Goal: Check status: Check status

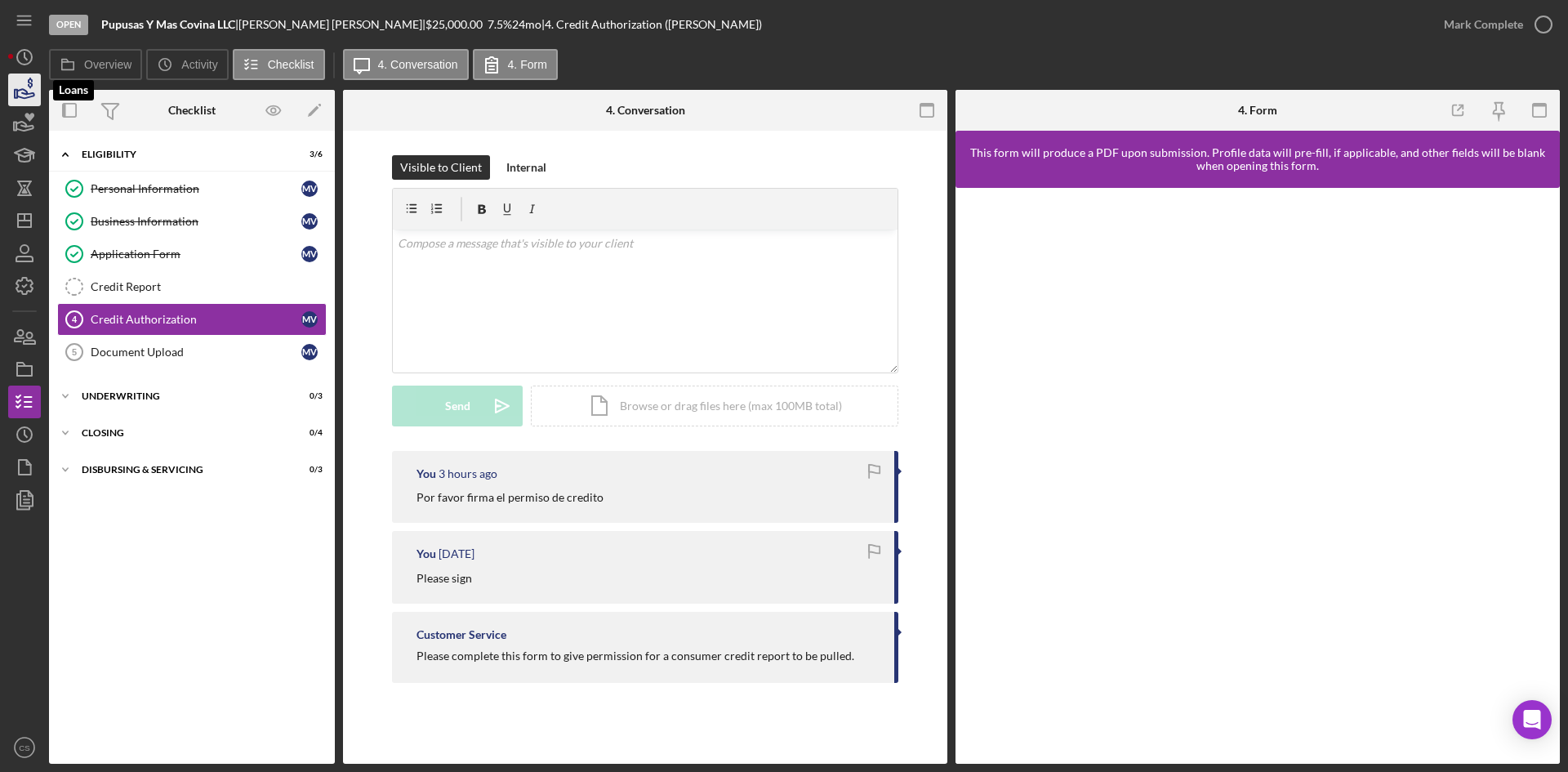
click at [26, 91] on icon "button" at bounding box center [24, 90] width 41 height 41
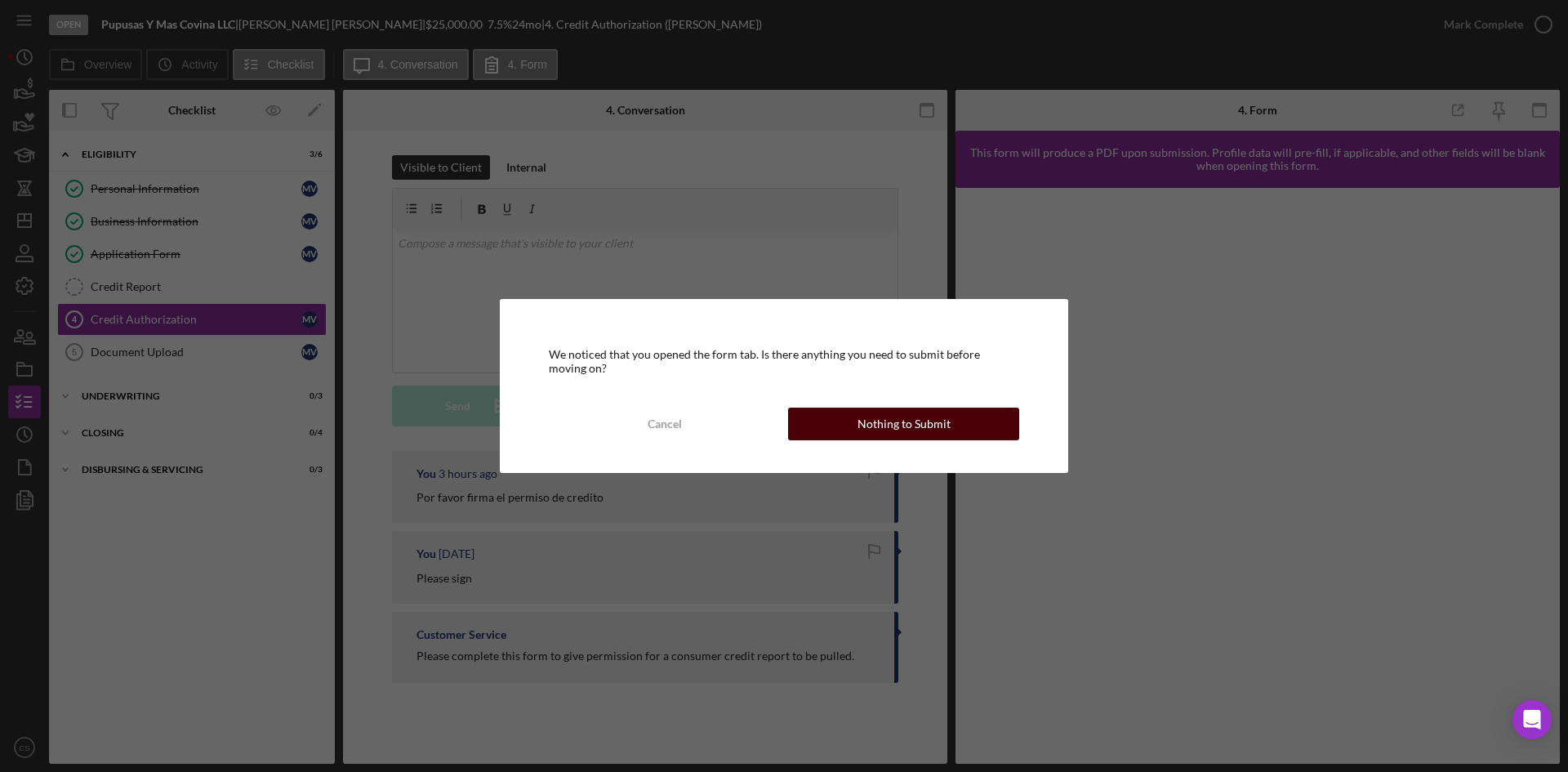
click at [963, 430] on button "Nothing to Submit" at bounding box center [904, 424] width 231 height 32
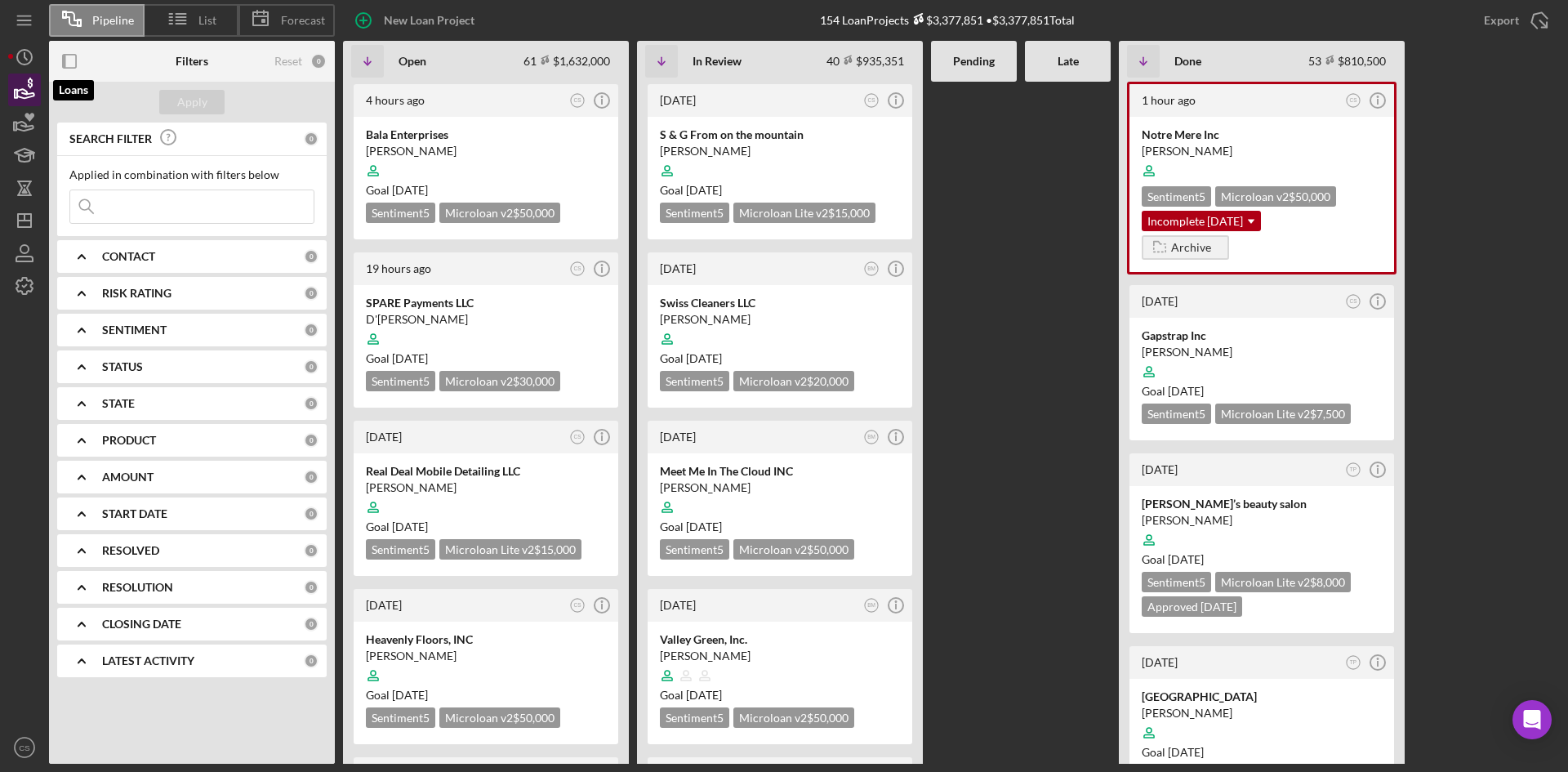
click at [15, 99] on icon "button" at bounding box center [24, 90] width 41 height 41
click at [200, 206] on input at bounding box center [192, 206] width 243 height 32
click at [427, 171] on div at bounding box center [486, 170] width 240 height 31
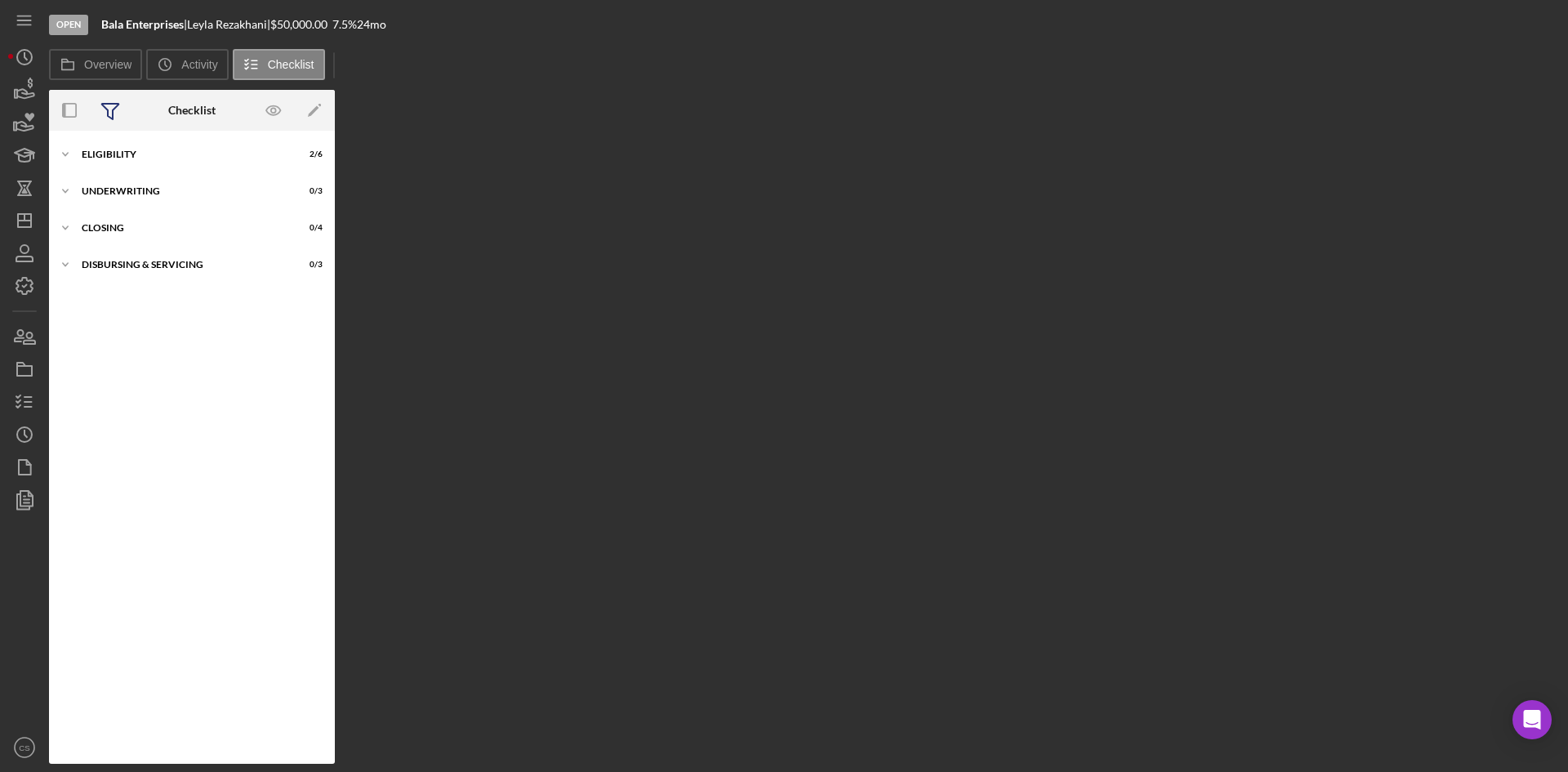
click at [125, 129] on icon at bounding box center [110, 110] width 41 height 41
click at [86, 116] on icon "button" at bounding box center [70, 111] width 37 height 37
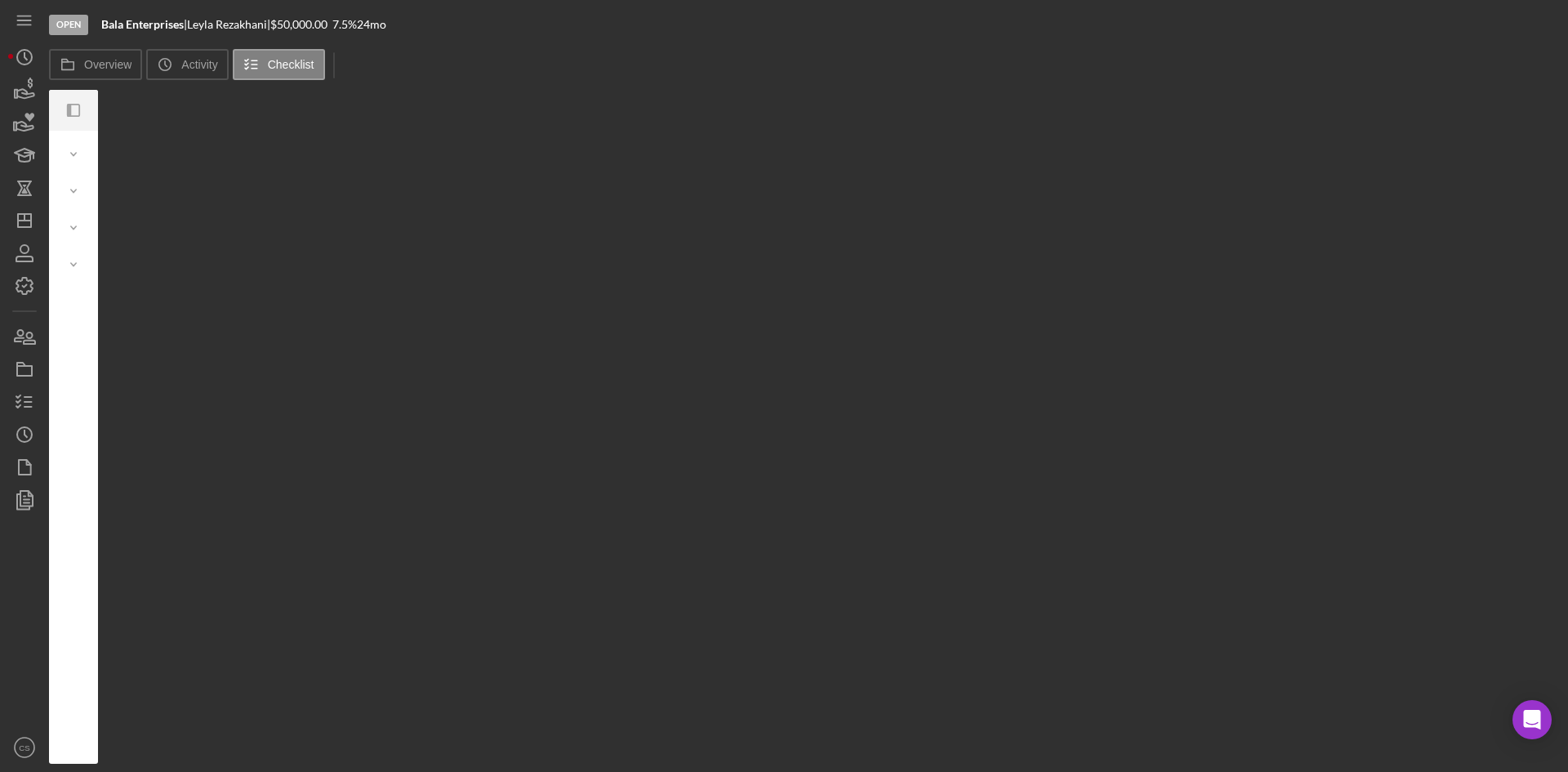
click at [86, 116] on div at bounding box center [90, 110] width 17 height 41
click at [76, 119] on icon "Icon/Panel Side Expand" at bounding box center [74, 111] width 37 height 37
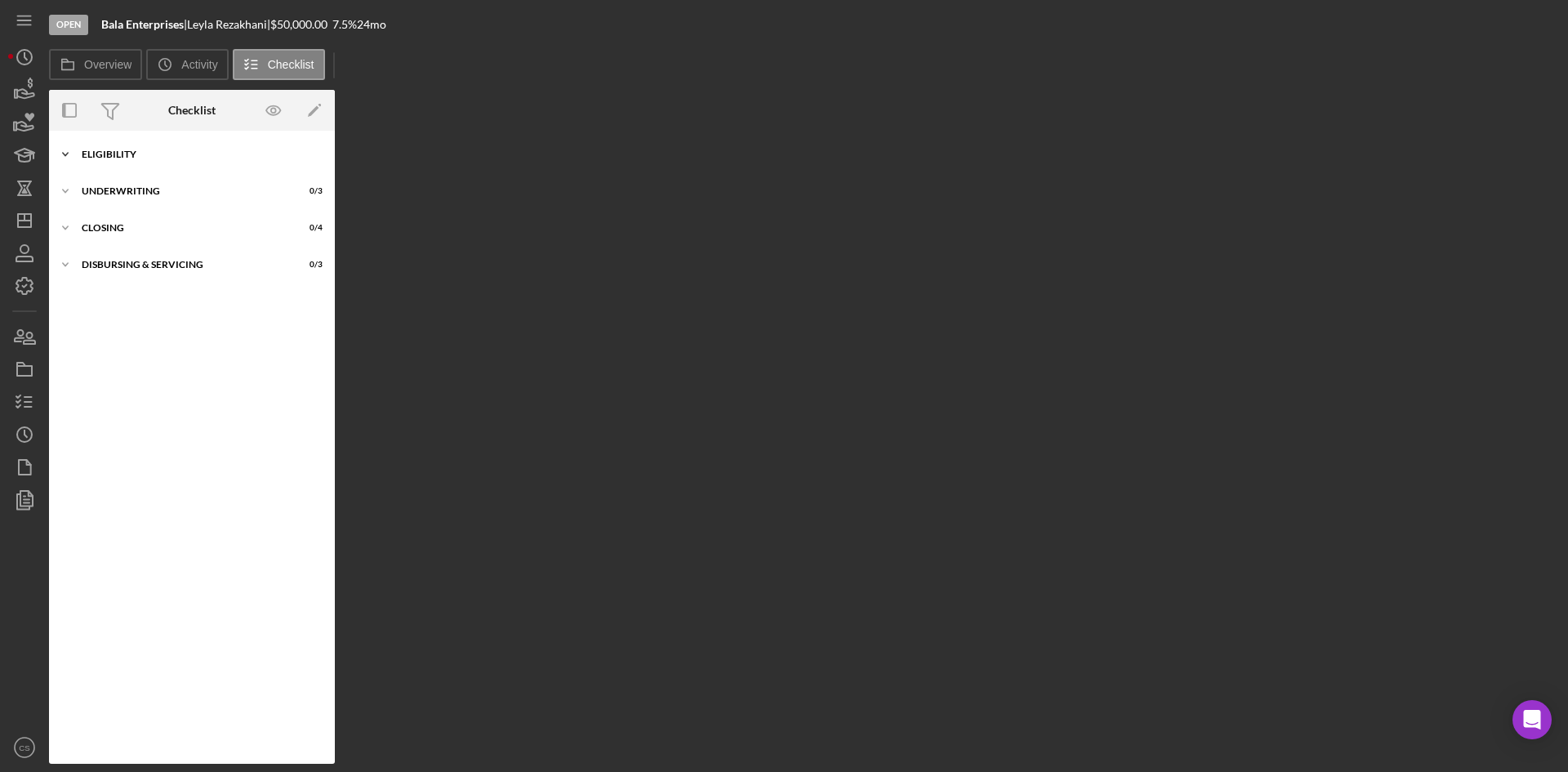
click at [104, 148] on div "Icon/Expander Eligibility 2 / 6" at bounding box center [192, 154] width 286 height 32
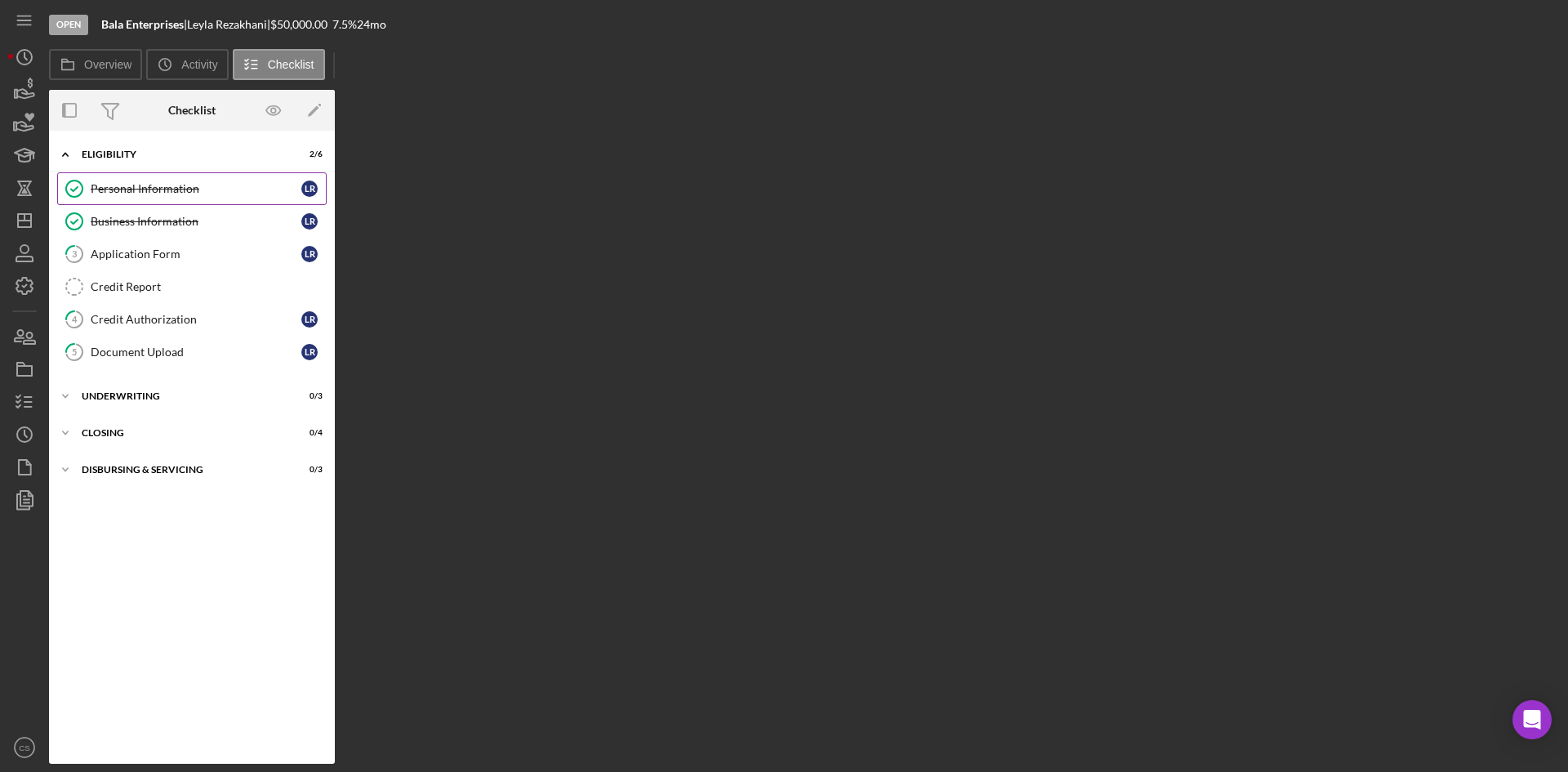
click at [101, 177] on link "Personal Information Personal Information L R" at bounding box center [192, 188] width 269 height 32
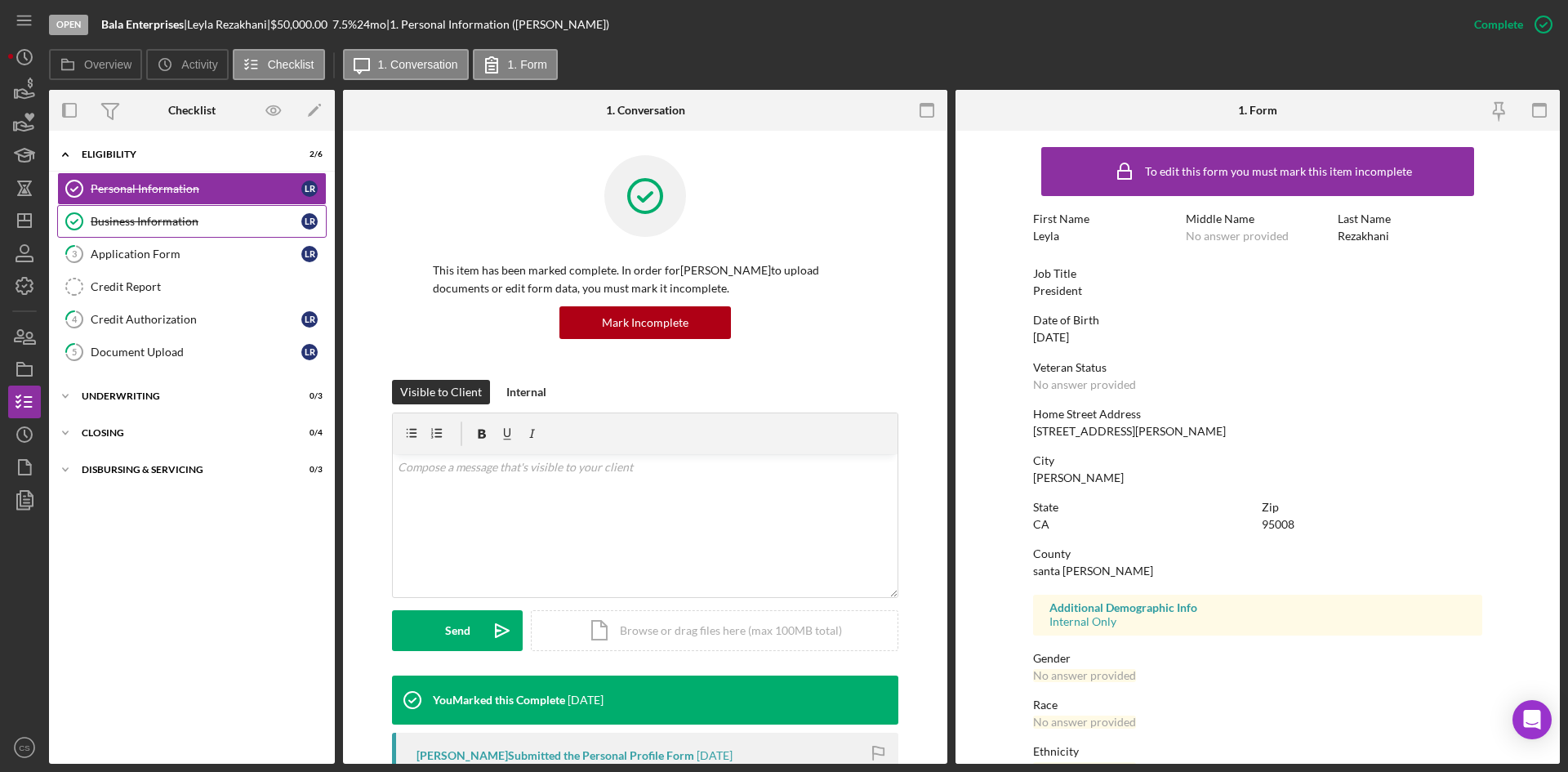
click at [120, 216] on div "Business Information" at bounding box center [196, 222] width 211 height 13
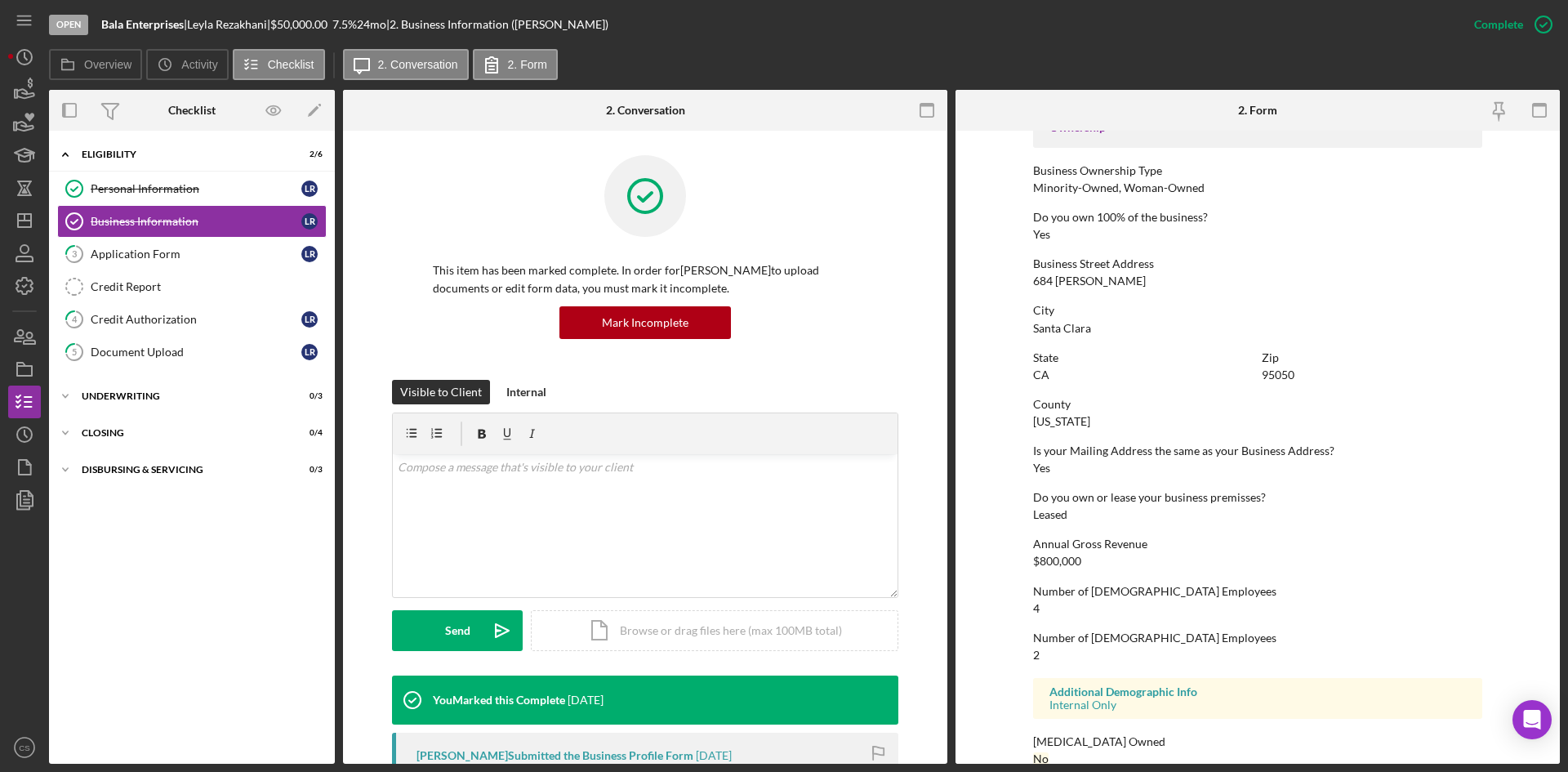
scroll to position [599, 0]
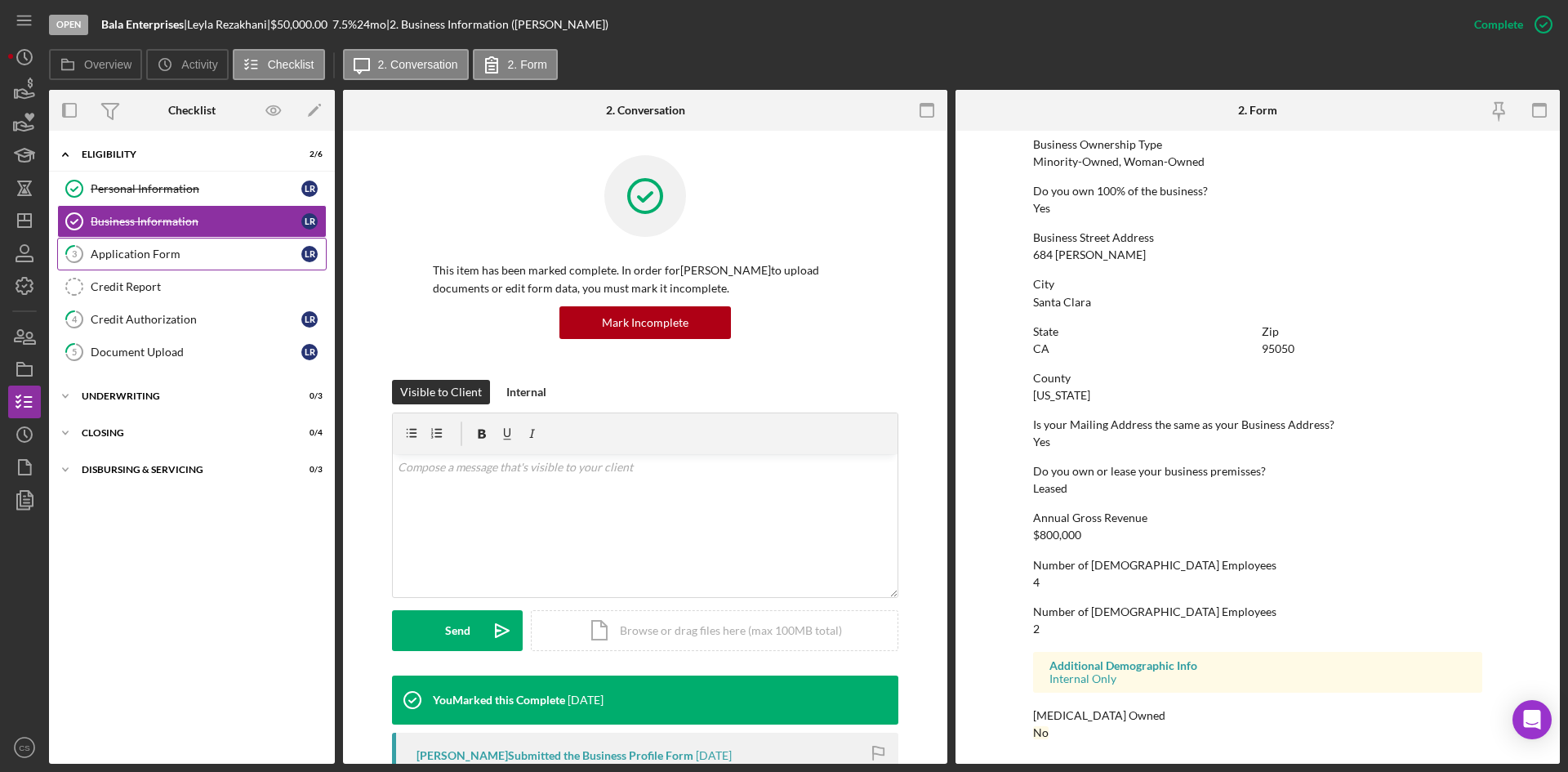
click at [194, 258] on div "Application Form" at bounding box center [196, 254] width 211 height 13
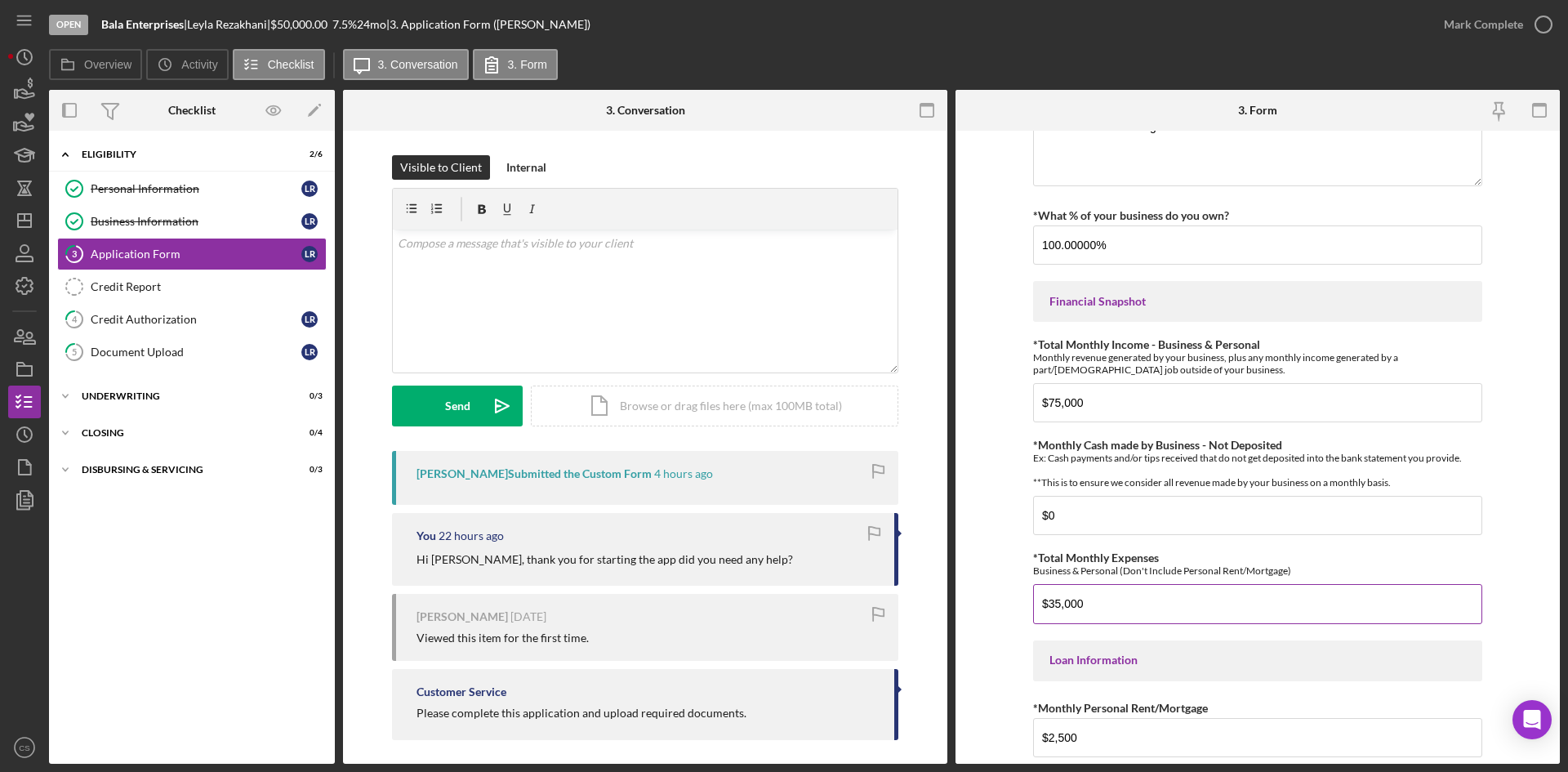
scroll to position [327, 0]
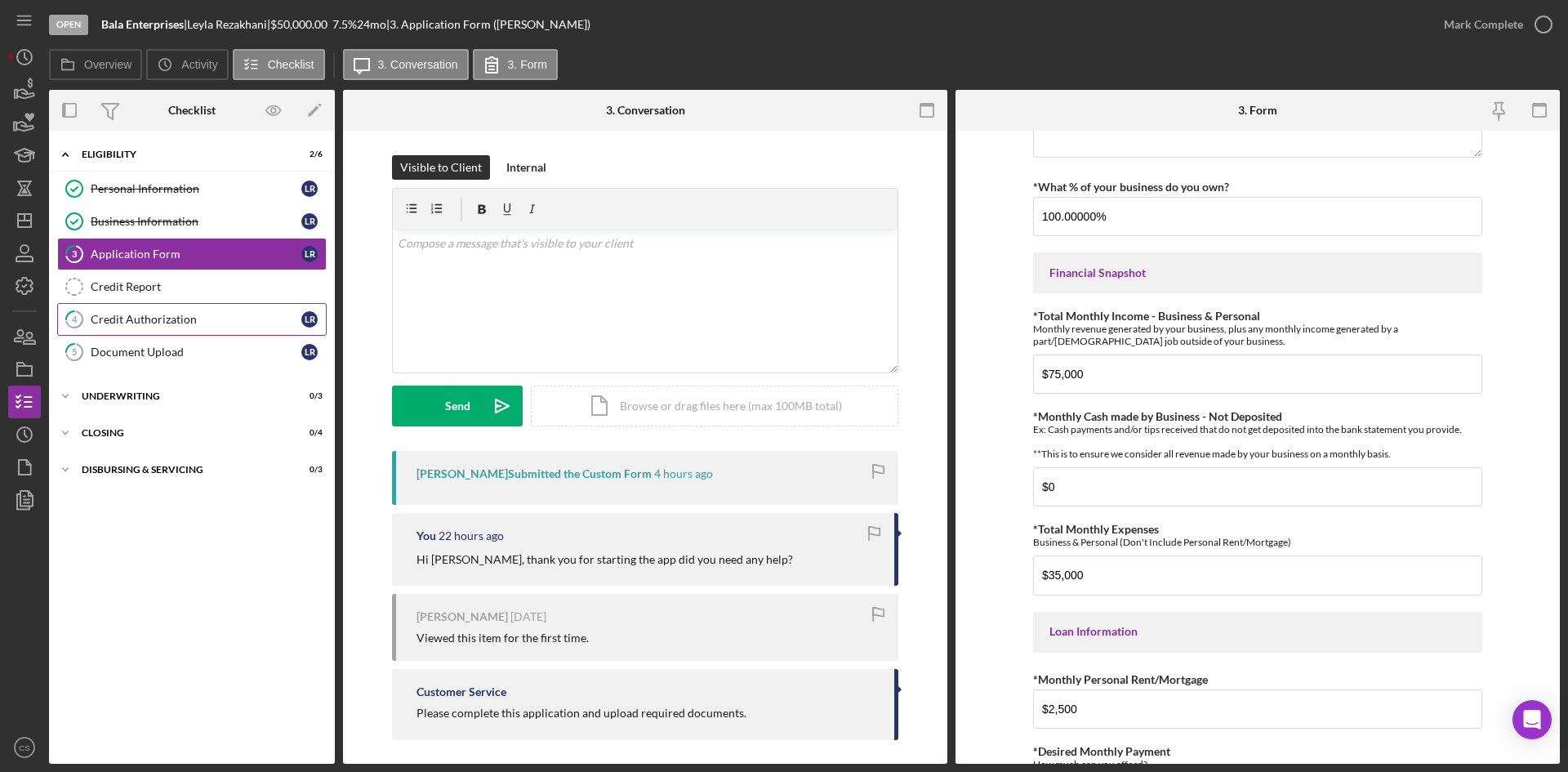
click at [137, 317] on div "Credit Authorization" at bounding box center [196, 320] width 211 height 13
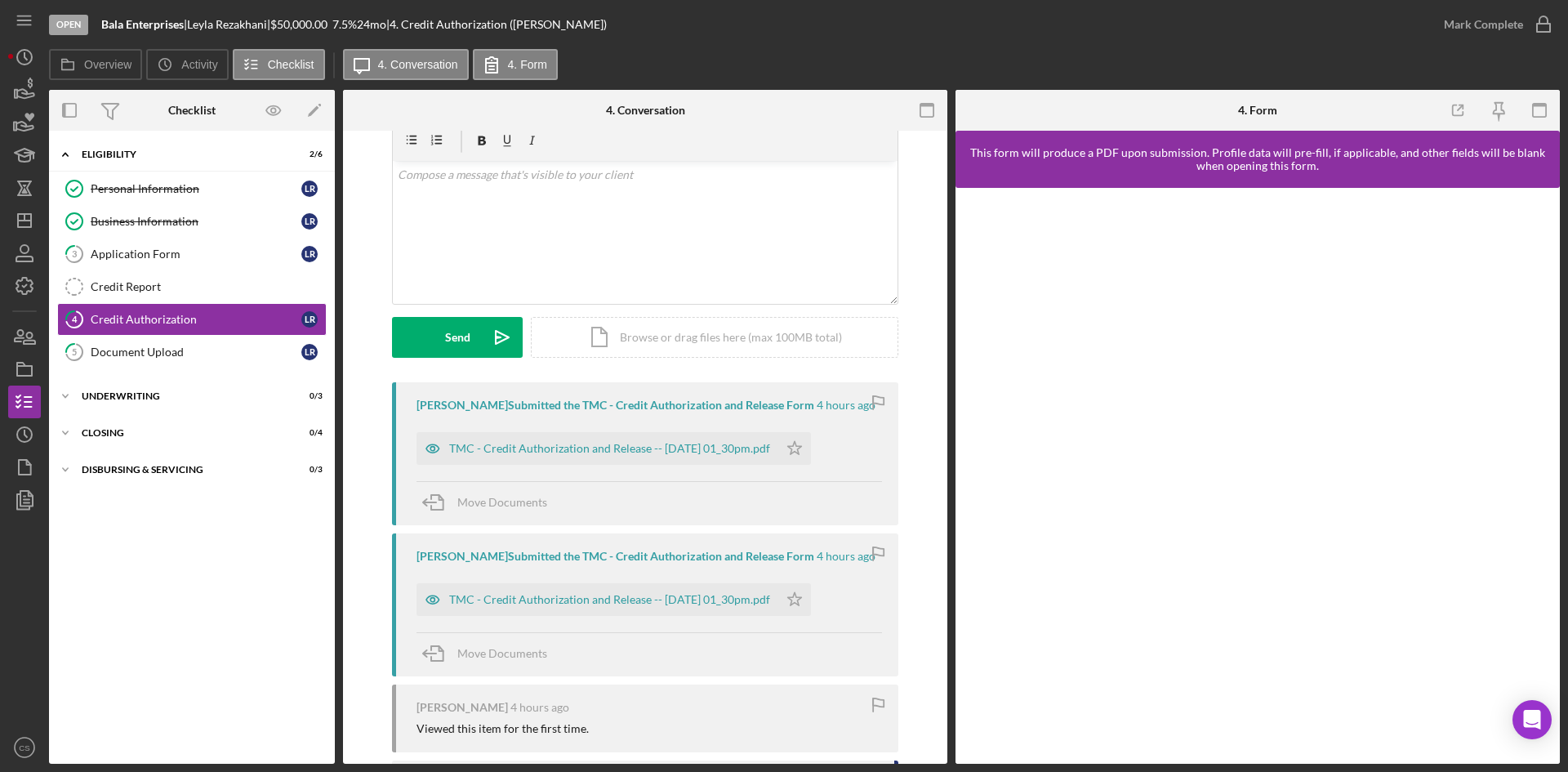
scroll to position [164, 0]
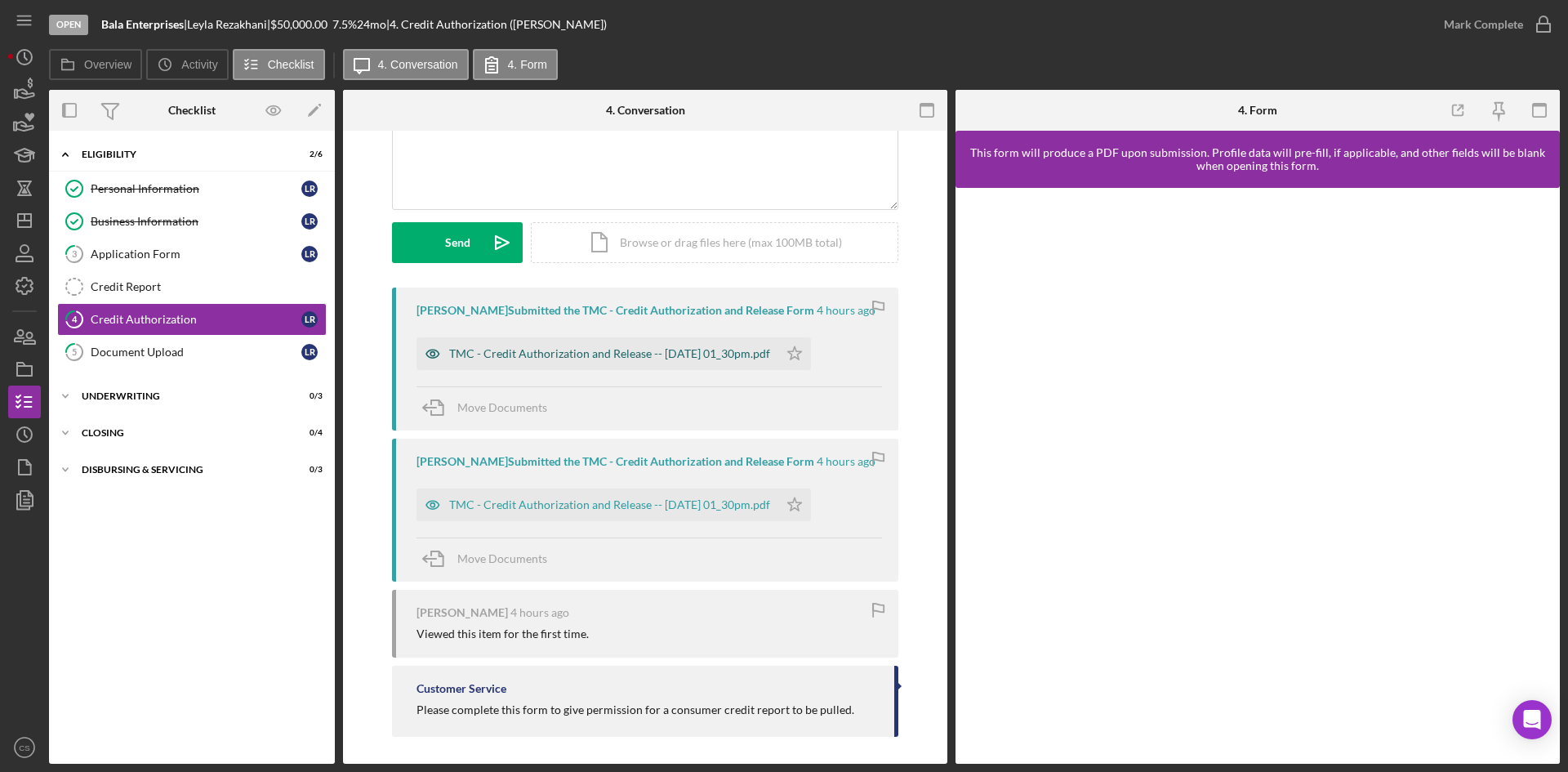
click at [718, 361] on div "TMC - Credit Authorization and Release -- [DATE] 01_30pm.pdf" at bounding box center [597, 353] width 362 height 32
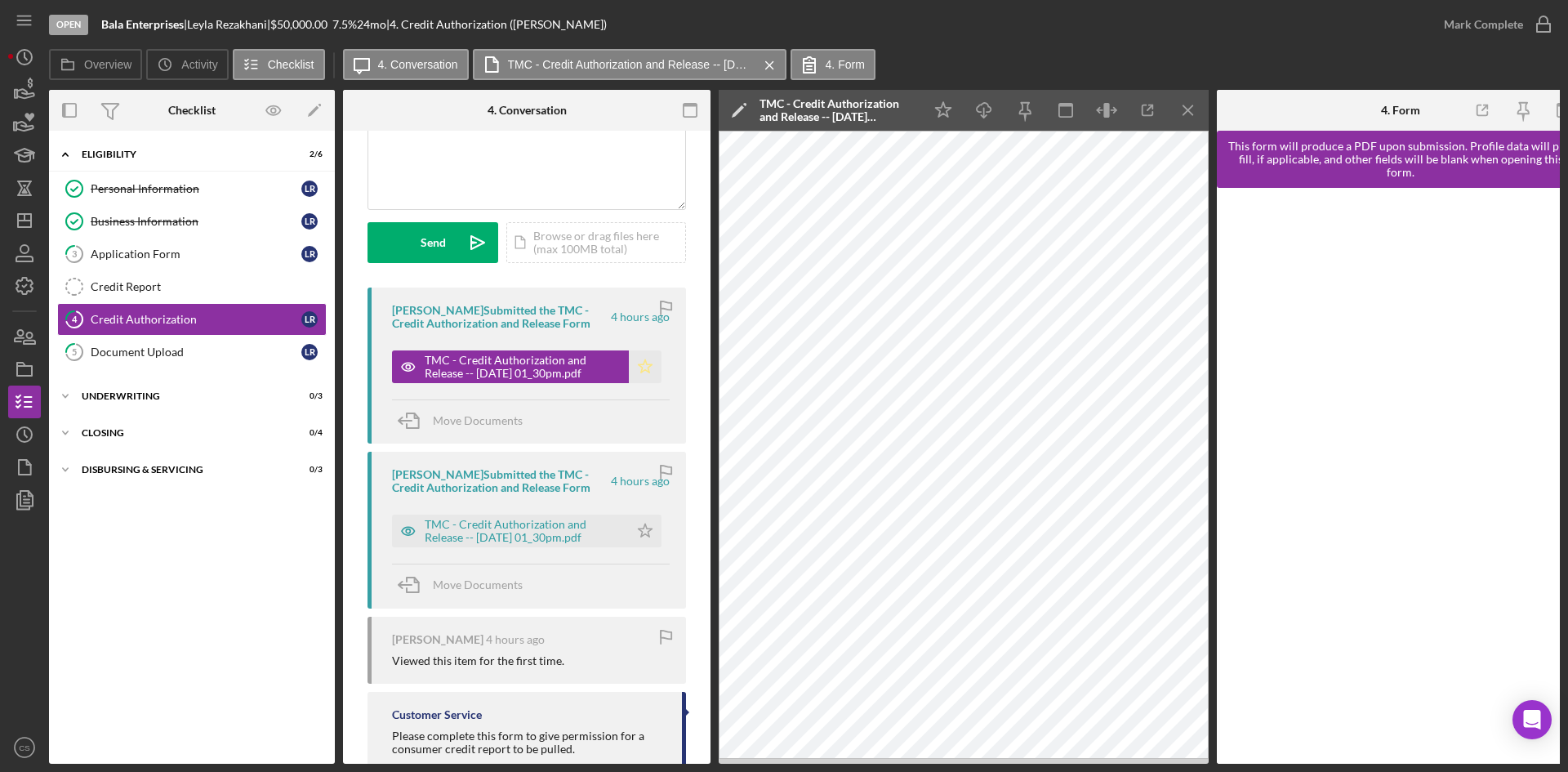
click at [635, 372] on icon "Icon/Star" at bounding box center [644, 366] width 32 height 32
click at [222, 362] on link "5 Document Upload L R" at bounding box center [192, 352] width 269 height 32
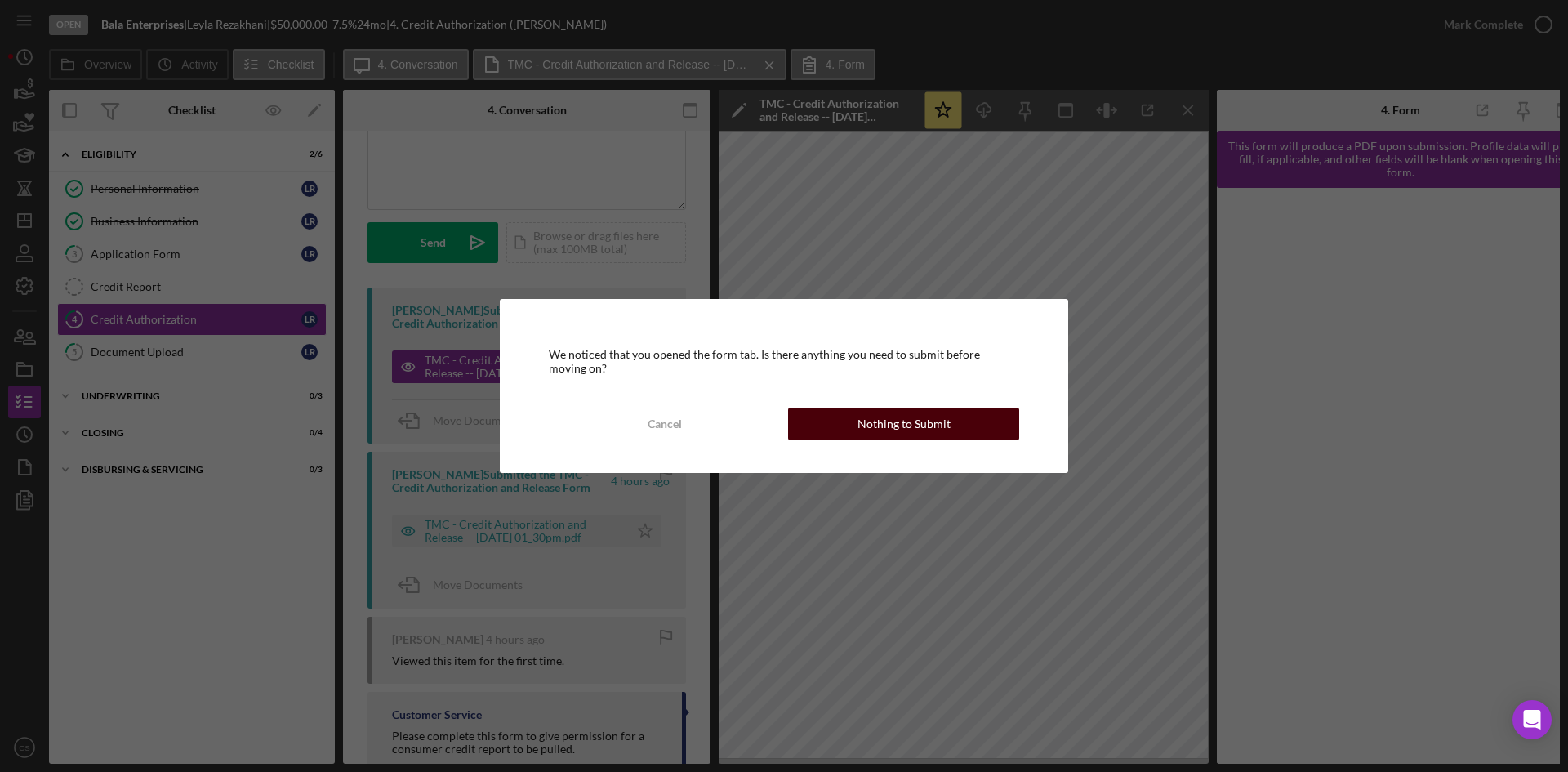
drag, startPoint x: 983, startPoint y: 435, endPoint x: 973, endPoint y: 439, distance: 10.8
click at [986, 440] on div "We noticed that you opened the form tab. Is there anything you need to submit b…" at bounding box center [784, 386] width 568 height 173
click at [938, 424] on div "Nothing to Submit" at bounding box center [904, 424] width 93 height 32
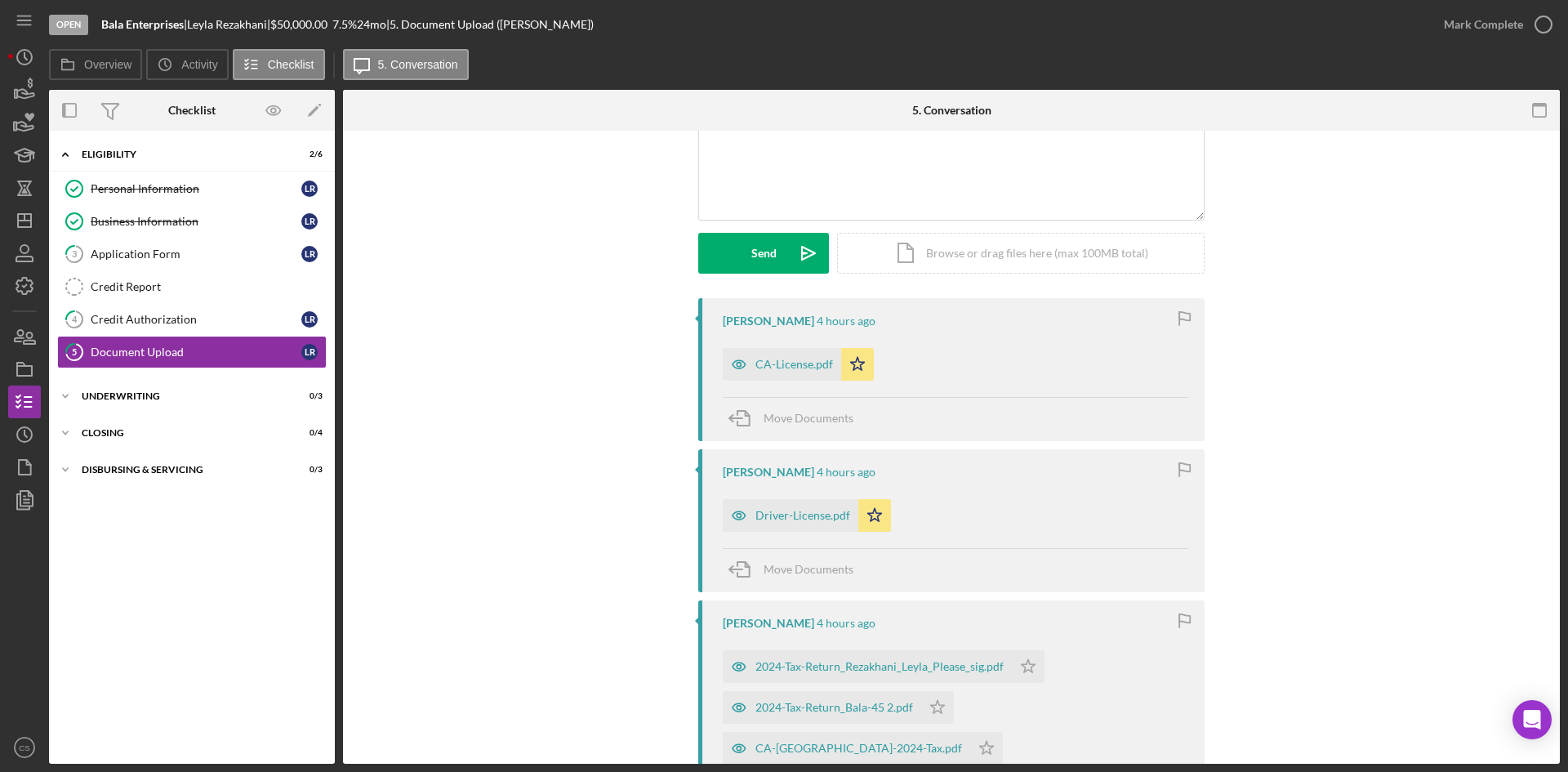
scroll to position [164, 0]
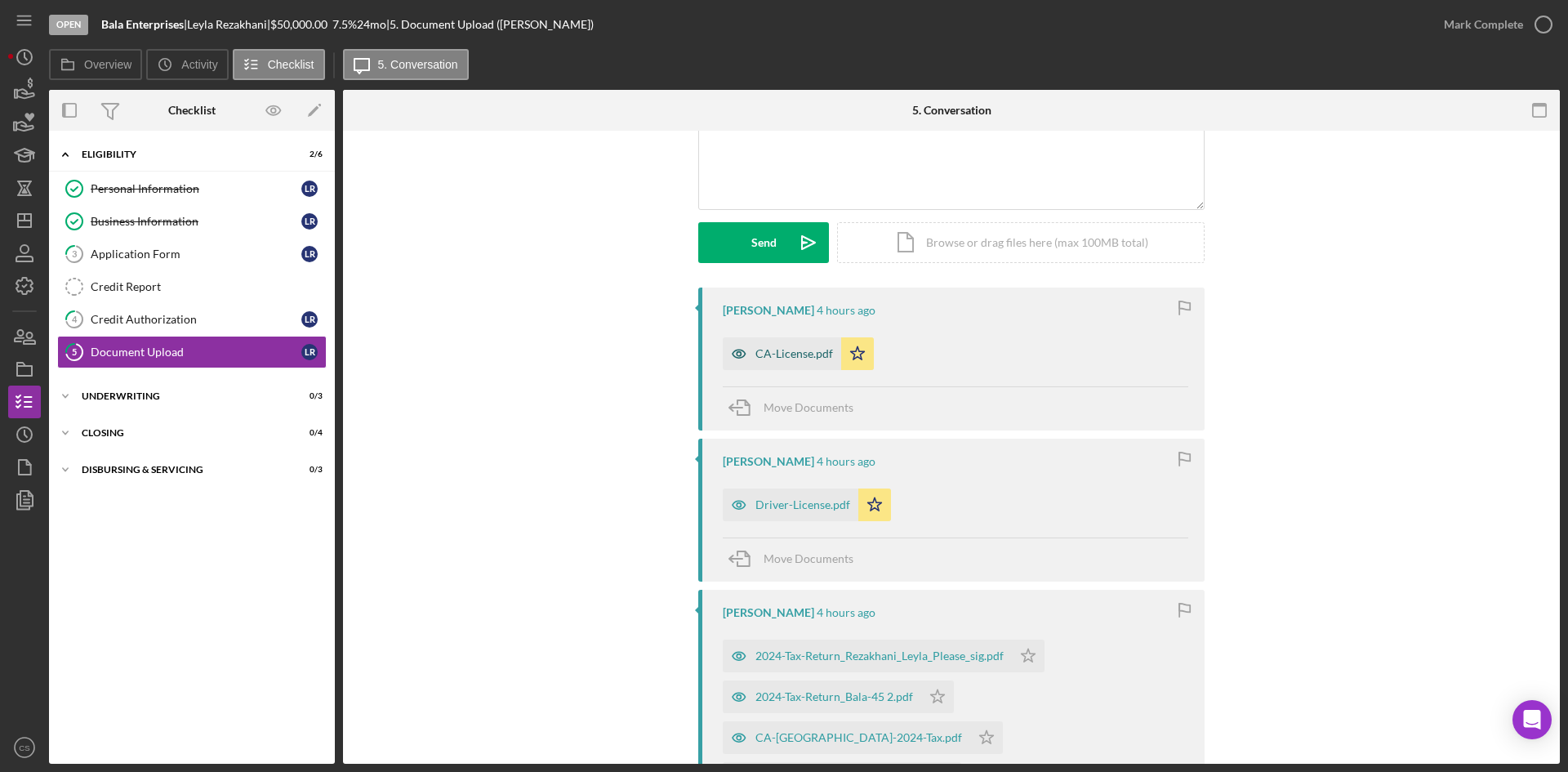
click at [791, 361] on div "CA-License.pdf" at bounding box center [794, 354] width 77 height 13
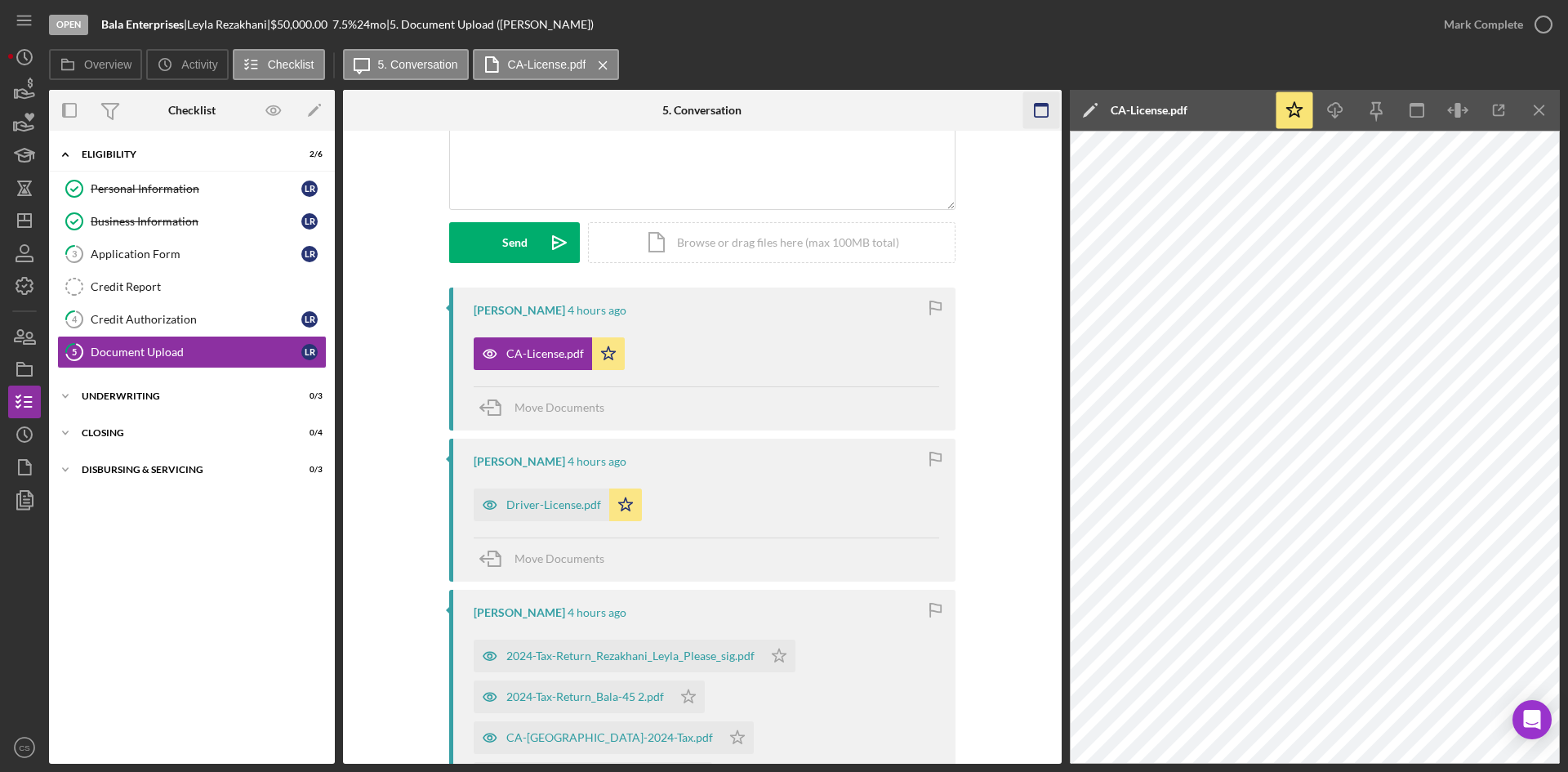
click at [1540, 117] on icon "Icon/Menu Close" at bounding box center [1540, 111] width 37 height 37
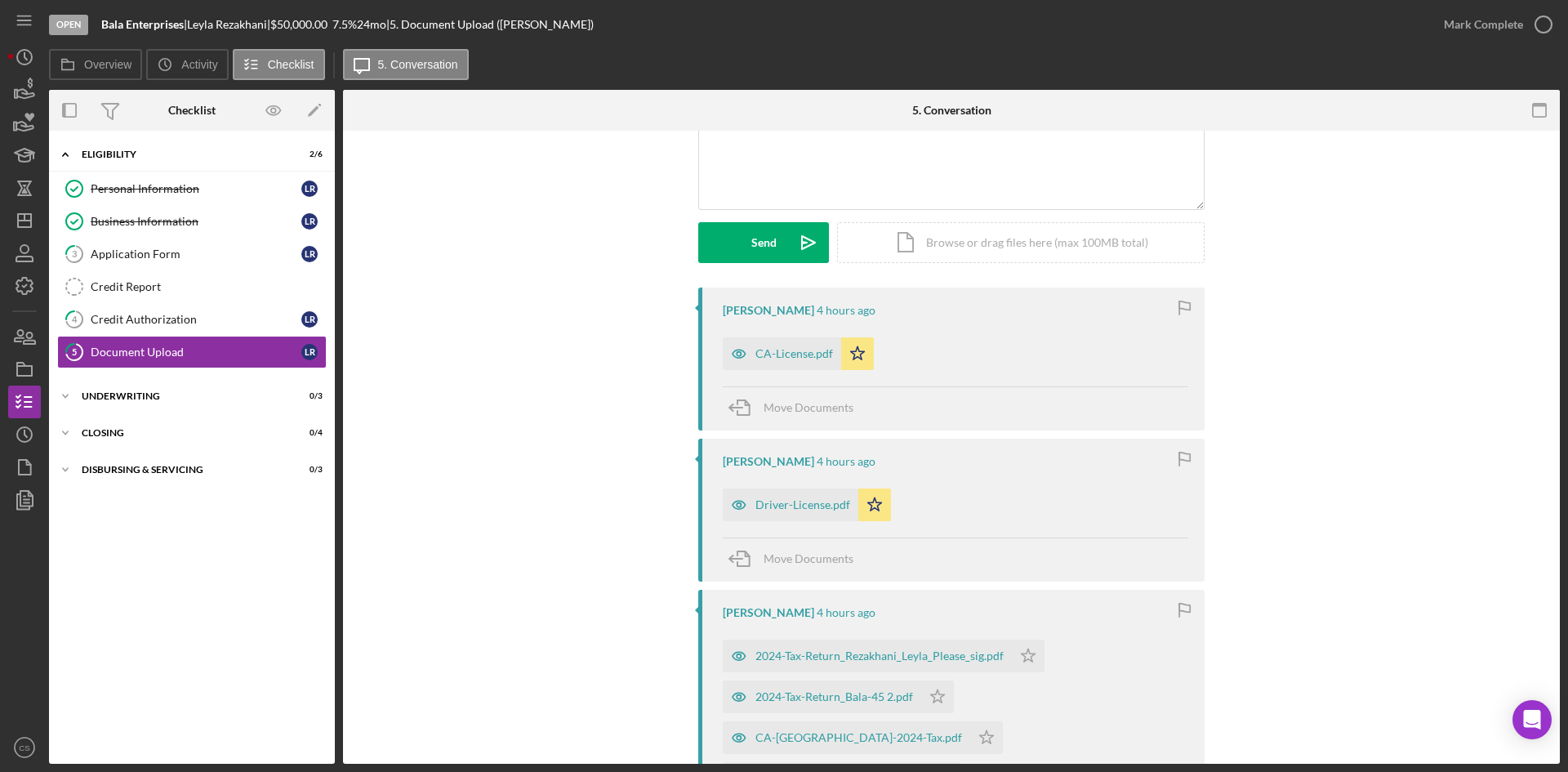
click at [781, 508] on div "Driver-License.pdf" at bounding box center [803, 505] width 95 height 13
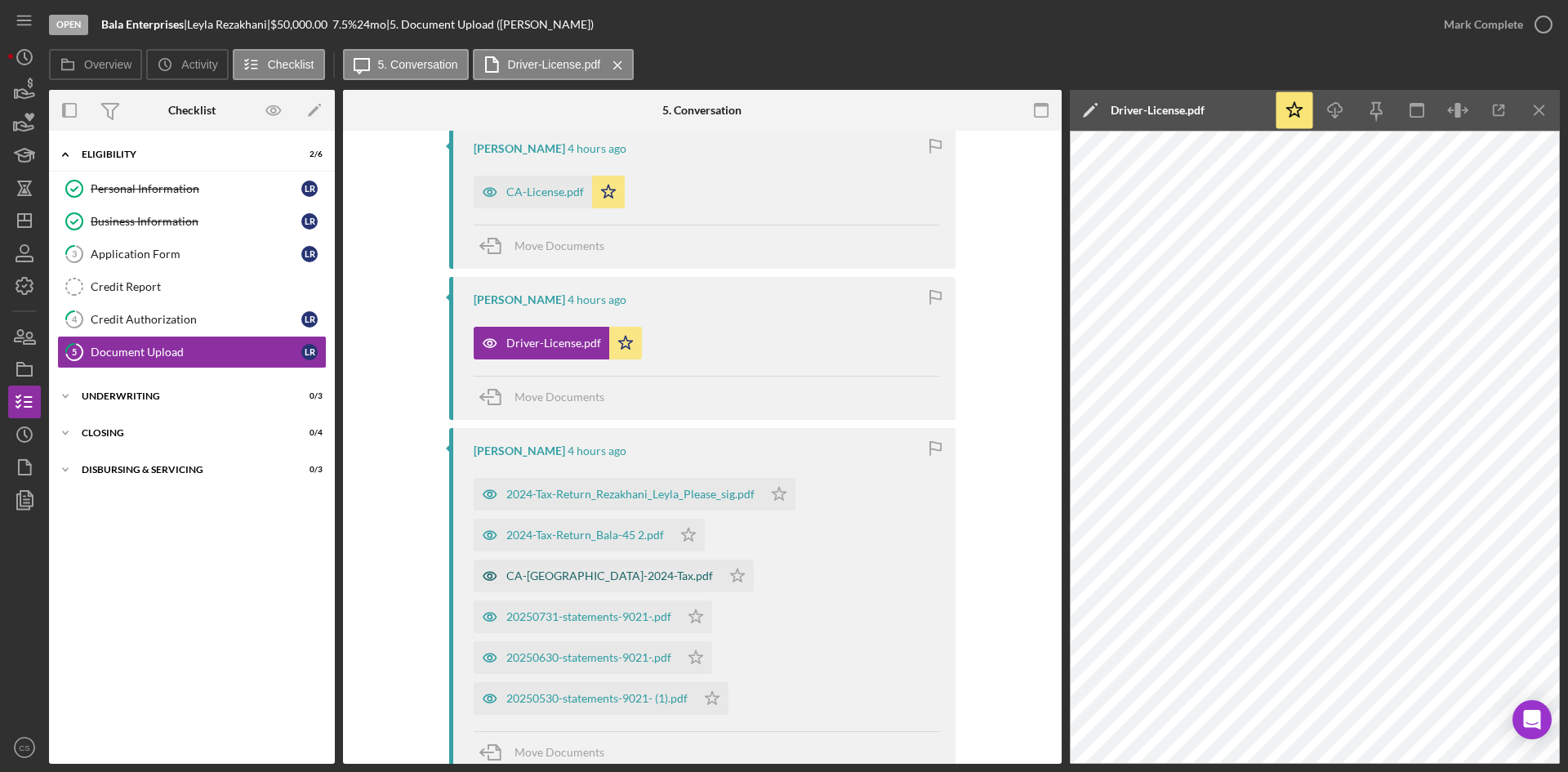
scroll to position [327, 0]
click at [1535, 115] on line "button" at bounding box center [1539, 110] width 9 height 9
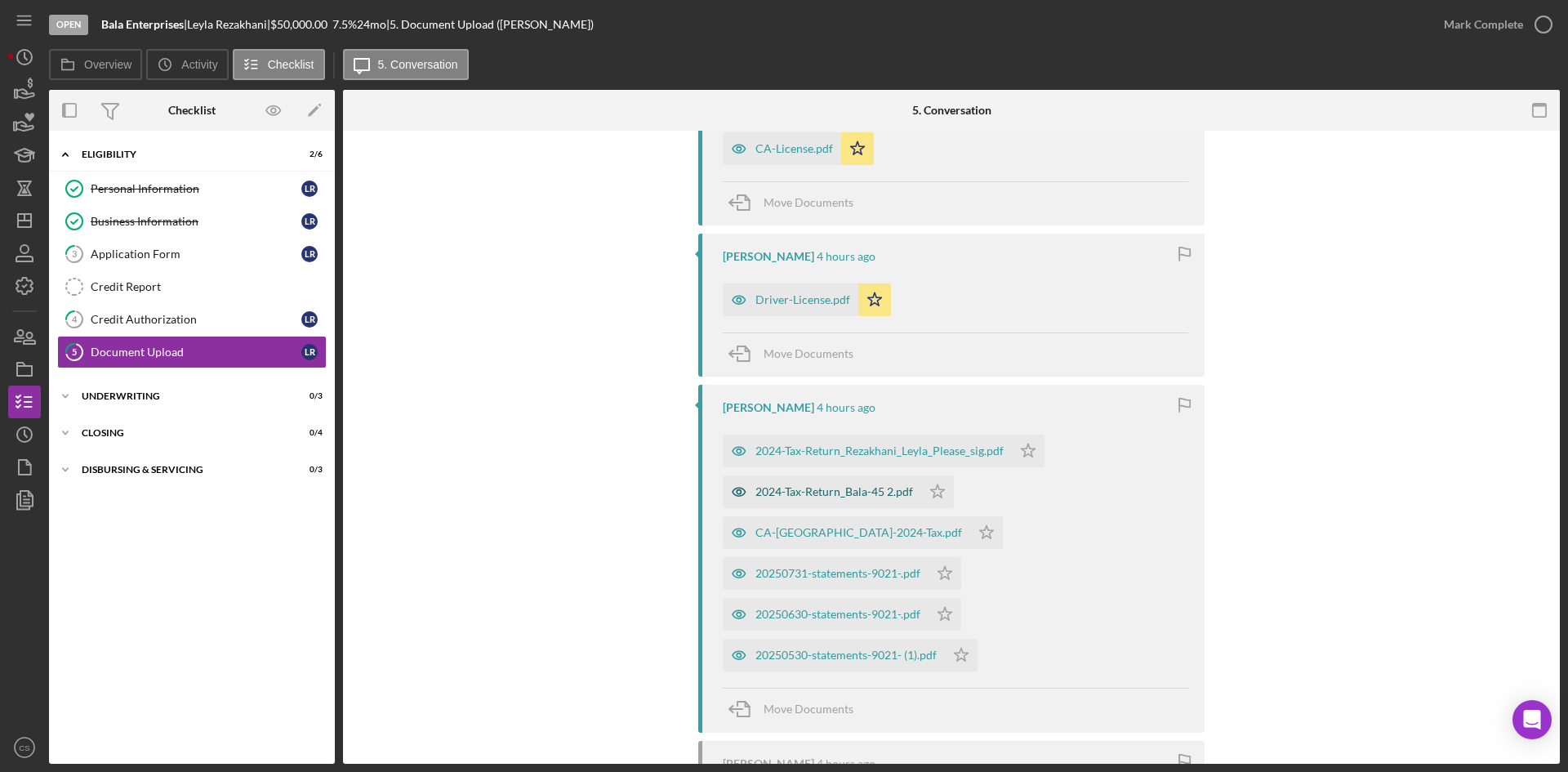
scroll to position [409, 0]
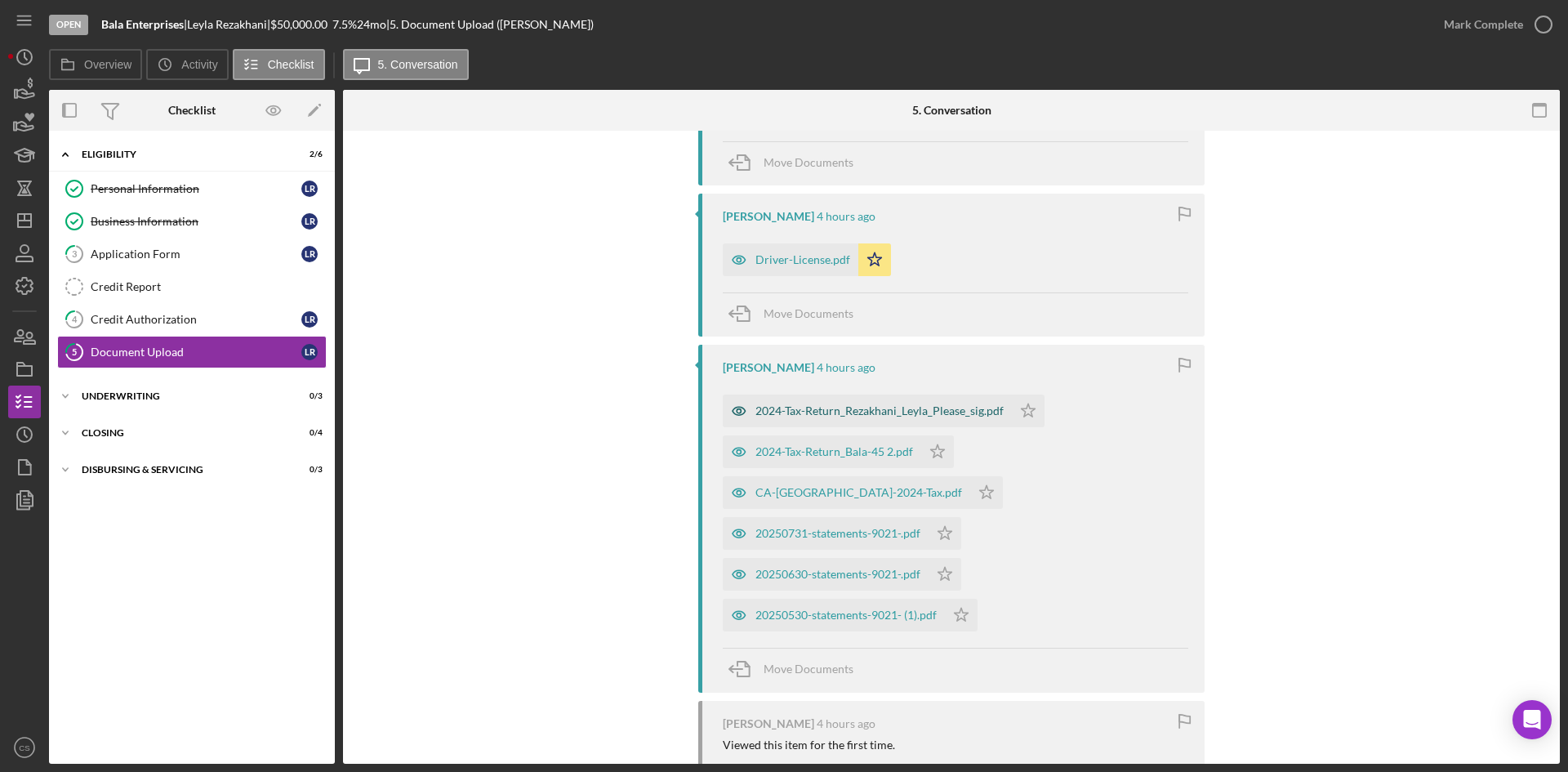
click at [895, 419] on div "2024-Tax-Return_Rezakhani_Leyla_Please_sig.pdf" at bounding box center [867, 411] width 289 height 32
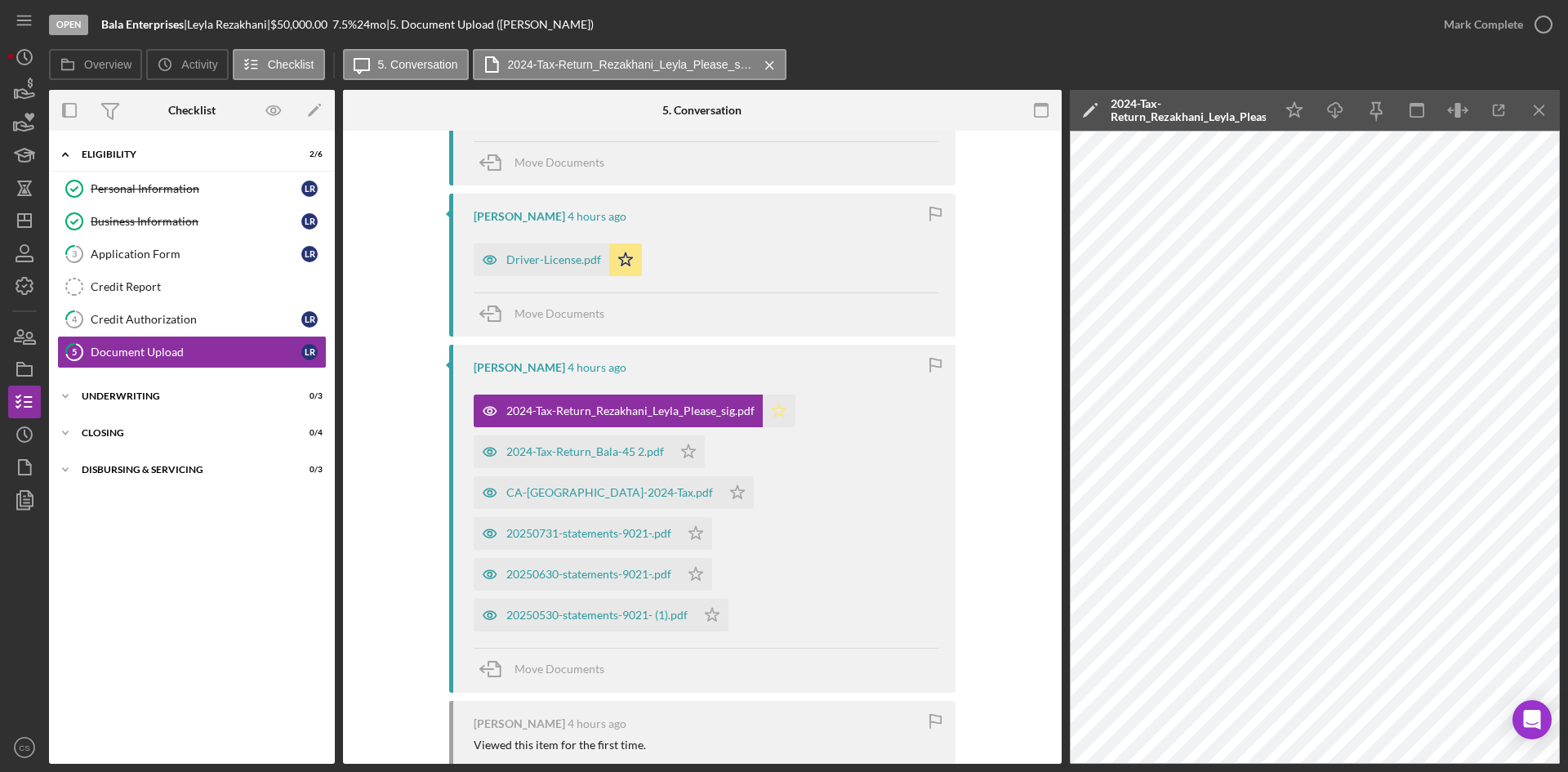
click at [772, 408] on icon "Icon/Star" at bounding box center [778, 411] width 32 height 32
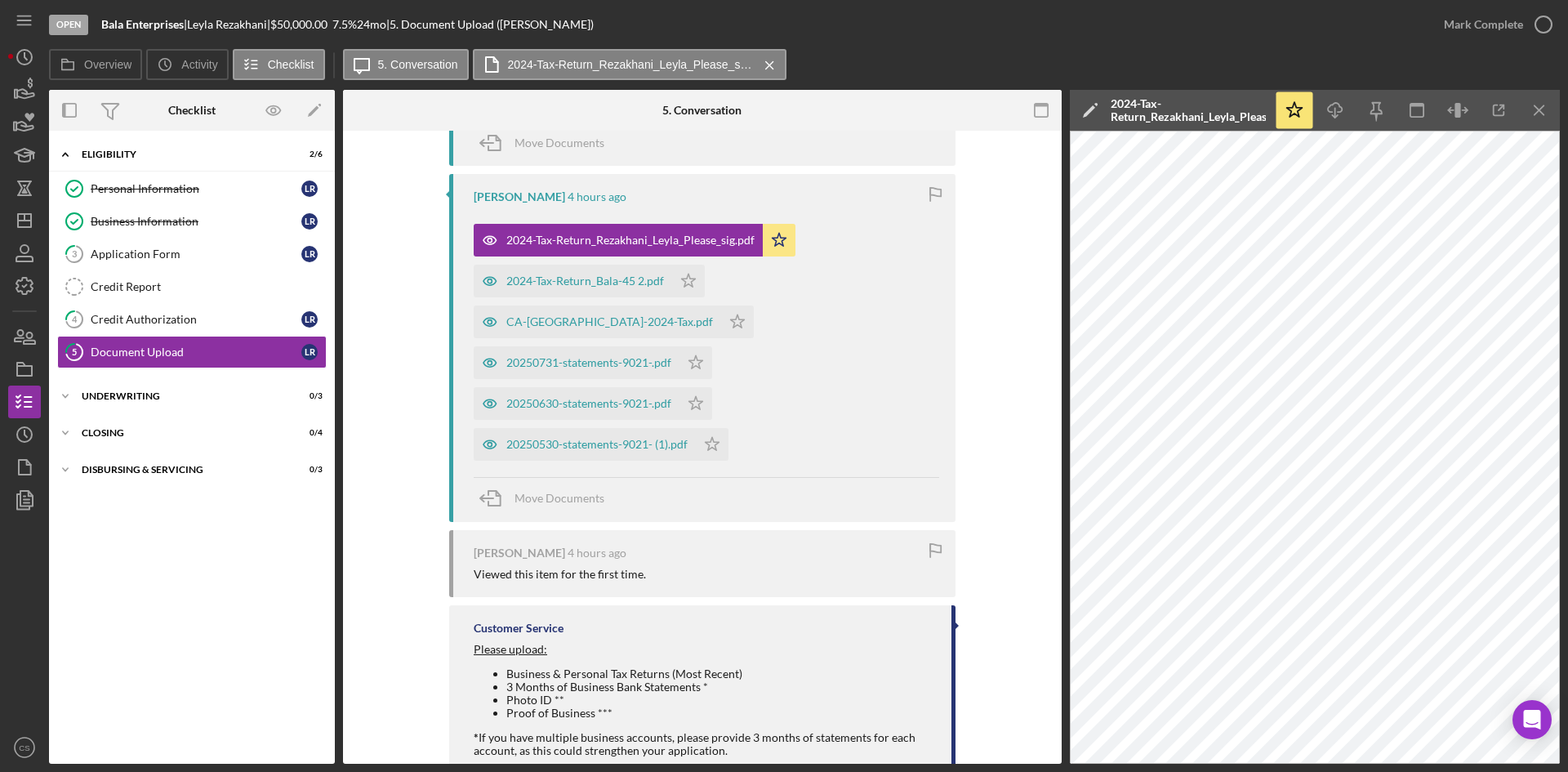
scroll to position [501, 0]
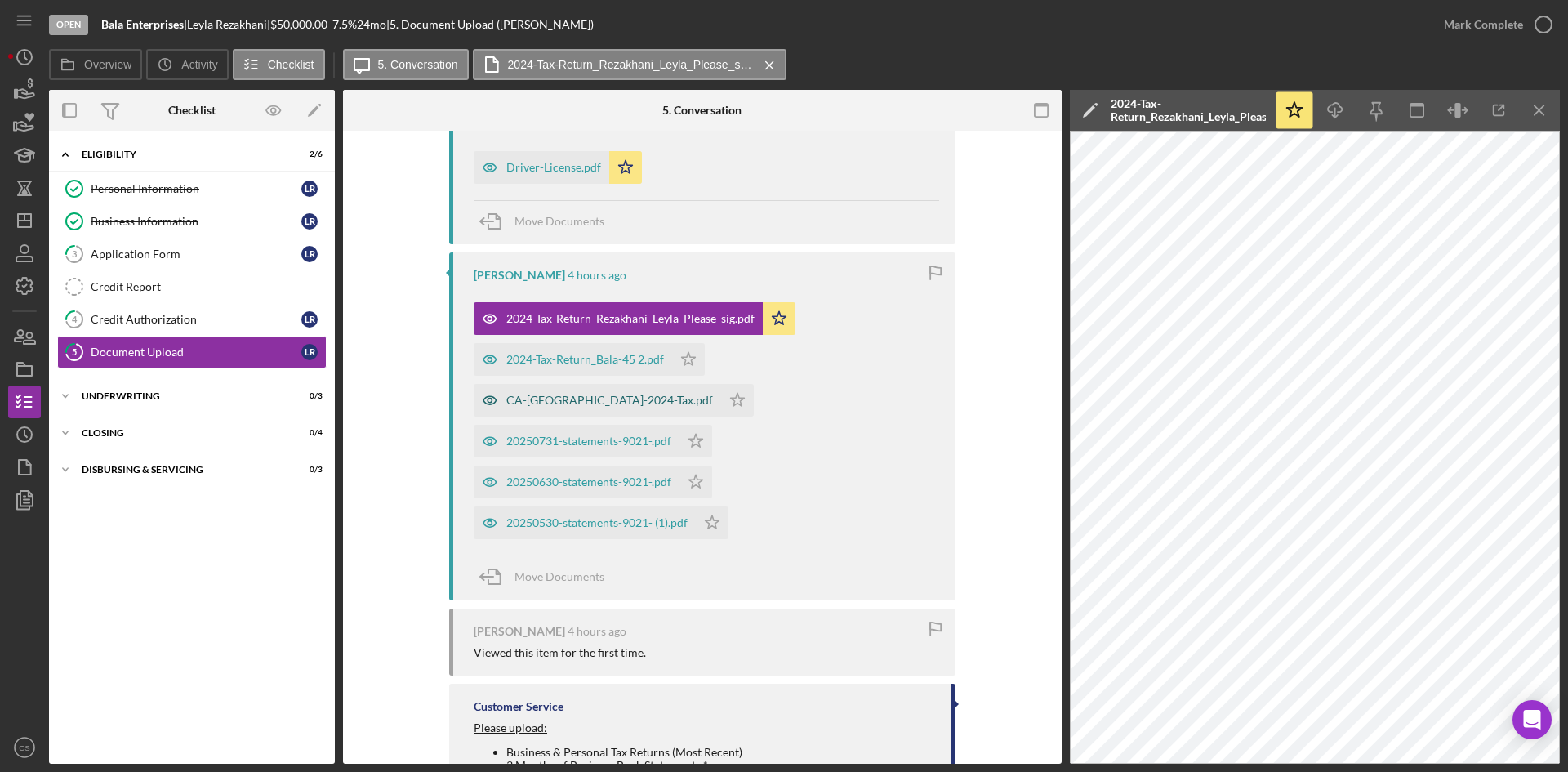
click at [713, 394] on div "CA-[GEOGRAPHIC_DATA]-2024-Tax.pdf" at bounding box center [610, 401] width 207 height 13
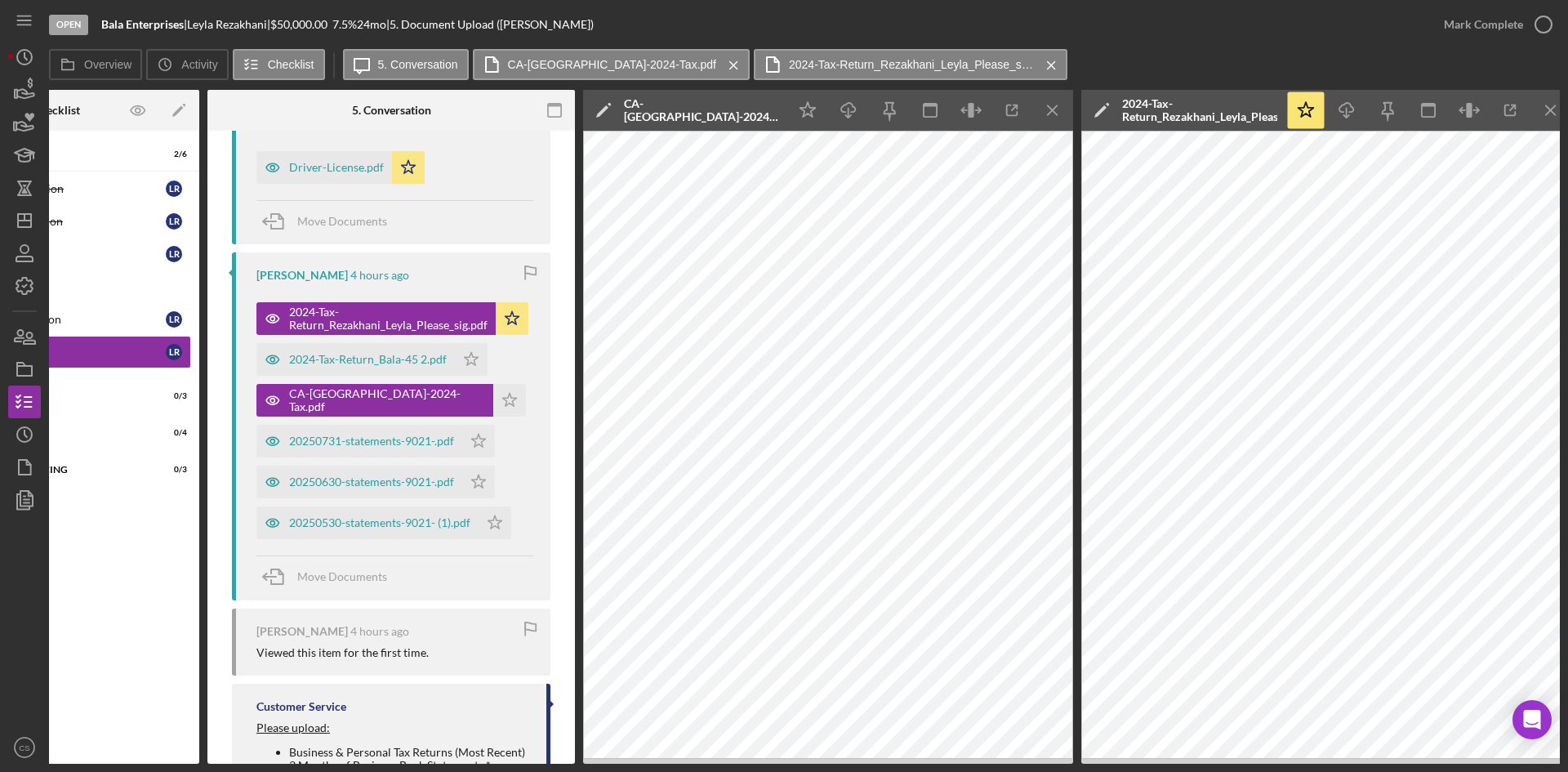
scroll to position [0, 147]
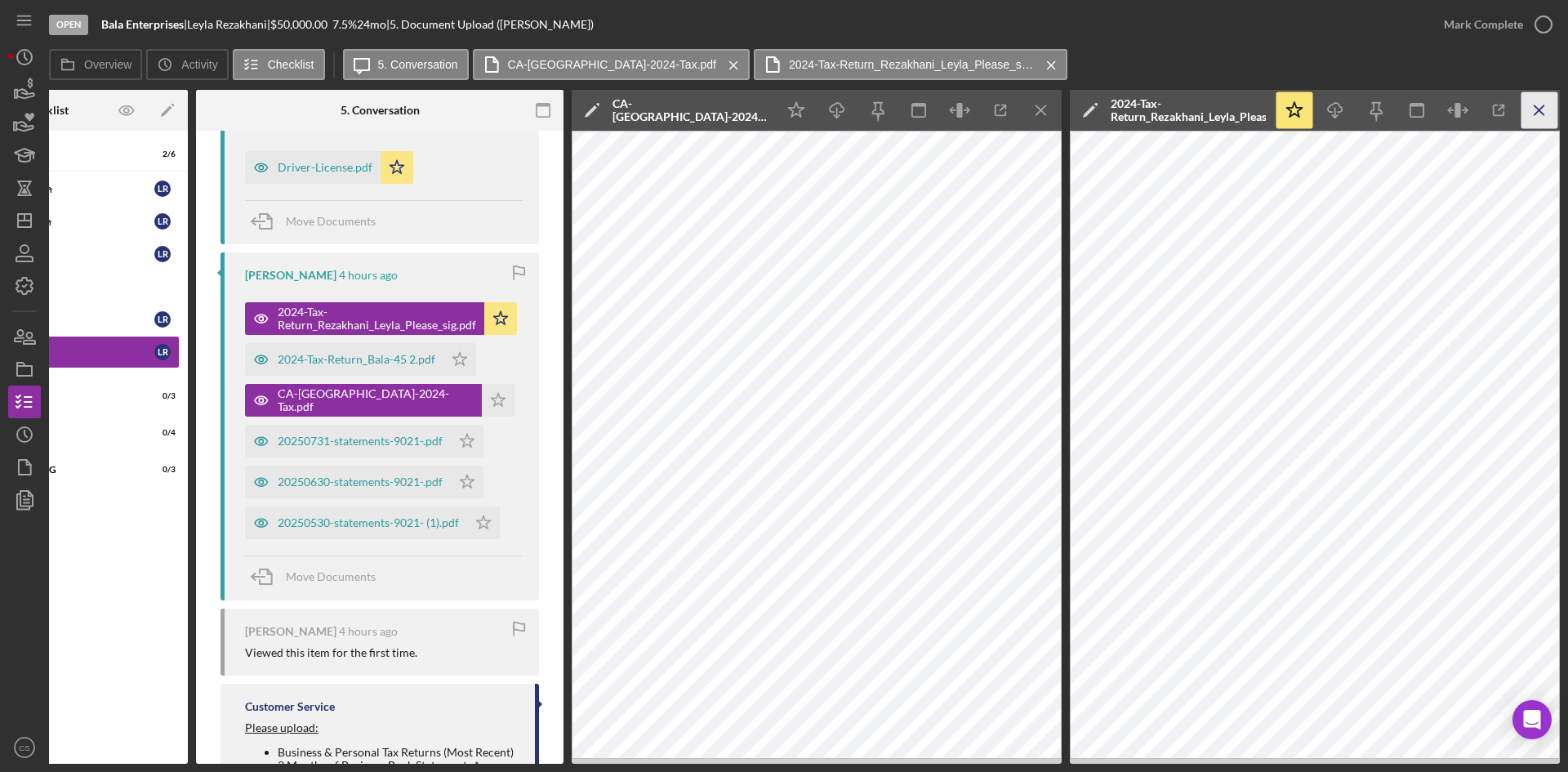
click at [1536, 103] on icon "Icon/Menu Close" at bounding box center [1540, 111] width 37 height 37
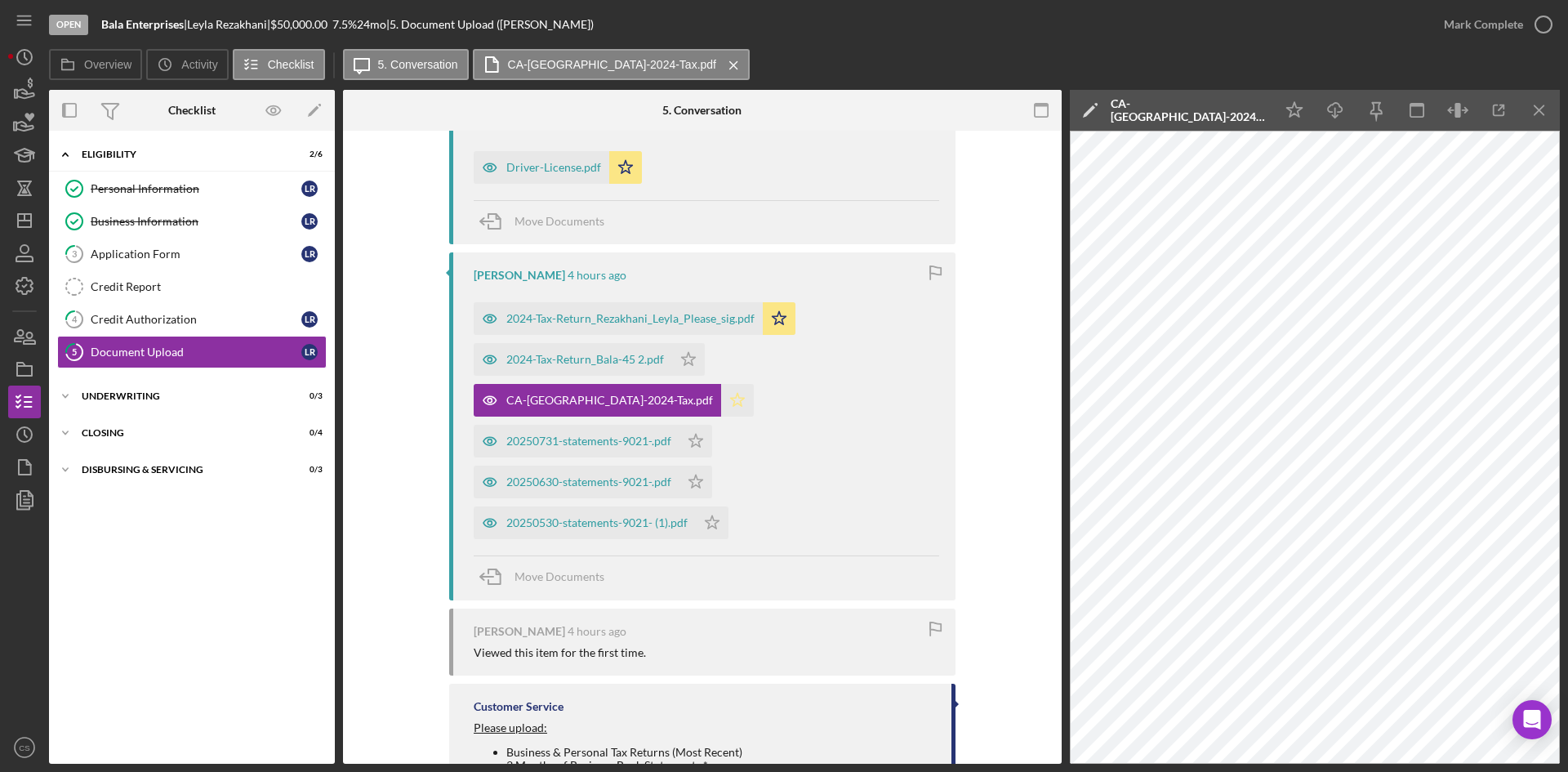
click at [754, 384] on icon "Icon/Star" at bounding box center [737, 400] width 32 height 32
click at [631, 365] on div "2024-Tax-Return_Bala-45 2.pdf" at bounding box center [586, 360] width 158 height 13
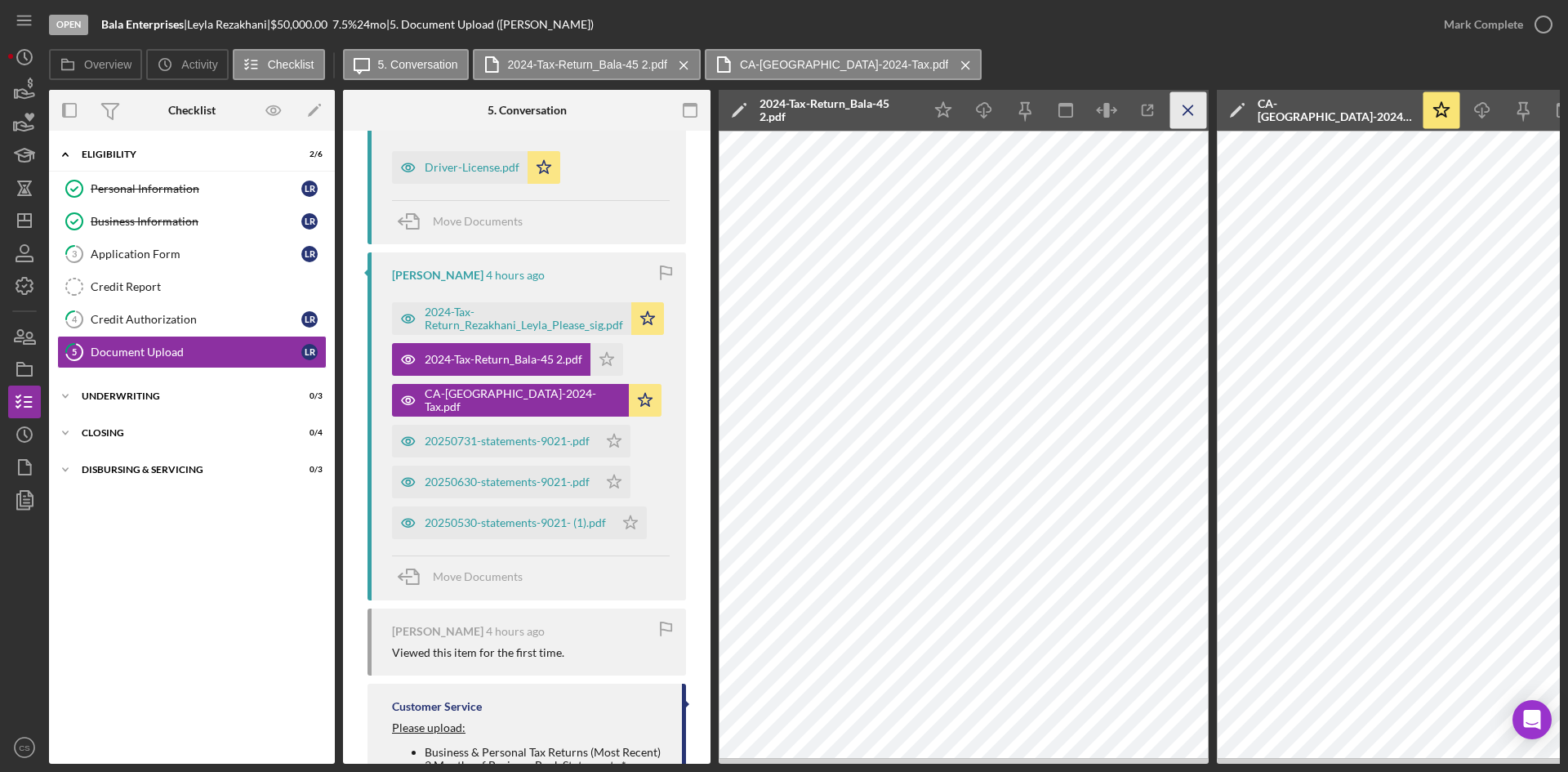
click at [1183, 116] on icon "Icon/Menu Close" at bounding box center [1188, 111] width 37 height 37
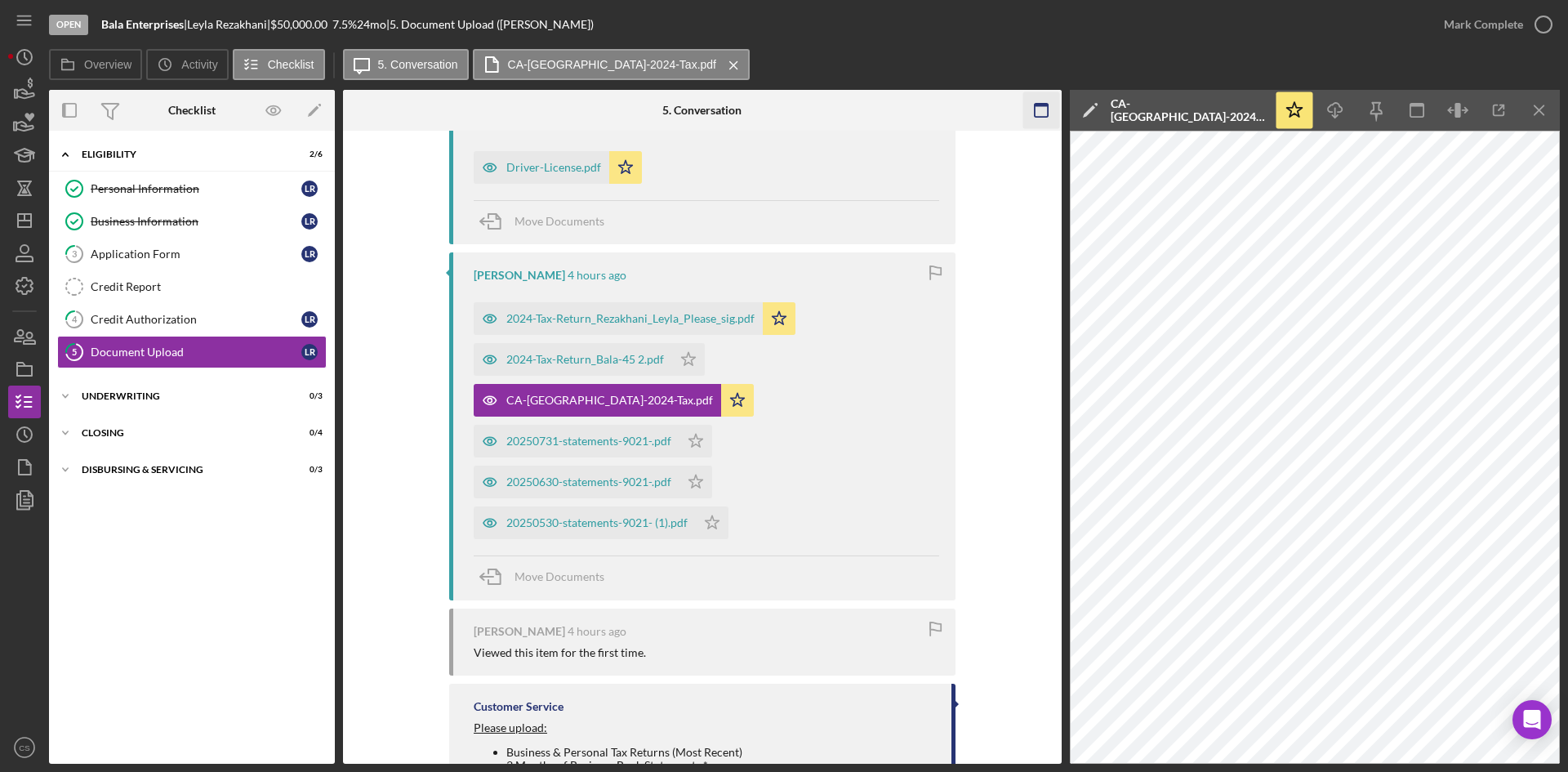
click at [1534, 110] on icon "Icon/Menu Close" at bounding box center [1540, 111] width 37 height 37
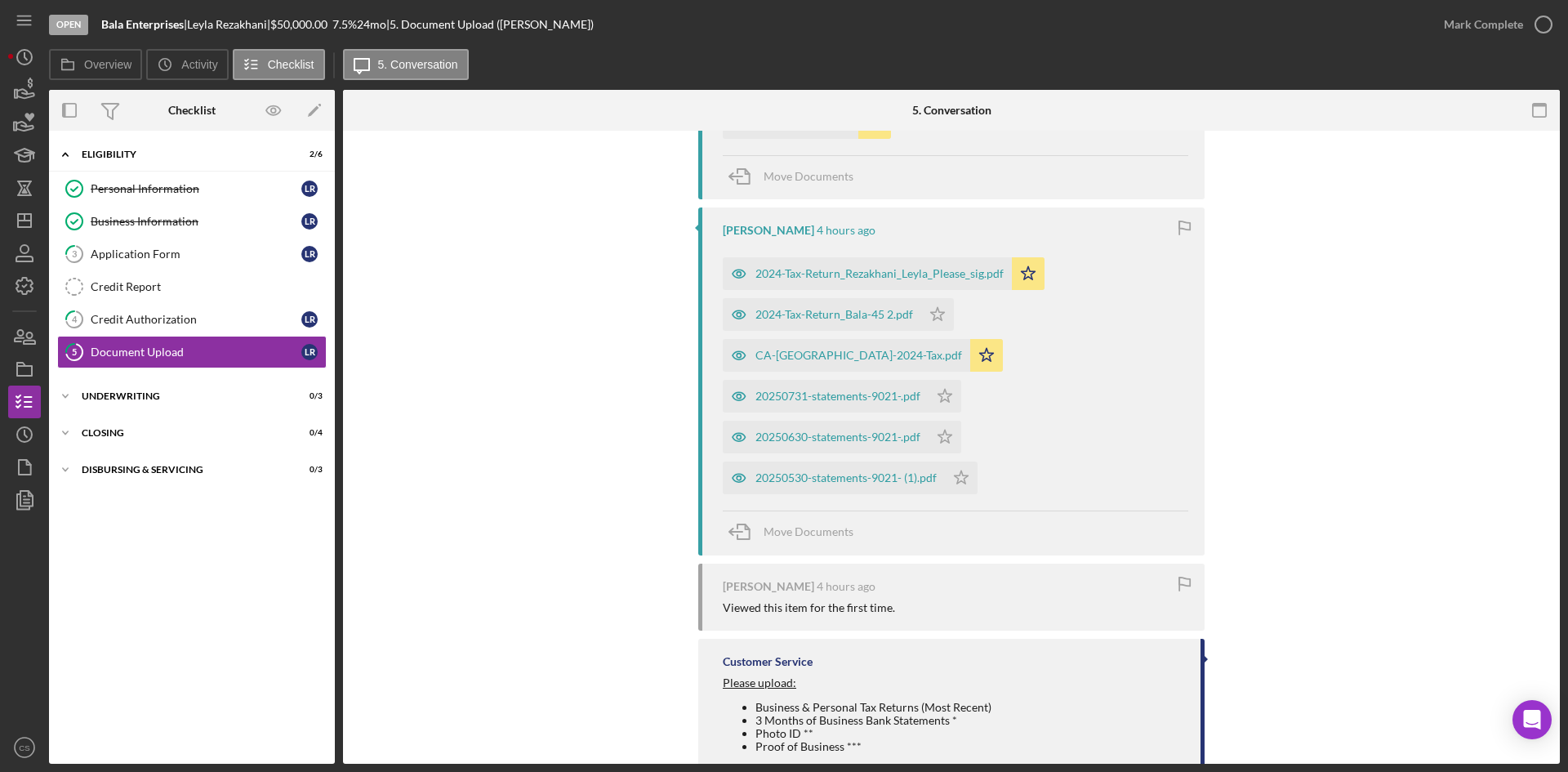
scroll to position [583, 0]
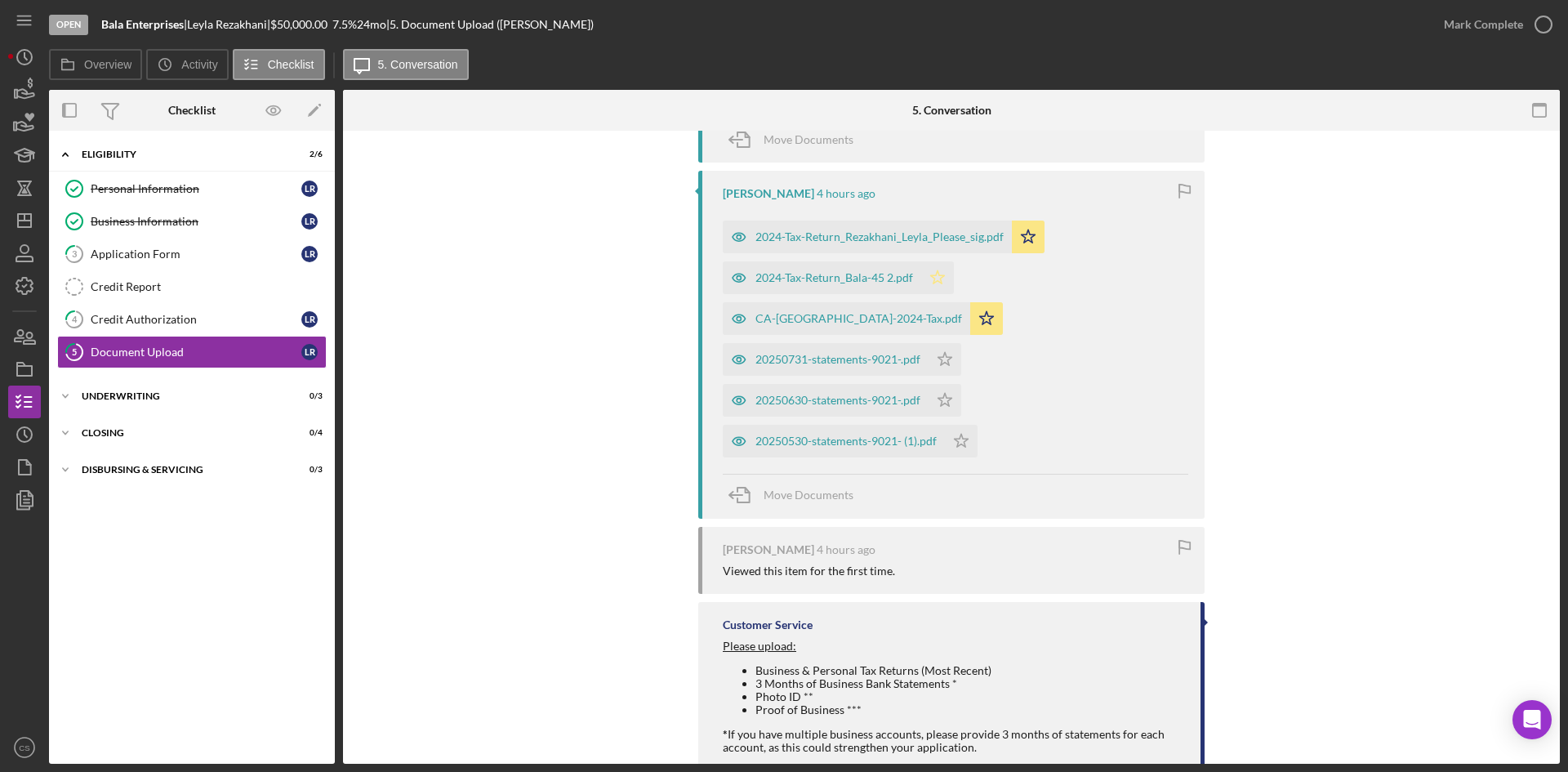
click at [933, 280] on icon "Icon/Star" at bounding box center [937, 278] width 32 height 32
click at [858, 353] on div "20250731-statements-9021-.pdf" at bounding box center [838, 360] width 165 height 13
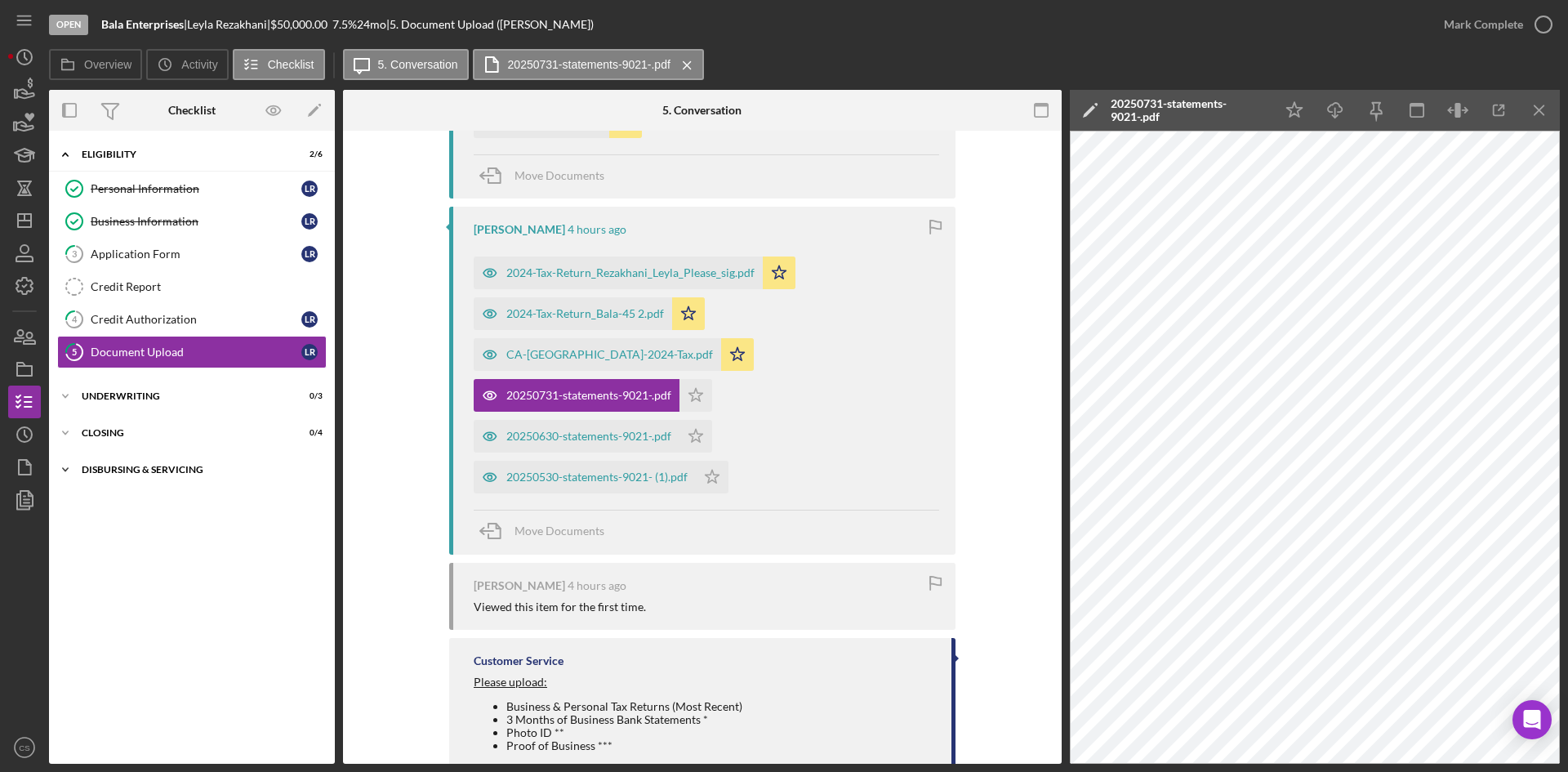
scroll to position [419, 0]
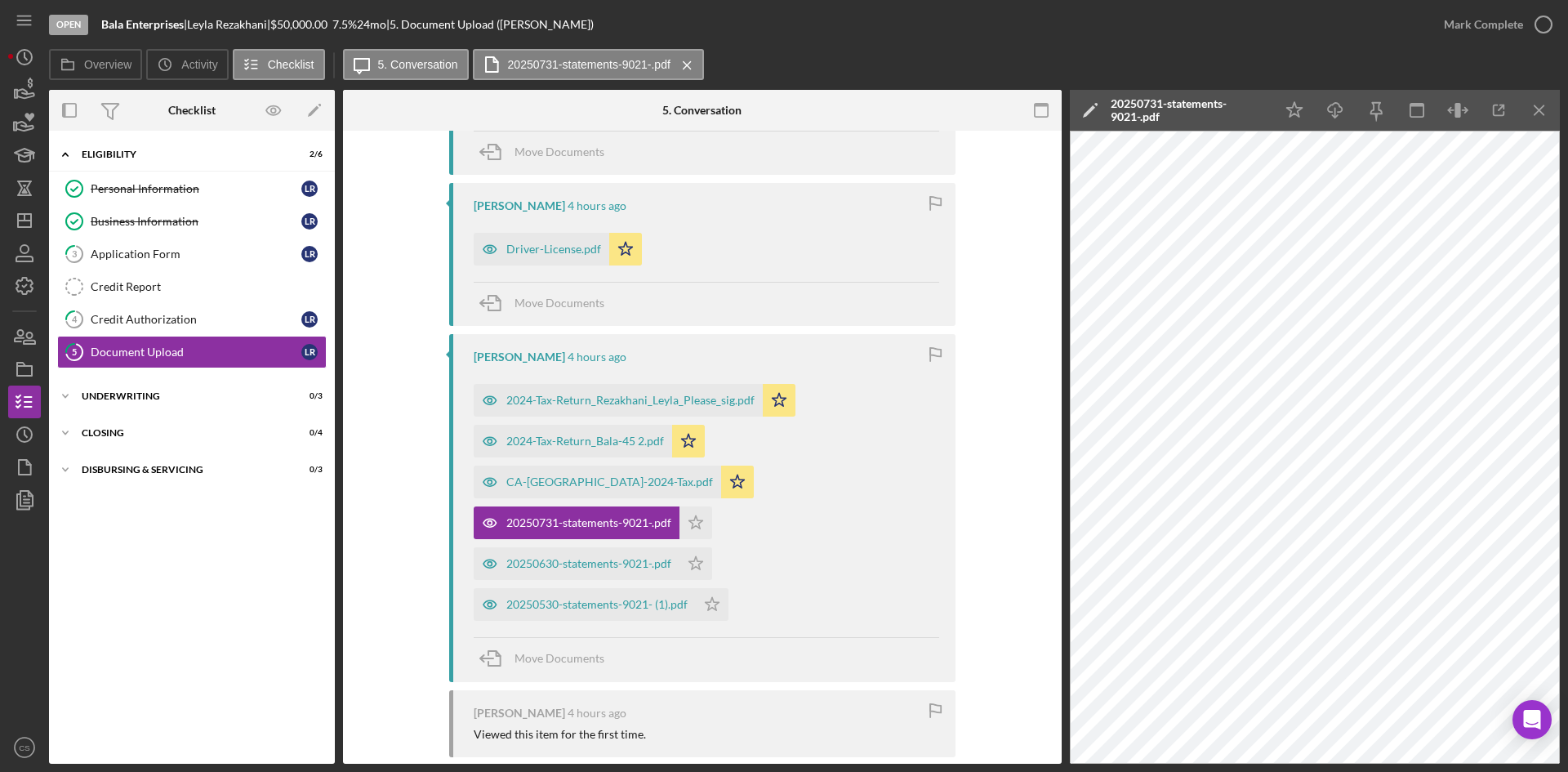
click at [1101, 110] on icon "Icon/Edit" at bounding box center [1090, 110] width 41 height 41
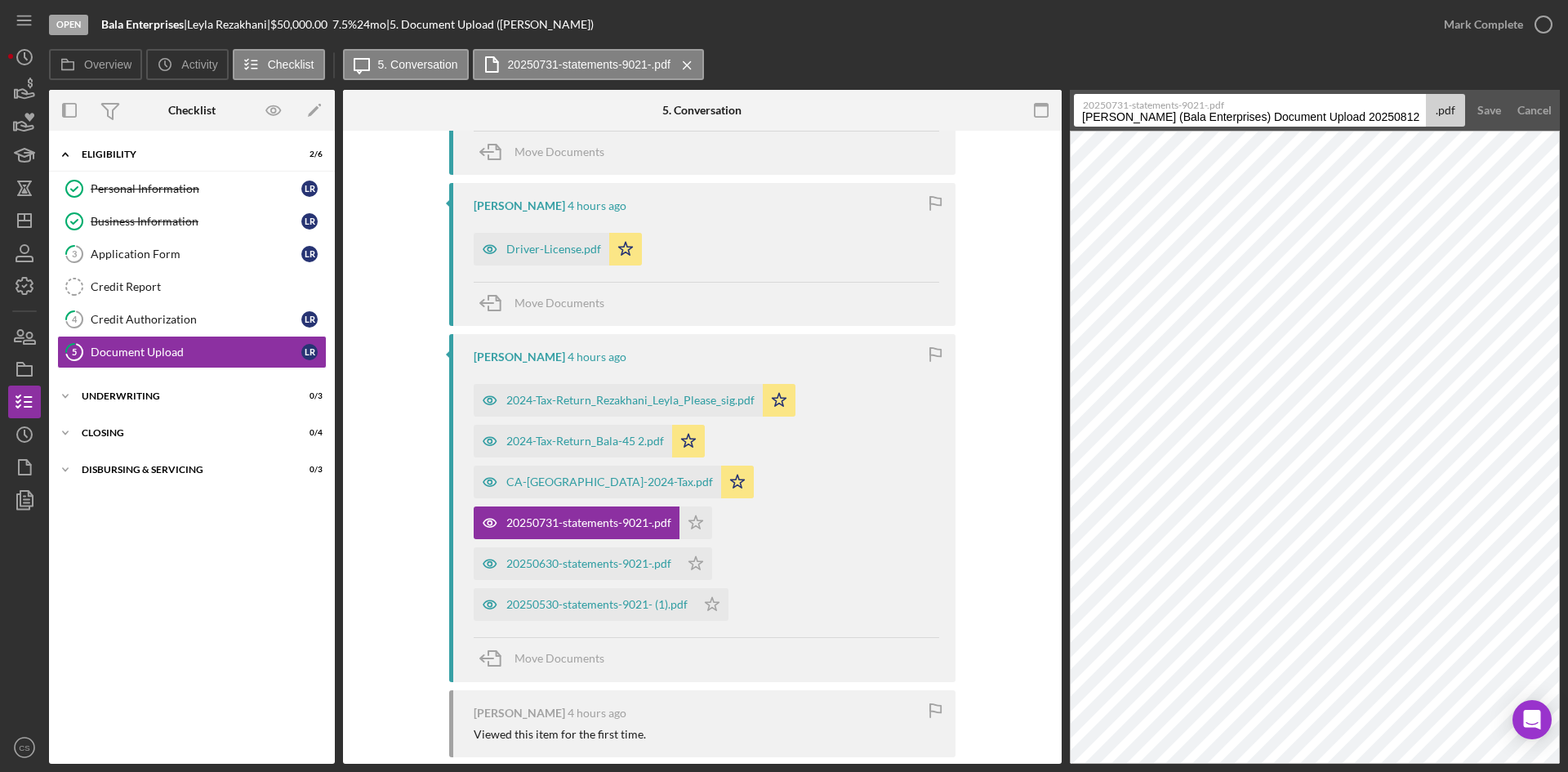
click at [1084, 116] on input "[PERSON_NAME] (Bala Enterprises) Document Upload 20250812" at bounding box center [1250, 110] width 352 height 32
type input "JULY [PERSON_NAME] (Bala Enterprises) Document Upload 20250812"
click at [1469, 94] on button "Save" at bounding box center [1489, 110] width 40 height 32
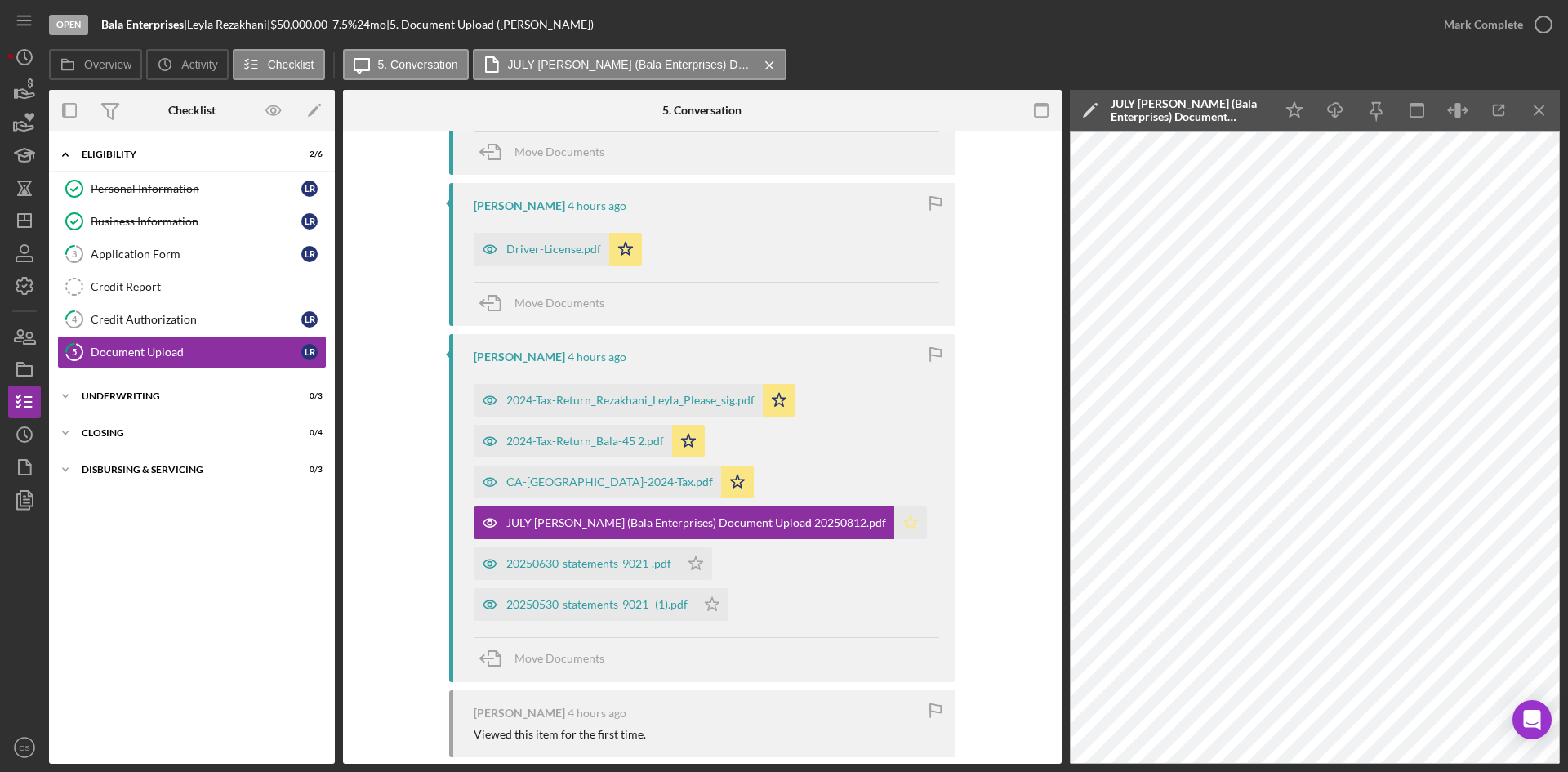
click at [894, 507] on icon "Icon/Star" at bounding box center [910, 523] width 32 height 32
click at [636, 558] on div "20250630-statements-9021-.pdf" at bounding box center [589, 564] width 165 height 13
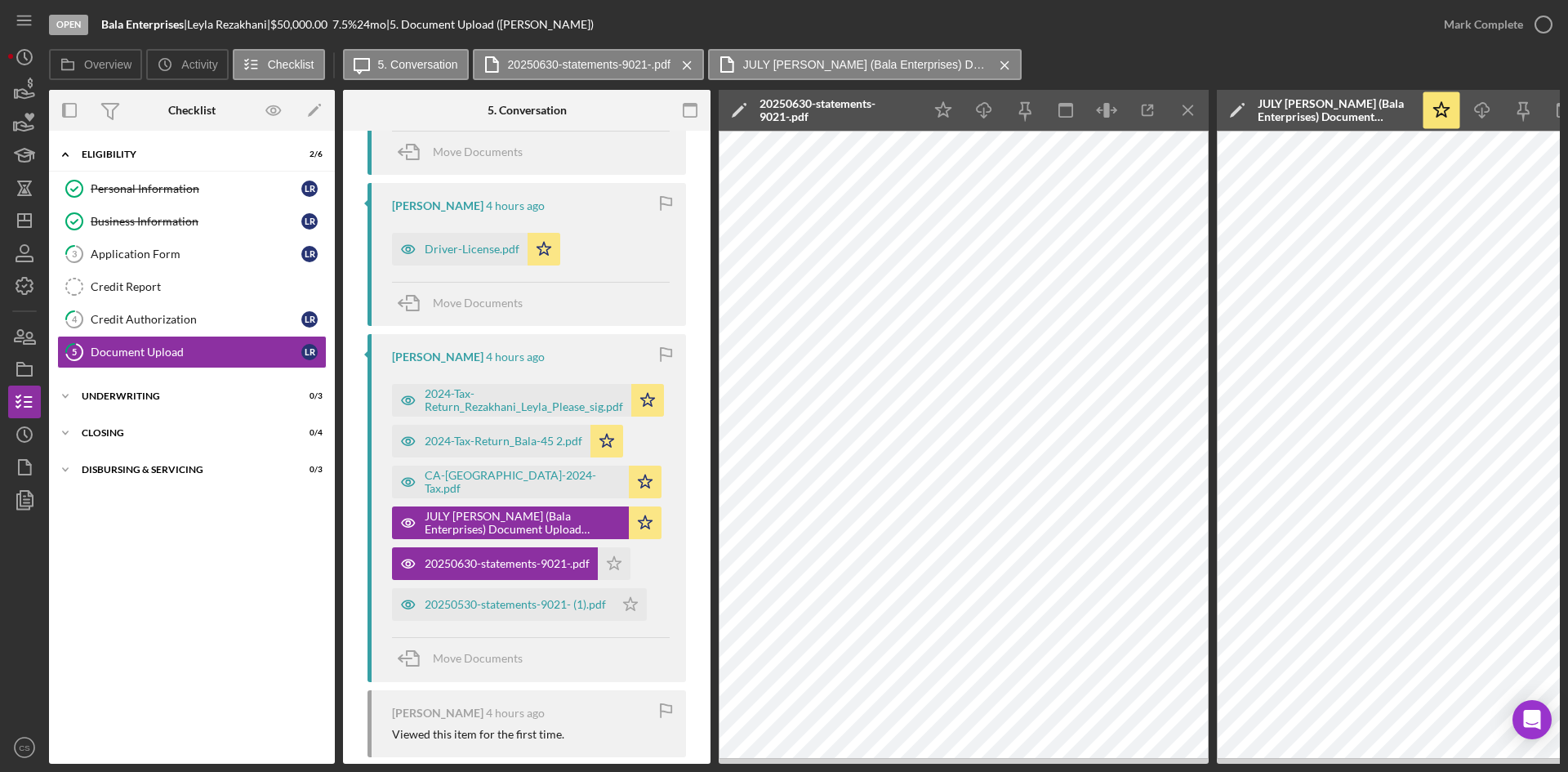
click at [744, 111] on polygon at bounding box center [737, 111] width 12 height 12
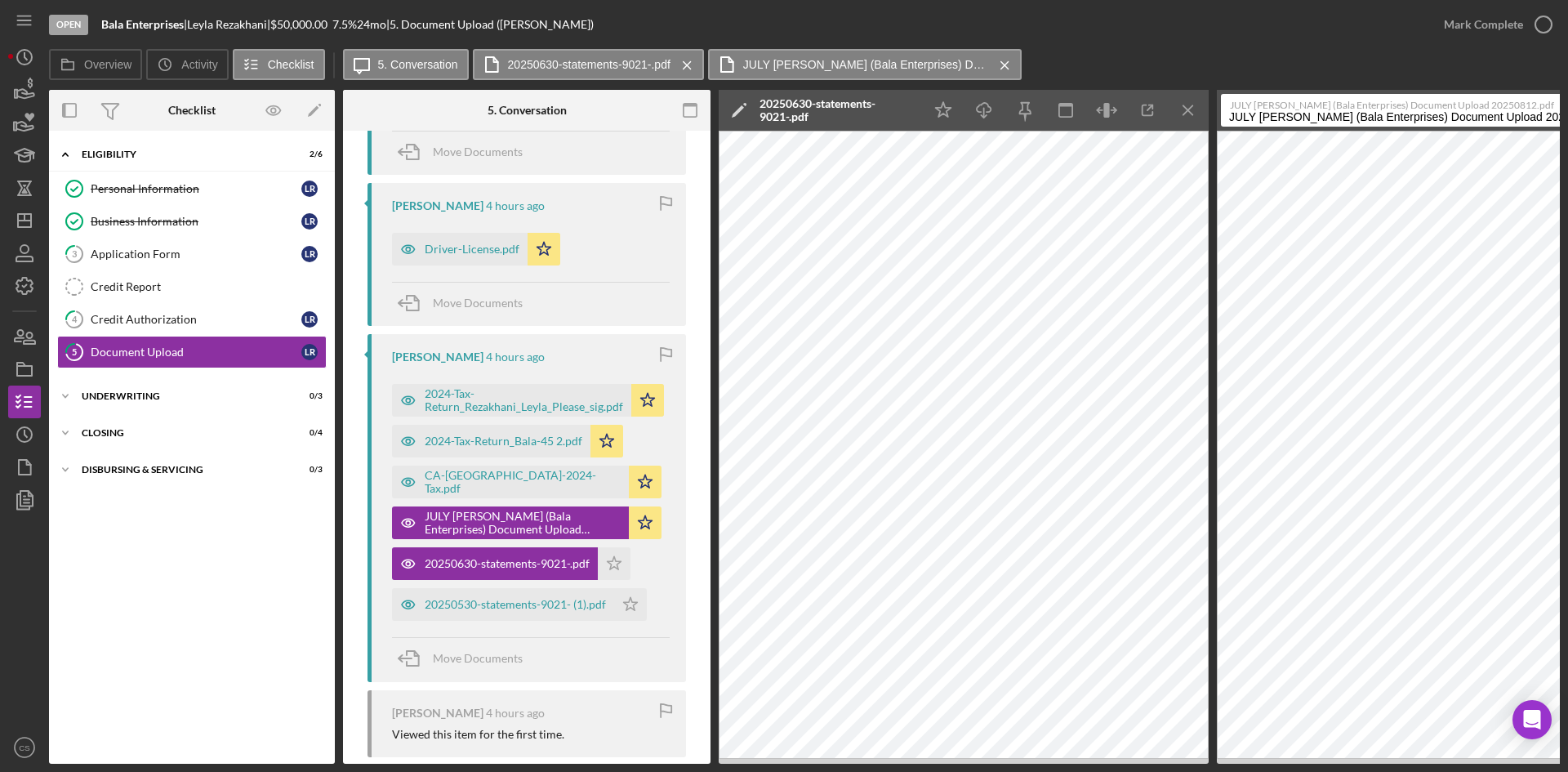
click at [755, 100] on icon "Icon/Edit" at bounding box center [738, 110] width 41 height 41
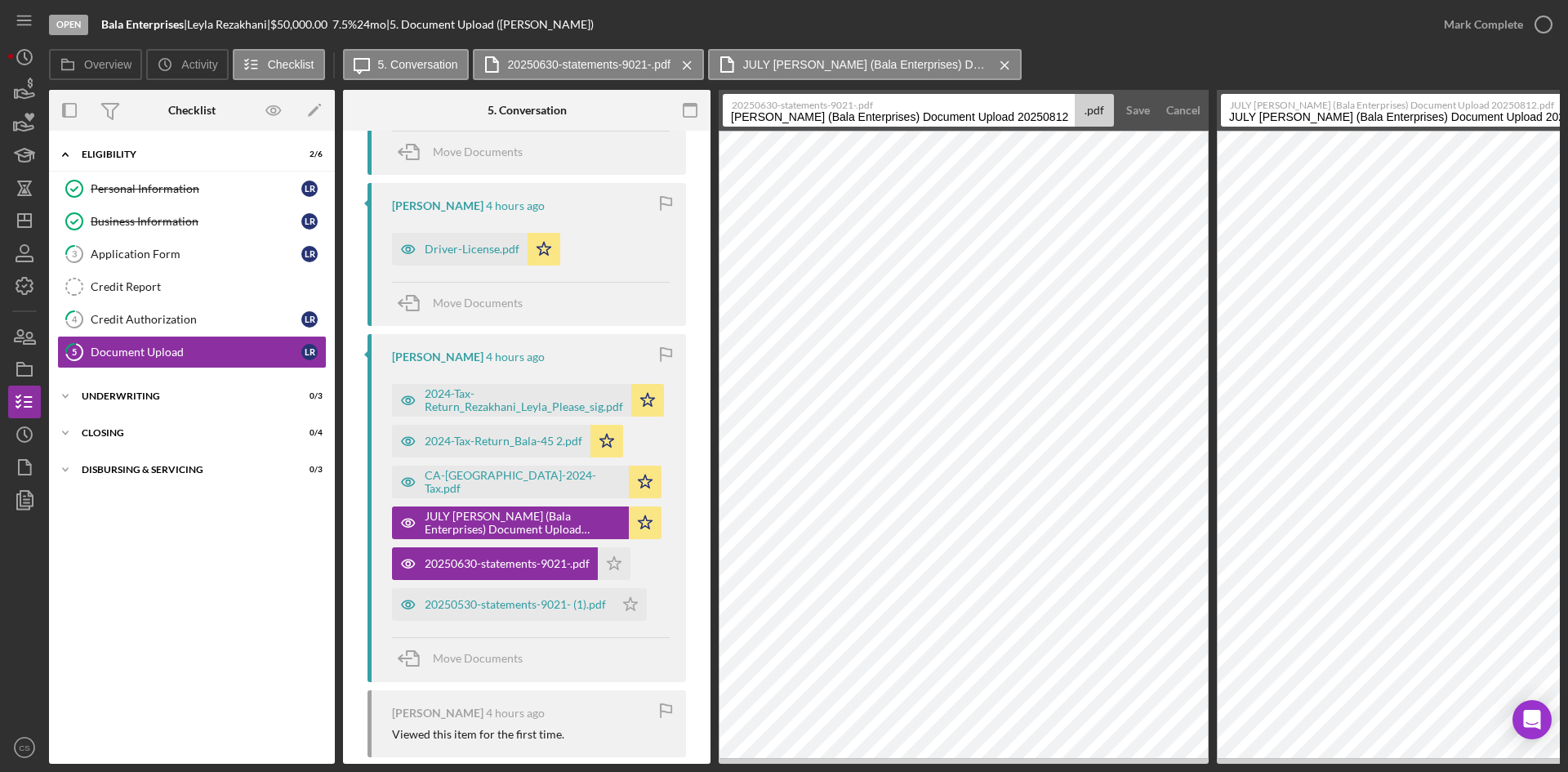
drag, startPoint x: 731, startPoint y: 112, endPoint x: 805, endPoint y: 129, distance: 75.9
click at [732, 112] on input "[PERSON_NAME] (Bala Enterprises) Document Upload 20250812" at bounding box center [899, 110] width 352 height 32
type input "[PERSON_NAME] (Bala Enterprises) Document Upload 20250812"
click at [1128, 105] on div "Save" at bounding box center [1138, 110] width 24 height 32
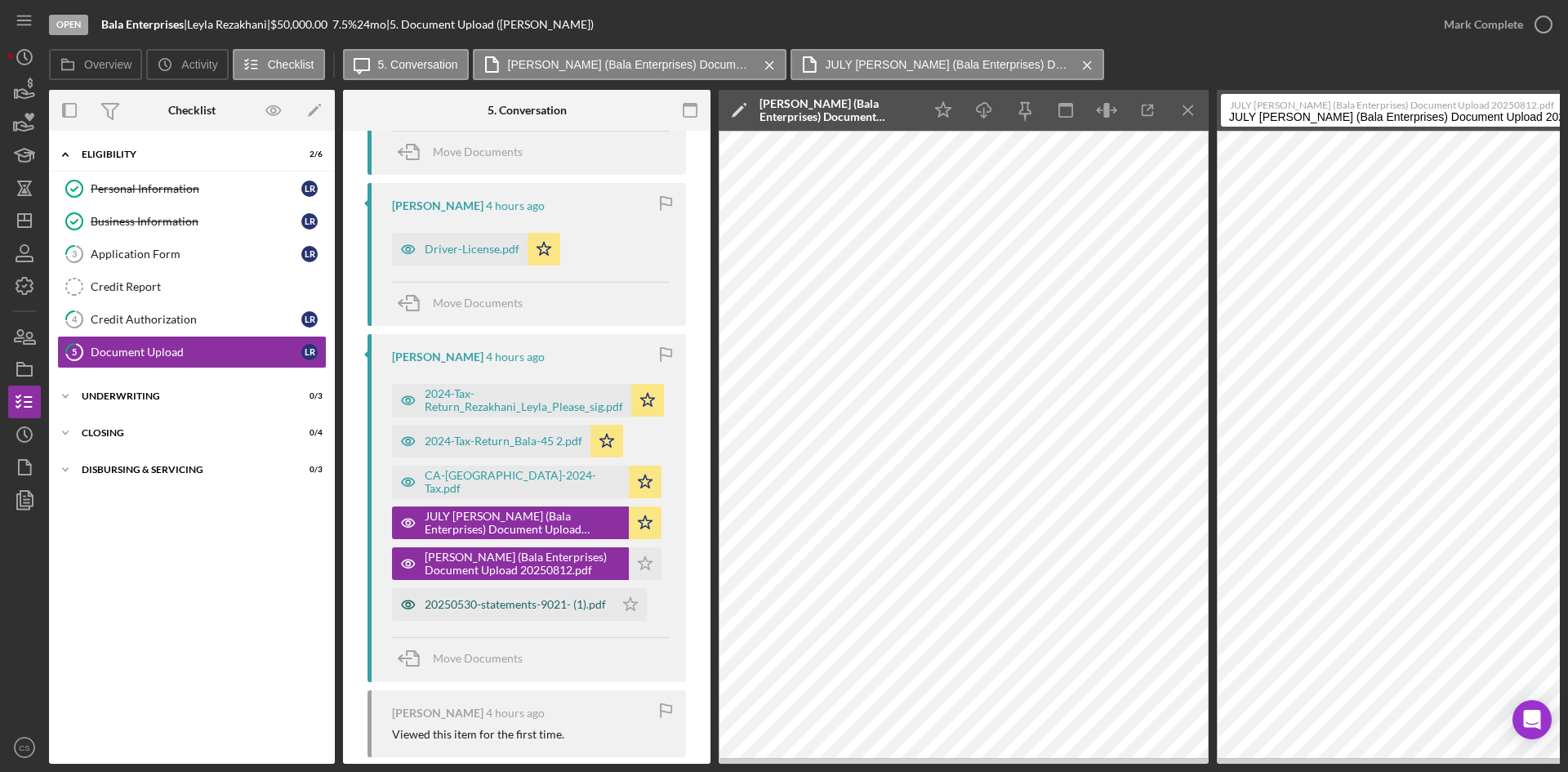
click at [506, 600] on div "20250530-statements-9021- (1).pdf" at bounding box center [515, 605] width 181 height 13
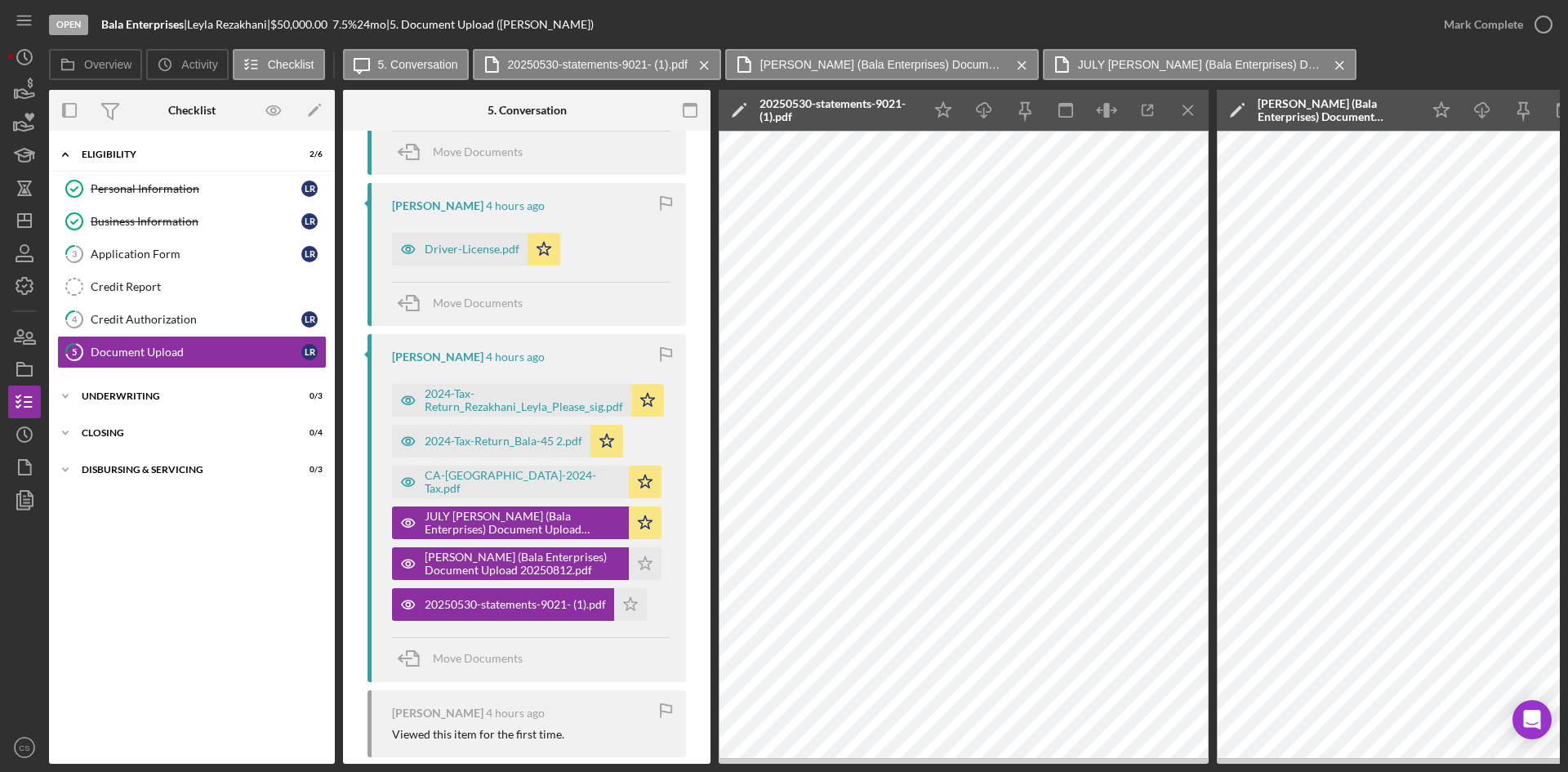
click at [737, 112] on polygon at bounding box center [737, 111] width 12 height 12
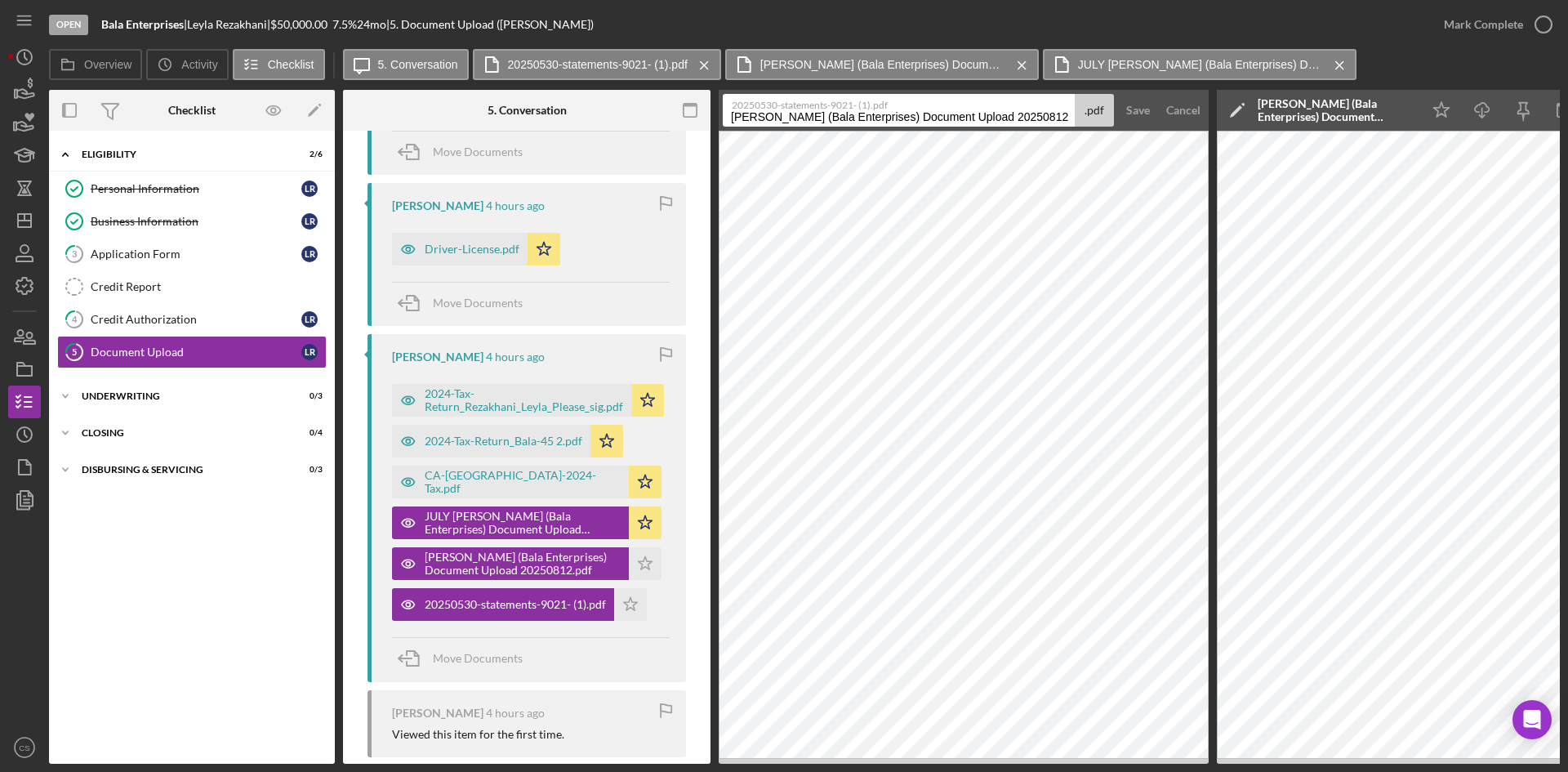
click at [730, 117] on input "[PERSON_NAME] (Bala Enterprises) Document Upload 20250812" at bounding box center [899, 110] width 352 height 32
type input "[PERSON_NAME] (Bala Enterprises) Document Upload 20250812"
click at [1131, 116] on div "Save" at bounding box center [1138, 110] width 24 height 32
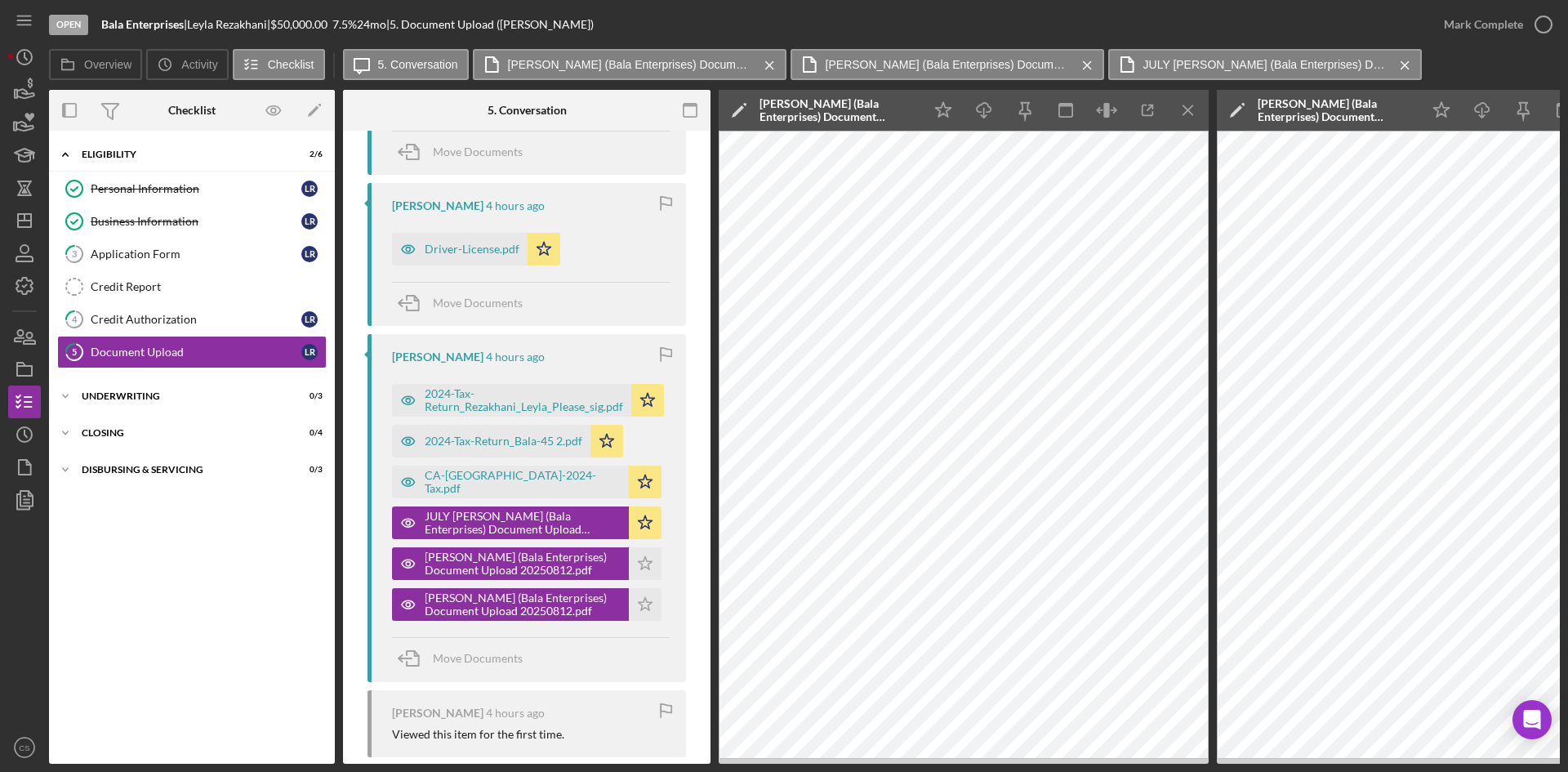
click at [655, 585] on div "[PERSON_NAME] (Bala Enterprises) Document Upload 20250812.pdf Icon/Star" at bounding box center [531, 600] width 277 height 41
click at [650, 598] on icon "Icon/Star" at bounding box center [644, 604] width 32 height 32
click at [644, 562] on polygon "button" at bounding box center [645, 564] width 14 height 13
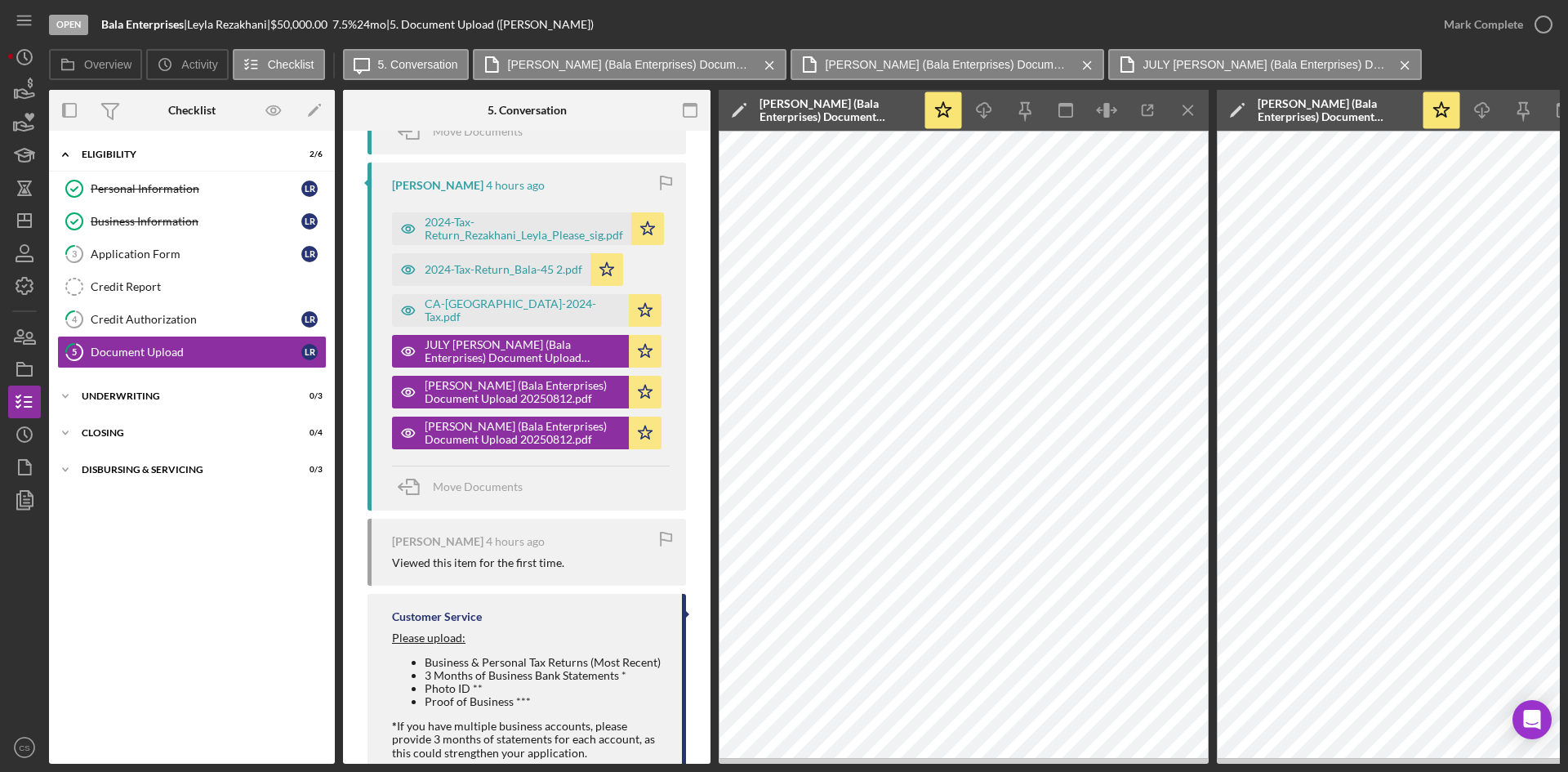
scroll to position [435, 0]
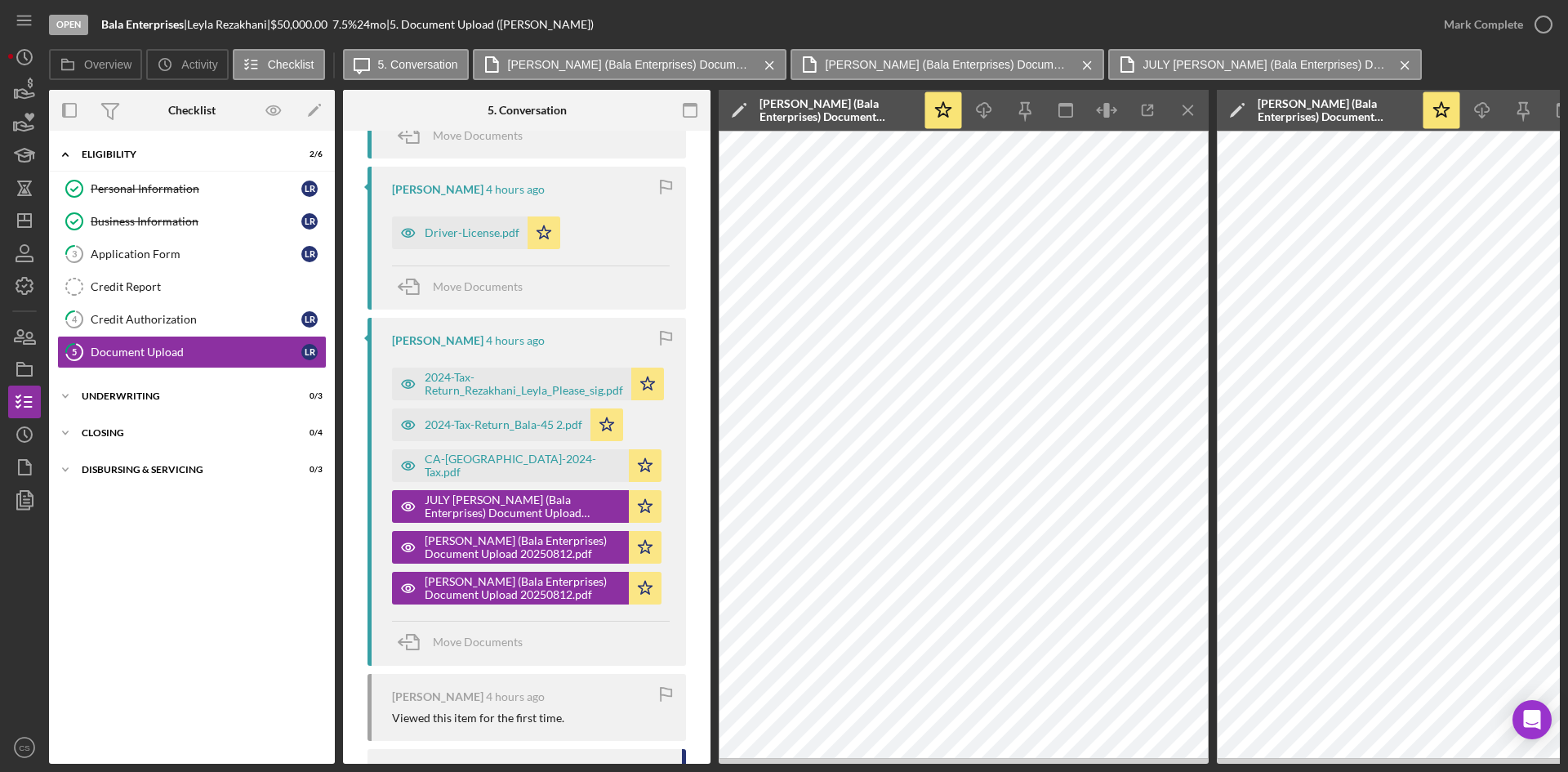
click at [1187, 114] on icon "Icon/Menu Close" at bounding box center [1188, 111] width 37 height 37
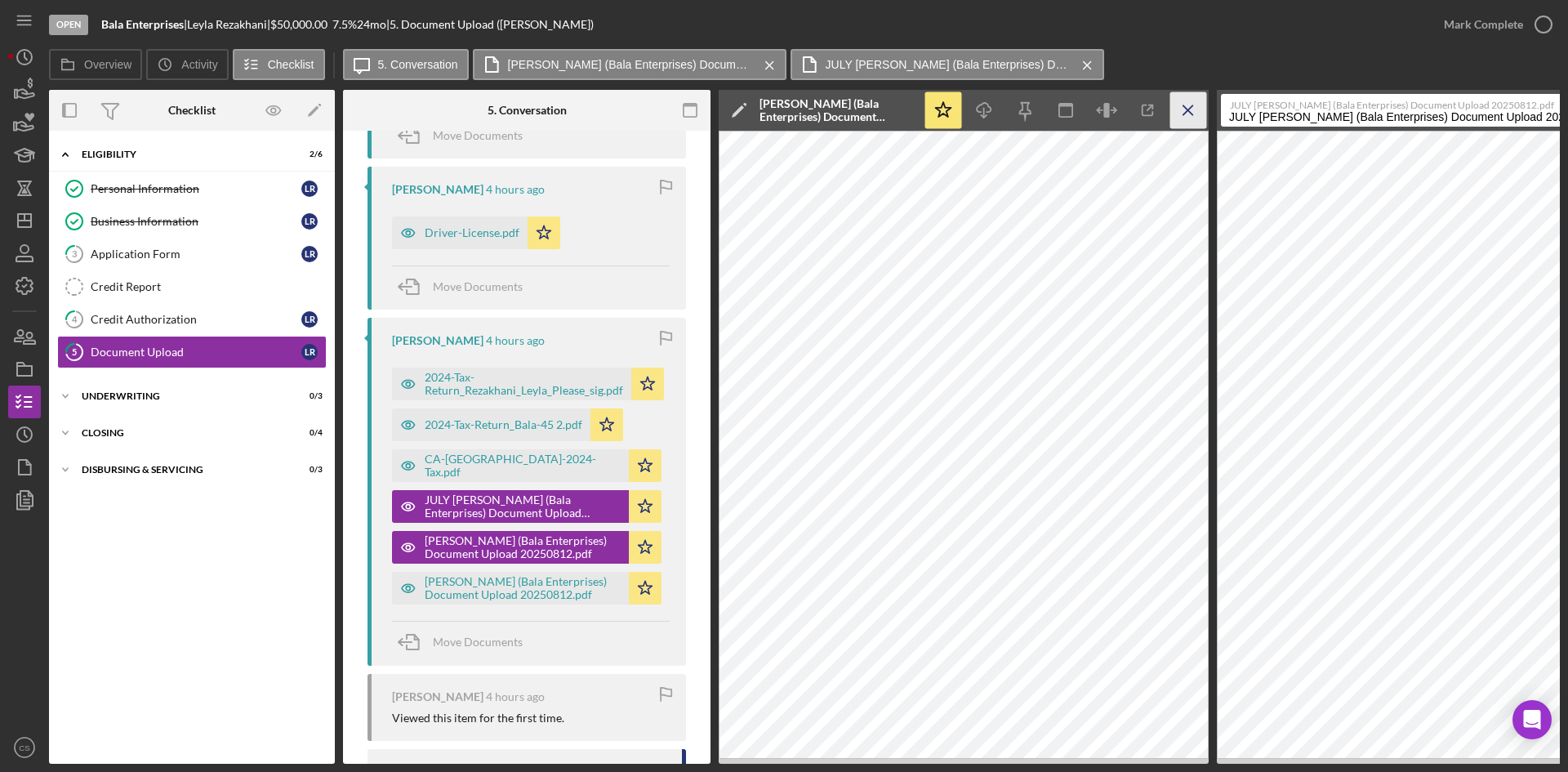
click at [1182, 111] on icon "Icon/Menu Close" at bounding box center [1188, 111] width 37 height 37
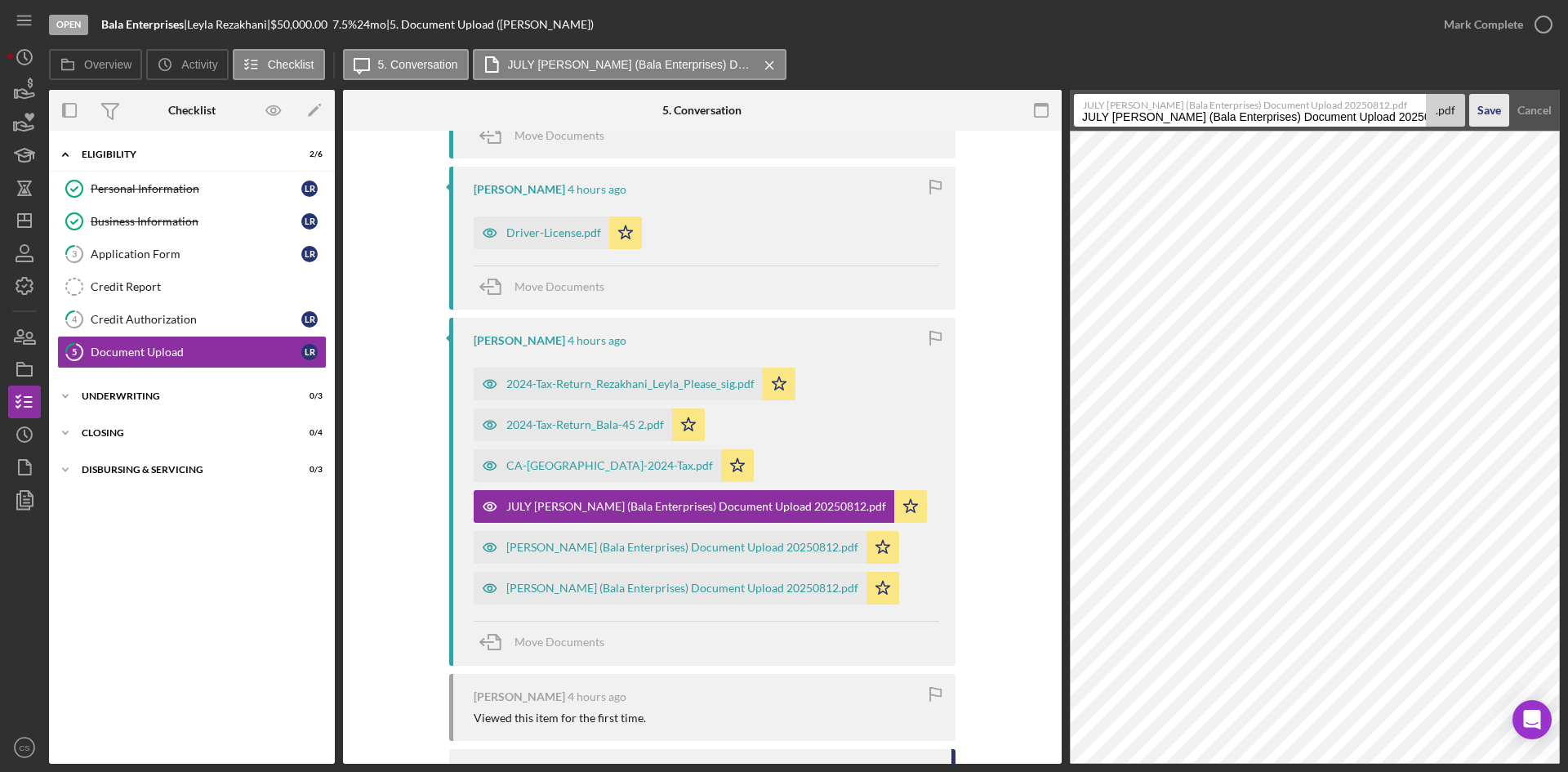
click at [1490, 111] on div "Save" at bounding box center [1489, 110] width 24 height 32
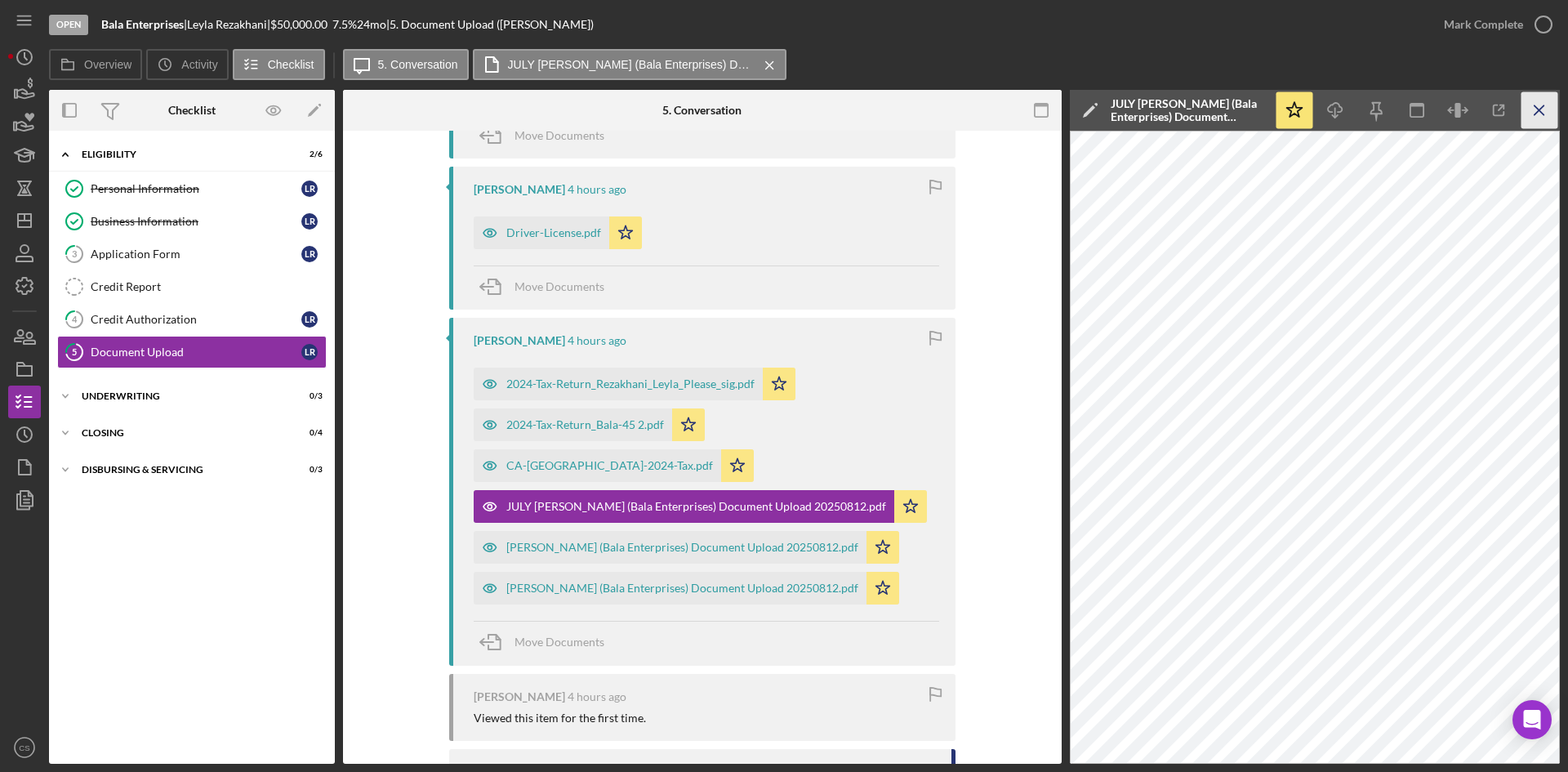
click at [1533, 113] on icon "Icon/Menu Close" at bounding box center [1540, 111] width 37 height 37
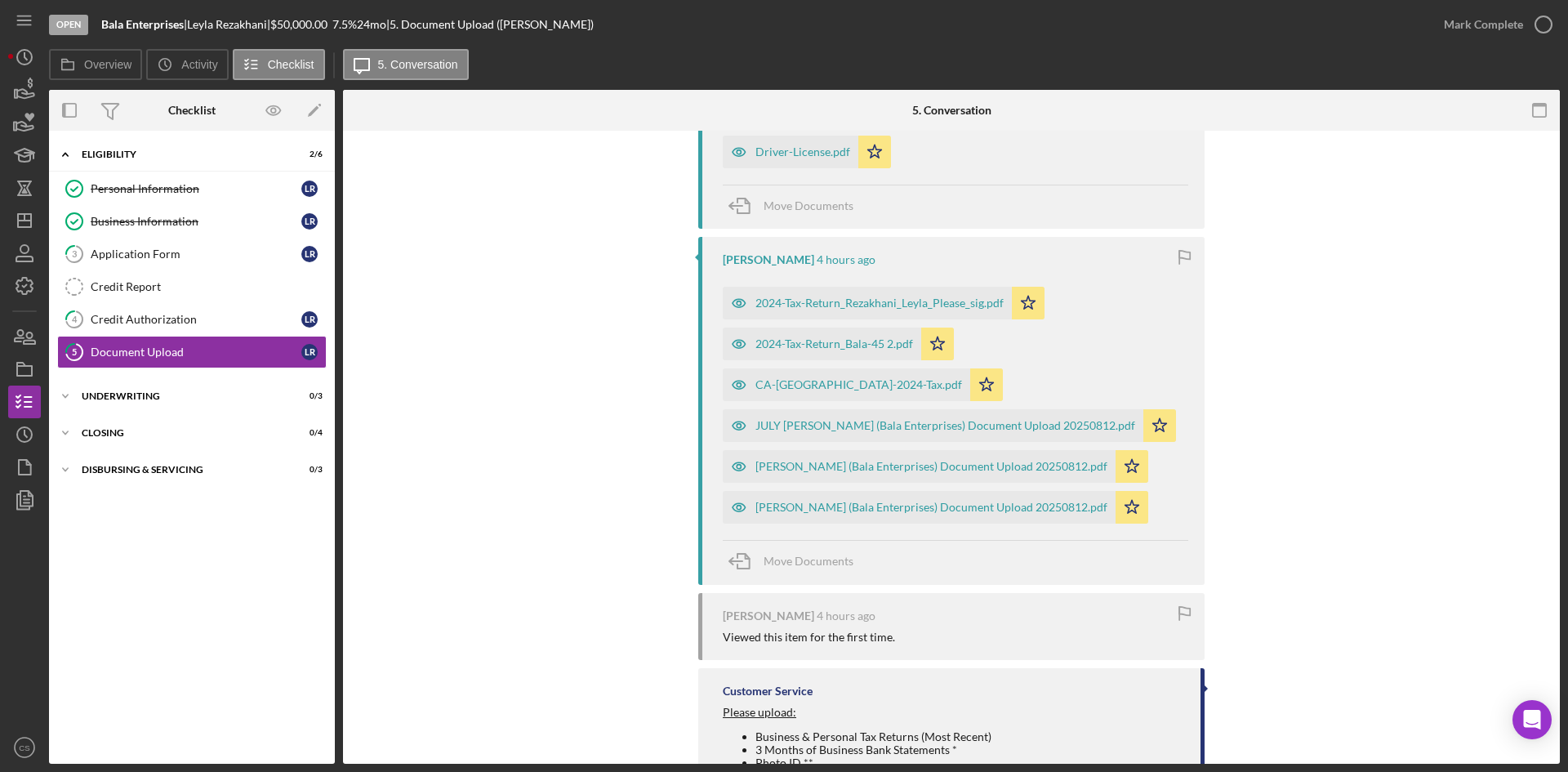
scroll to position [664, 0]
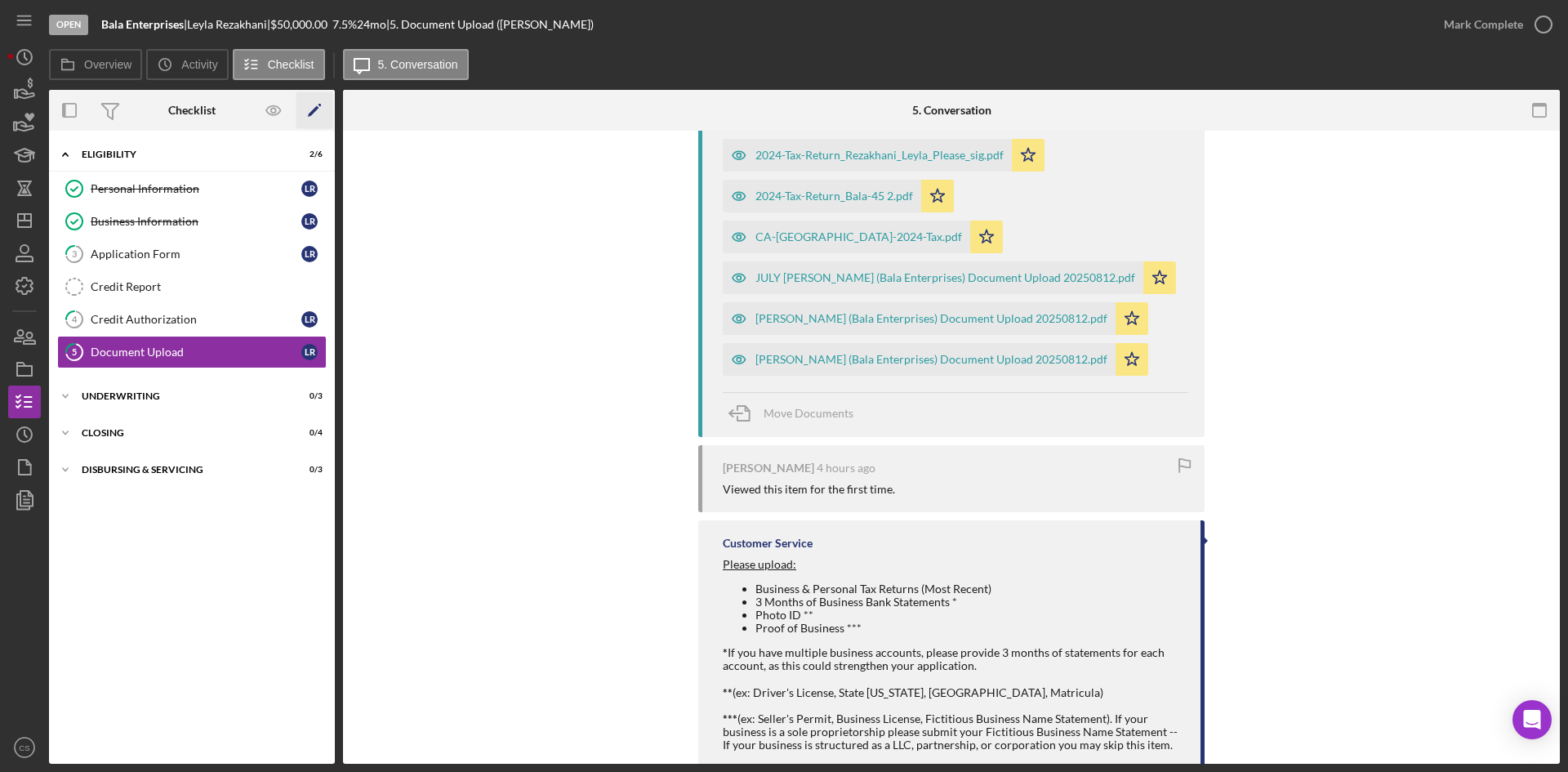
click at [318, 109] on icon "Icon/Edit" at bounding box center [315, 111] width 37 height 37
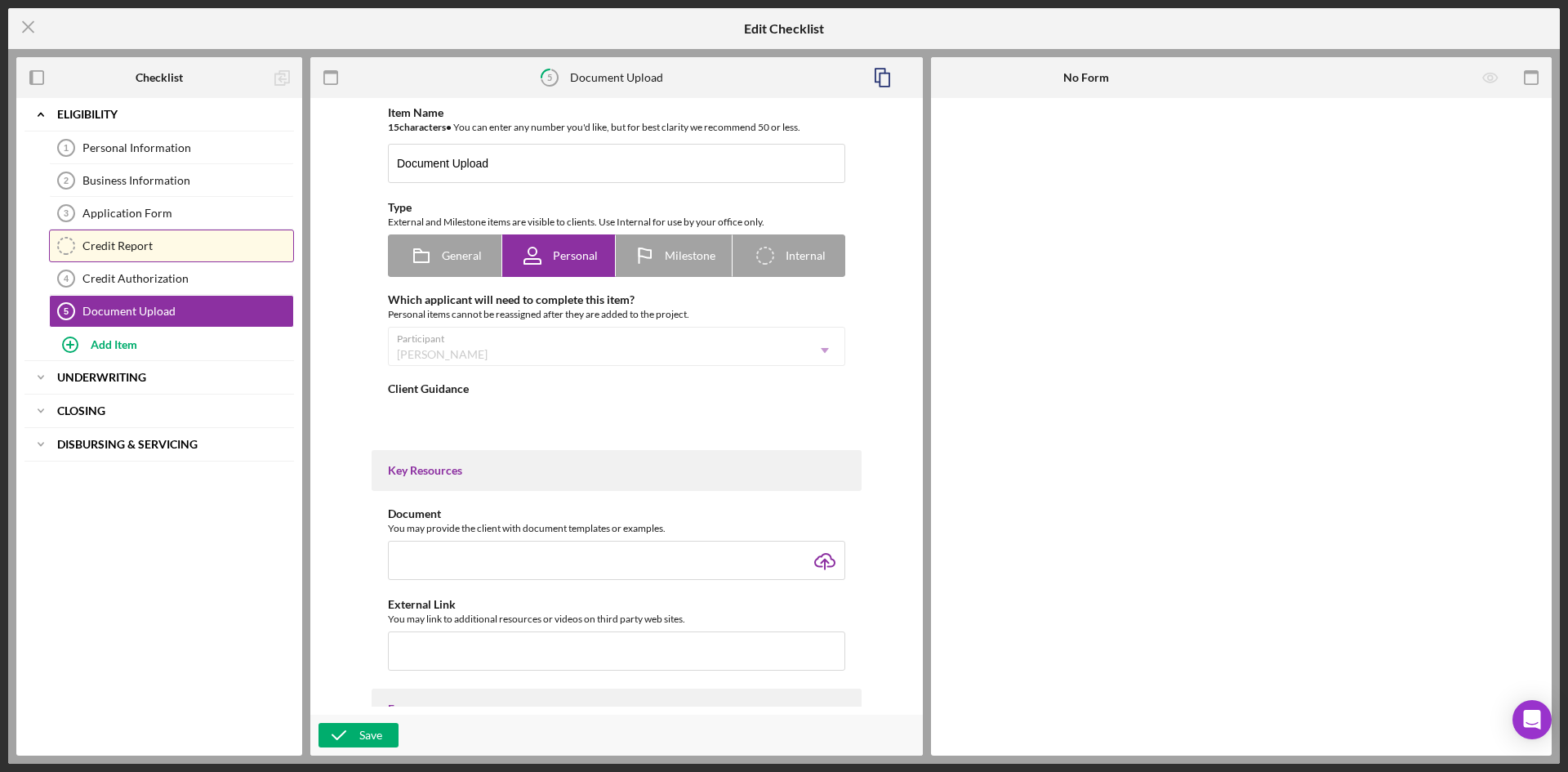
type textarea "<div><span style="text-decoration: underline;">Please upload:</span></div> <div…"
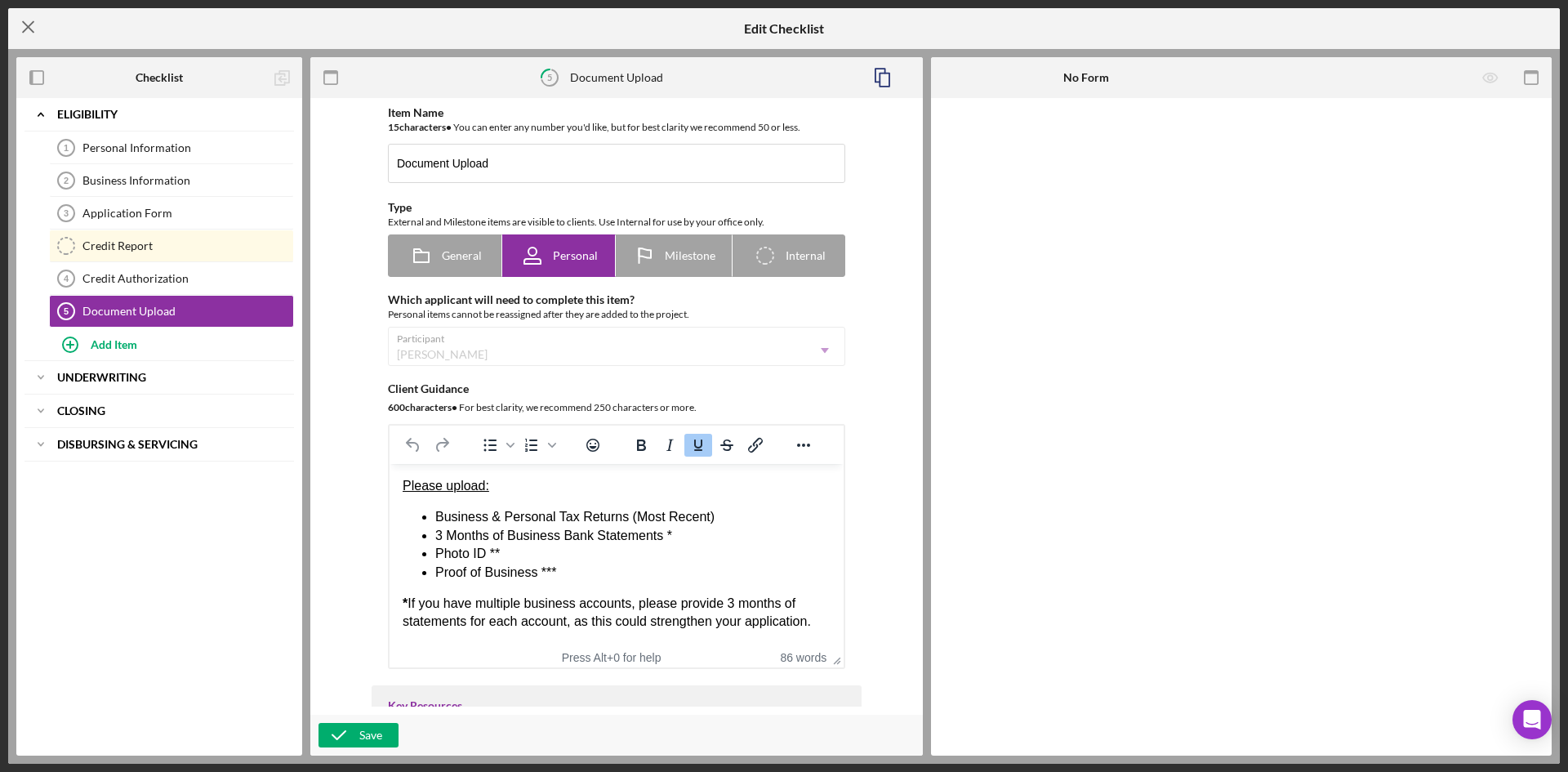
click at [27, 29] on icon "Icon/Menu Close" at bounding box center [28, 27] width 41 height 41
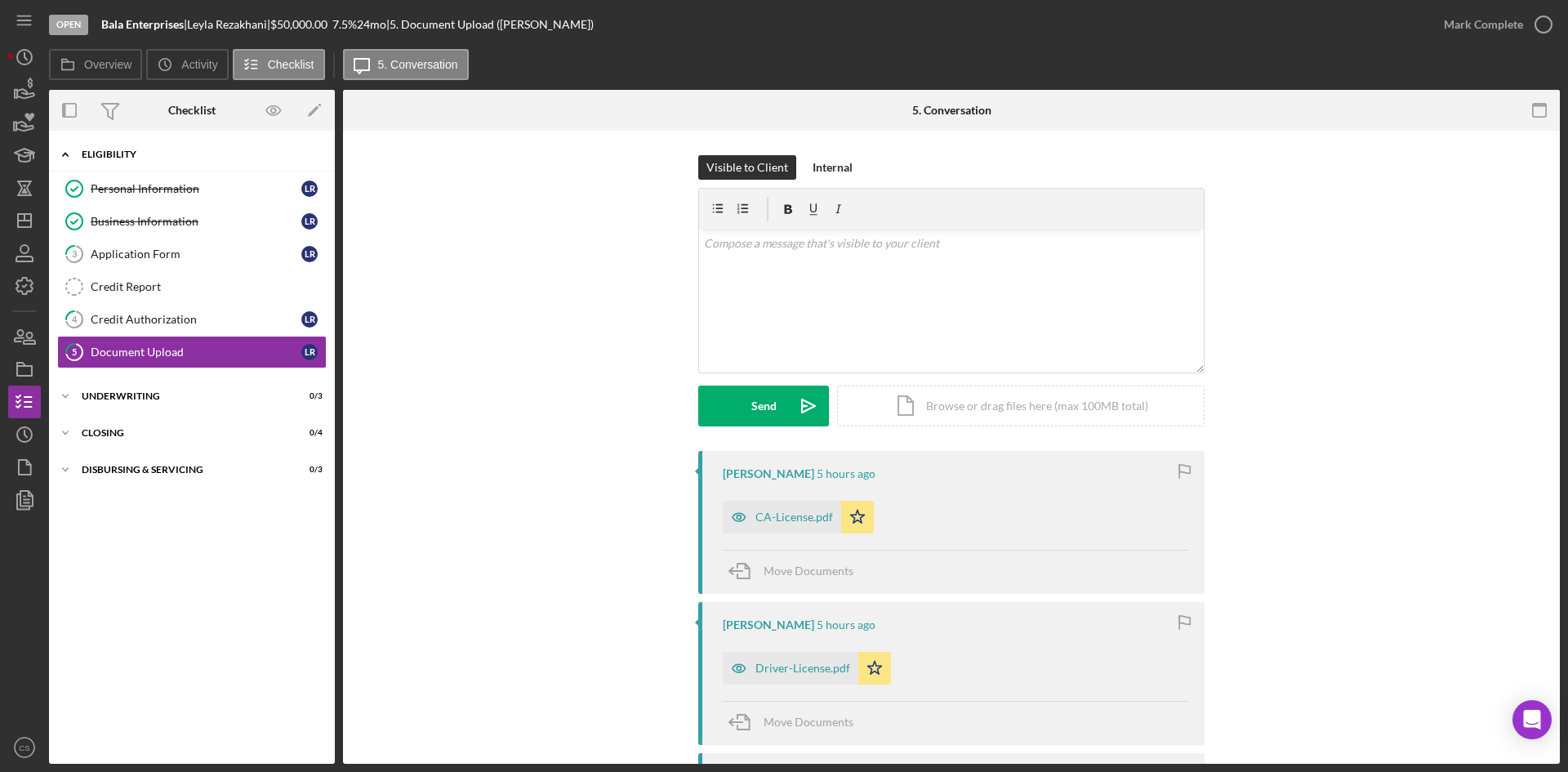
click at [68, 152] on icon "Icon/Expander" at bounding box center [65, 154] width 32 height 32
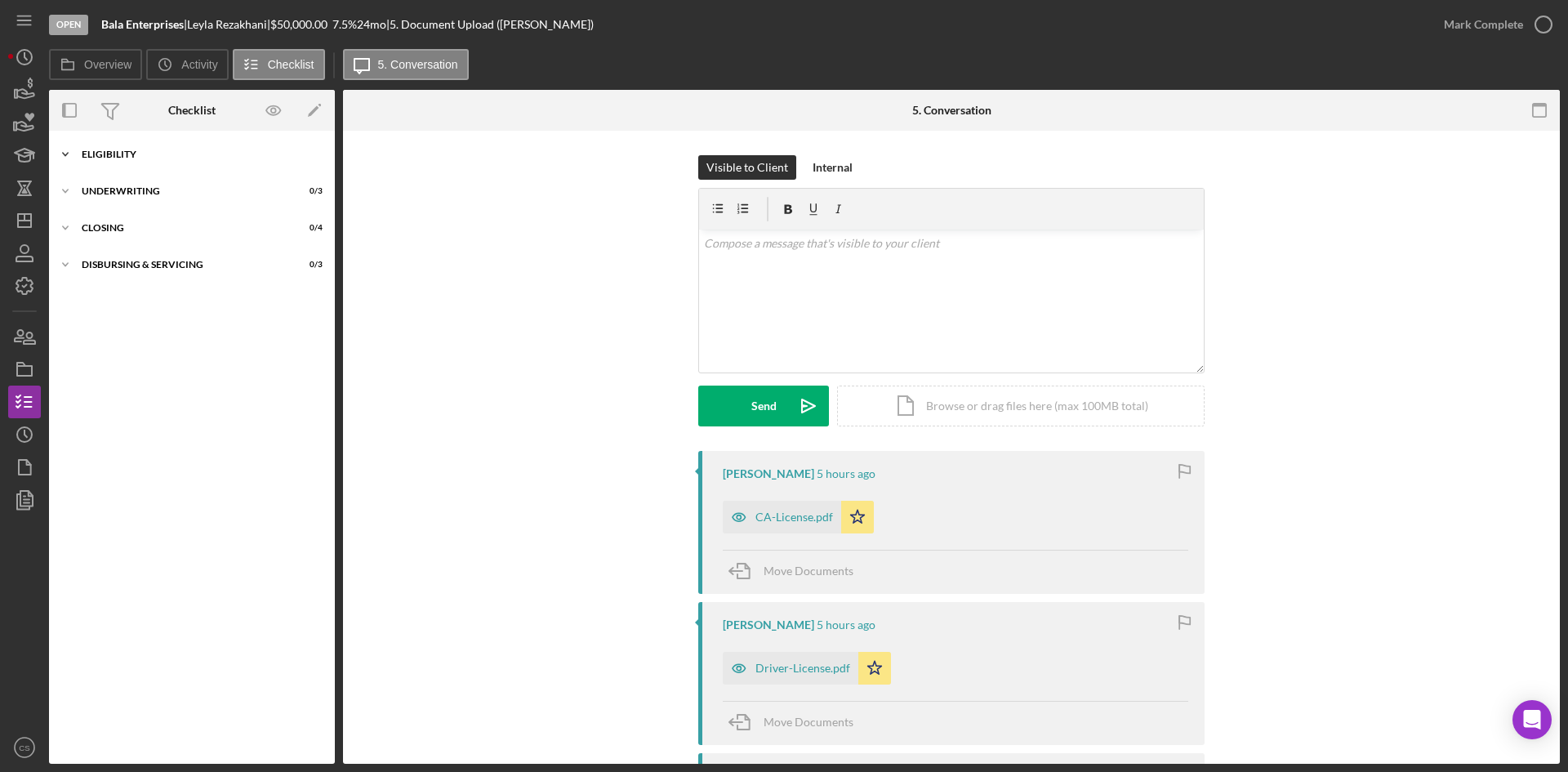
click at [71, 152] on icon "Icon/Expander" at bounding box center [65, 154] width 32 height 32
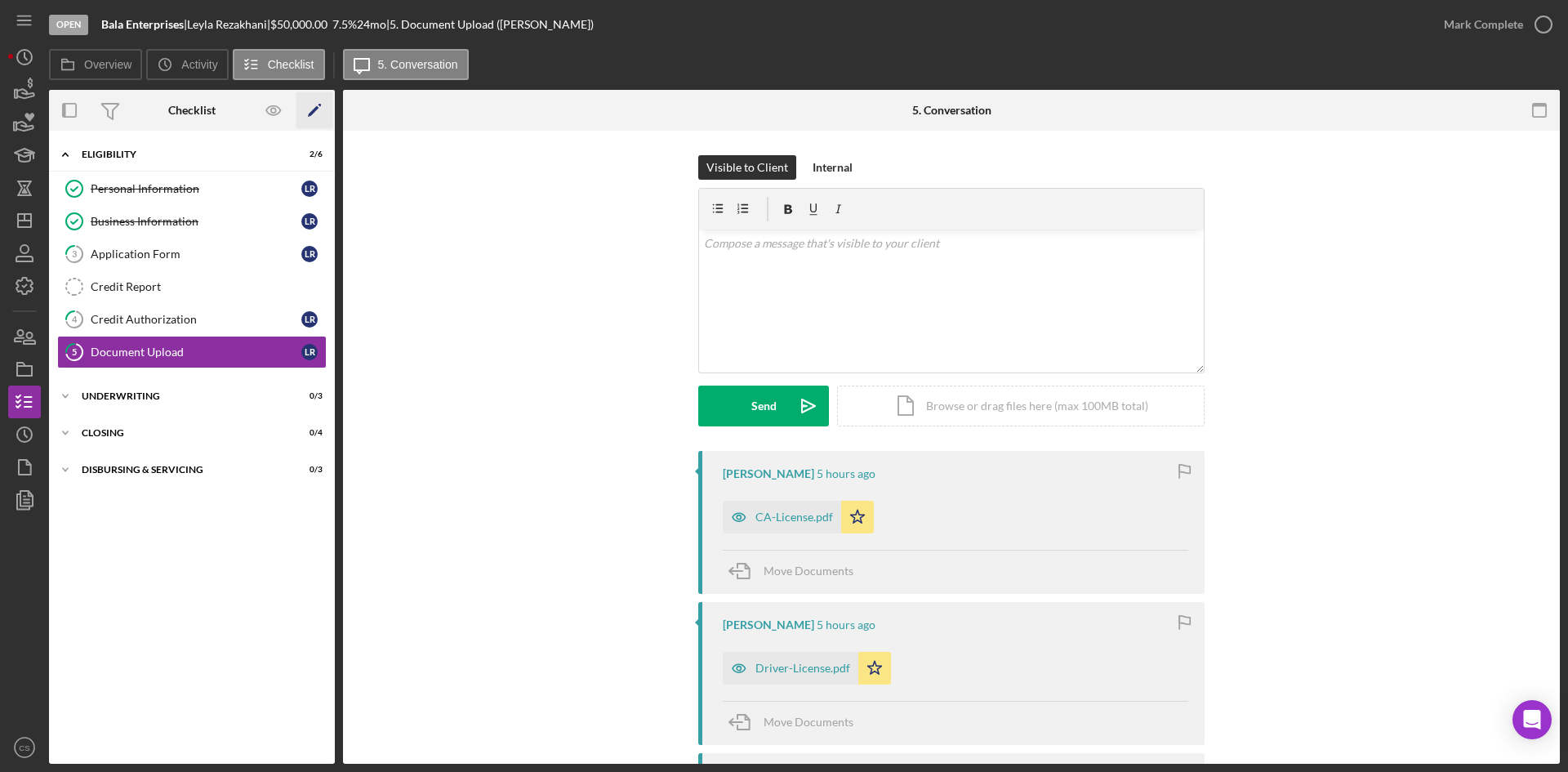
click at [308, 110] on icon "Icon/Edit" at bounding box center [315, 111] width 37 height 37
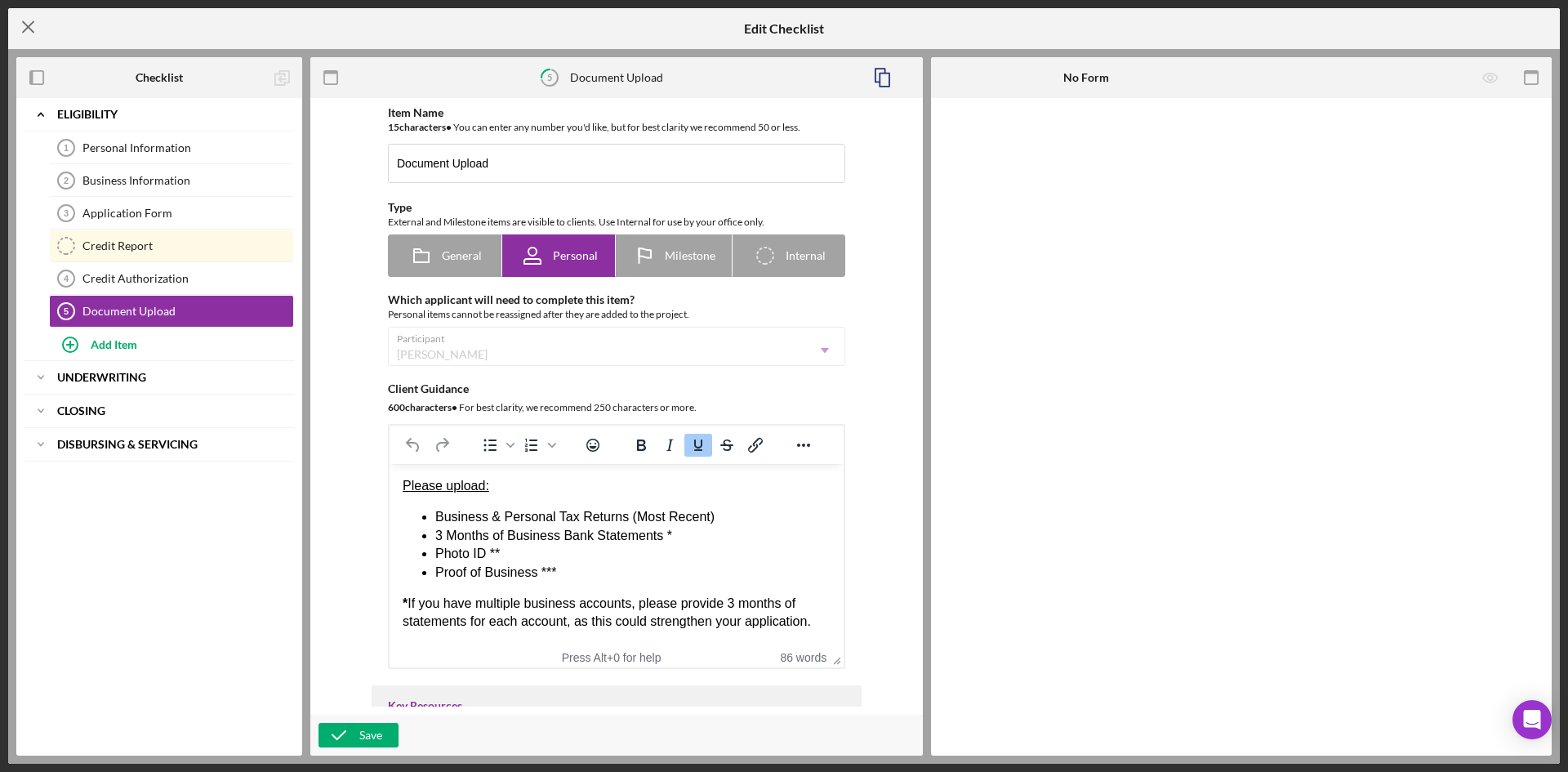
click at [24, 24] on line at bounding box center [28, 27] width 11 height 11
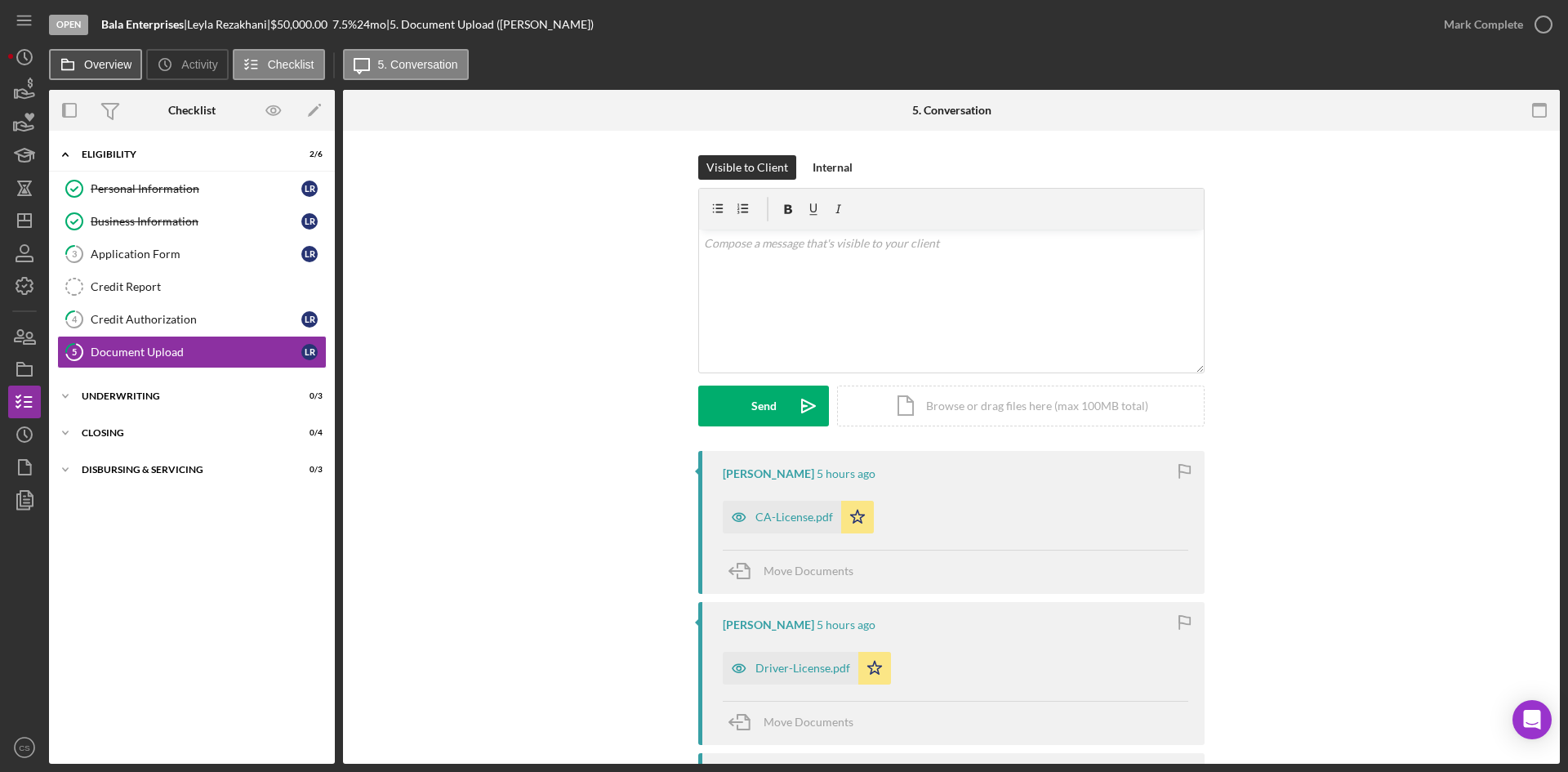
click at [103, 68] on label "Overview" at bounding box center [107, 65] width 47 height 13
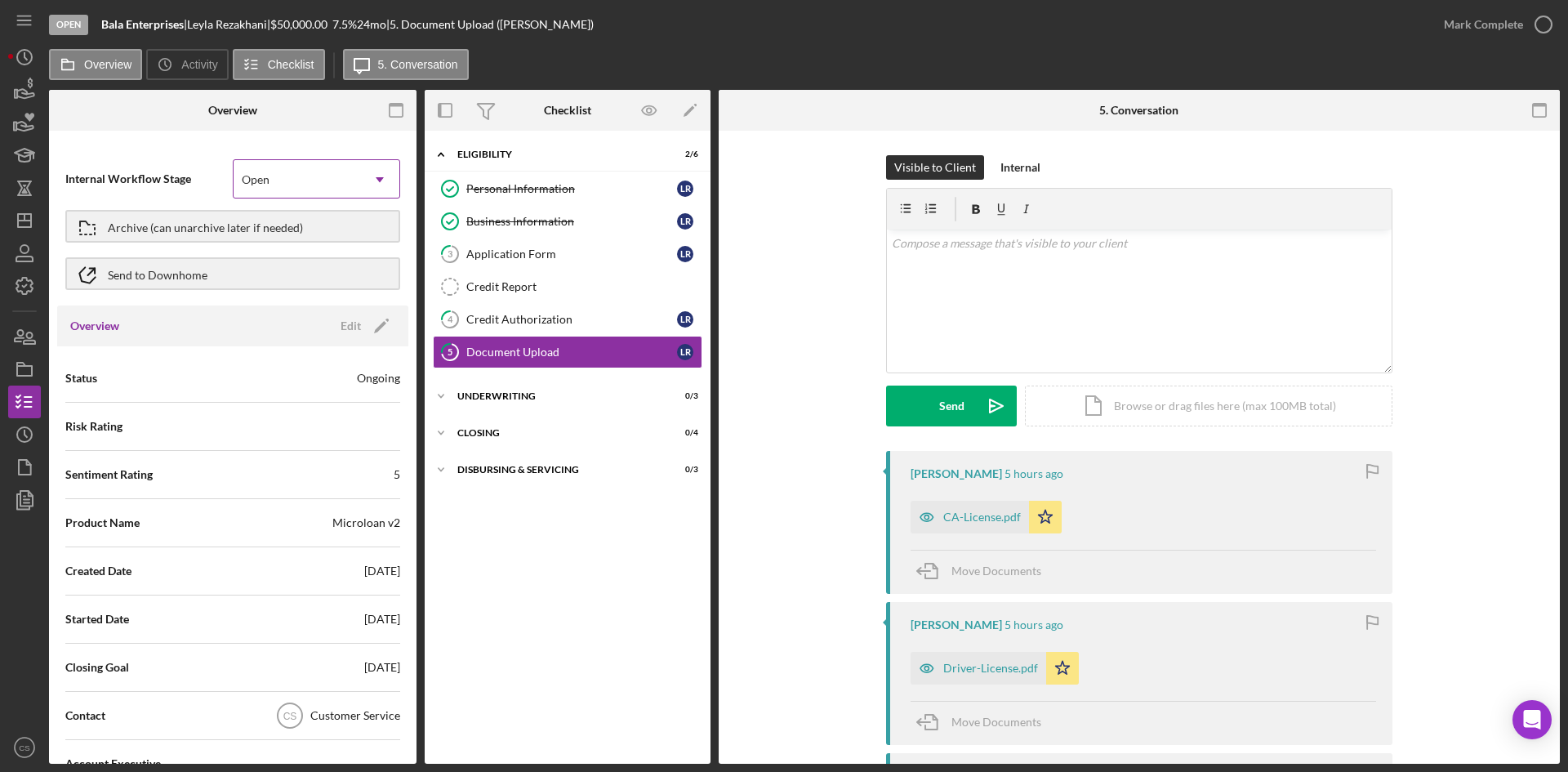
click at [329, 185] on div "Open" at bounding box center [296, 179] width 126 height 37
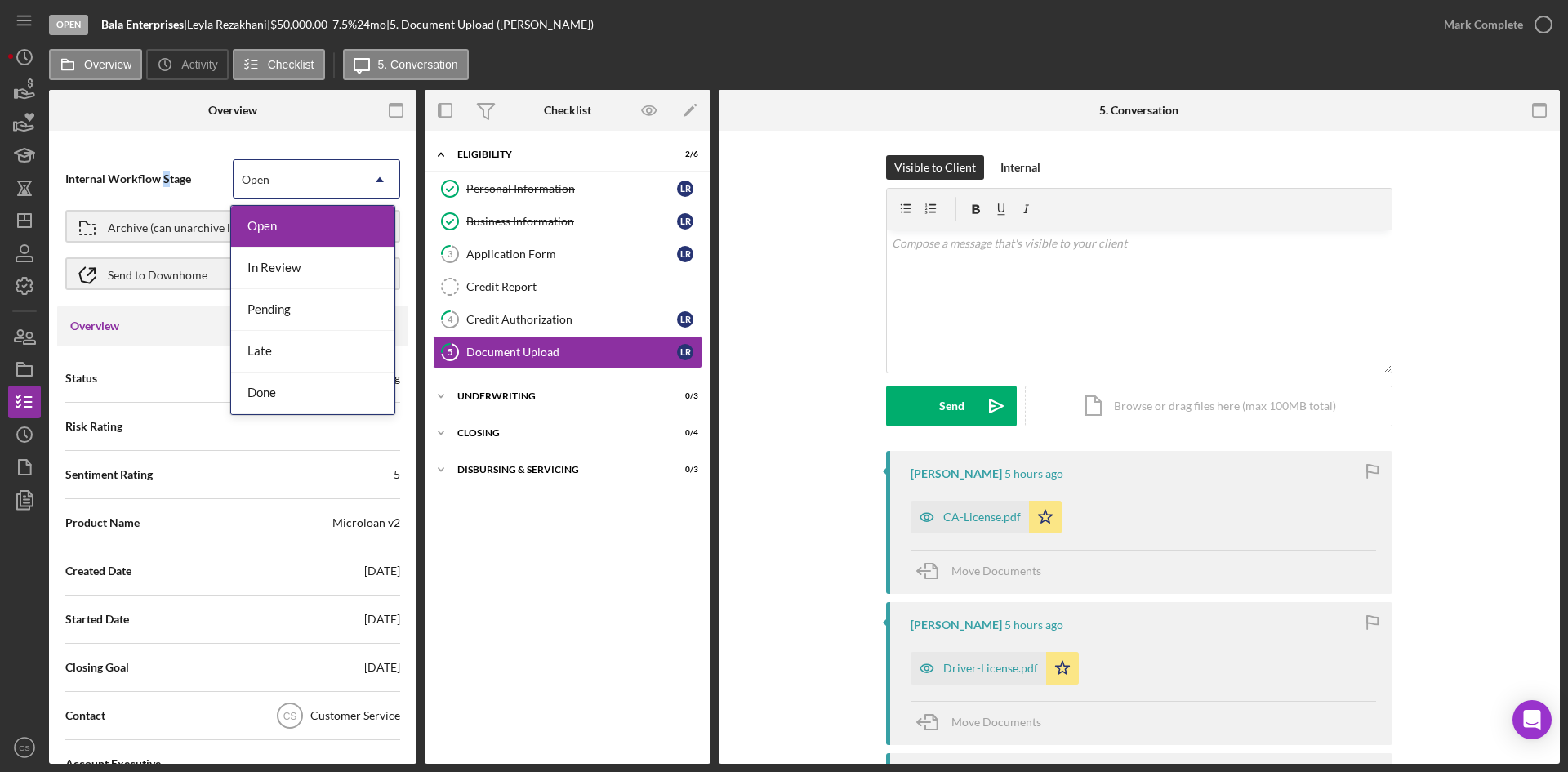
click at [167, 146] on div "Internal Workflow Stage 5 results available. Use Up and Down to choose options,…" at bounding box center [233, 451] width 367 height 625
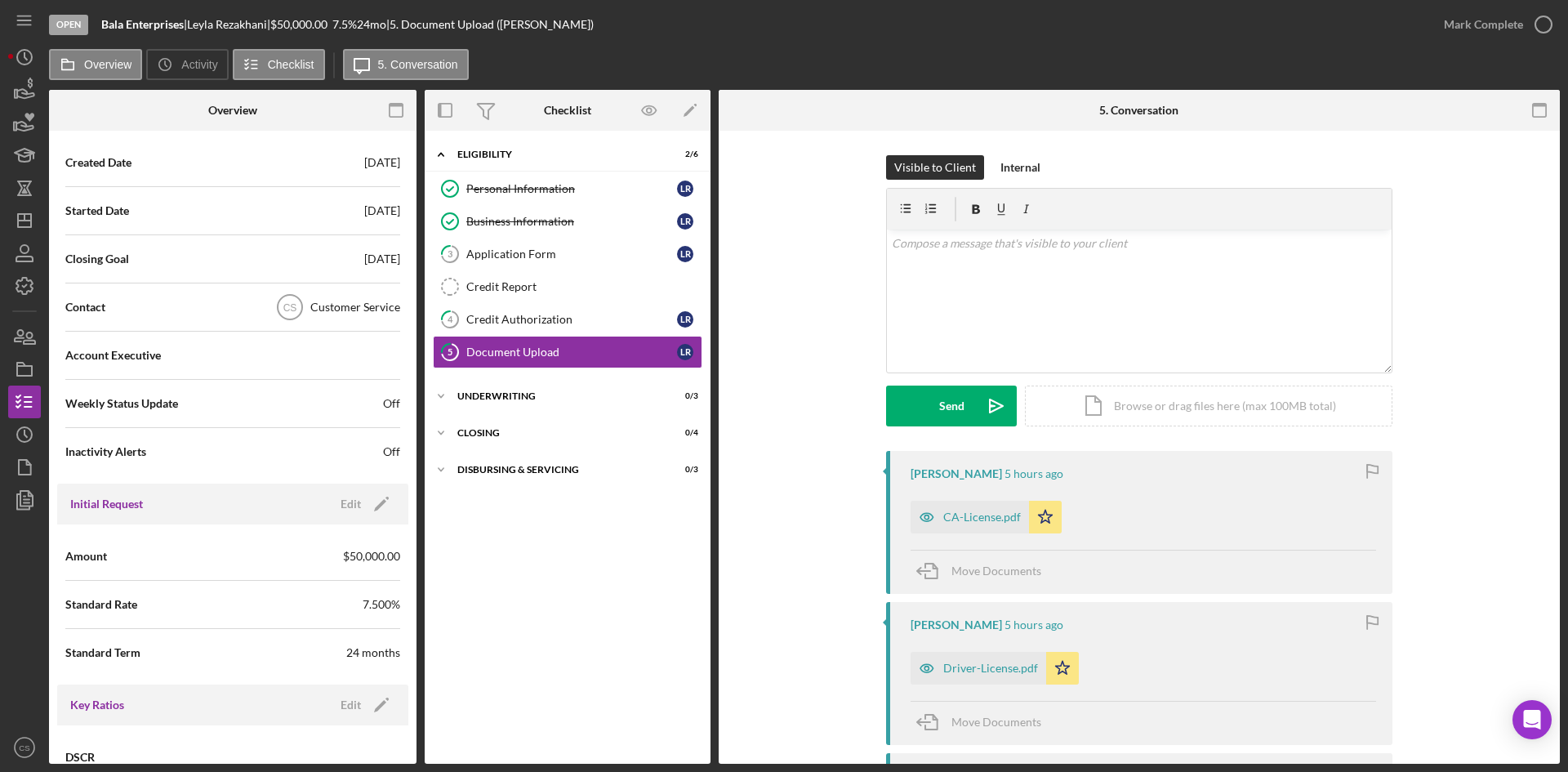
scroll to position [490, 0]
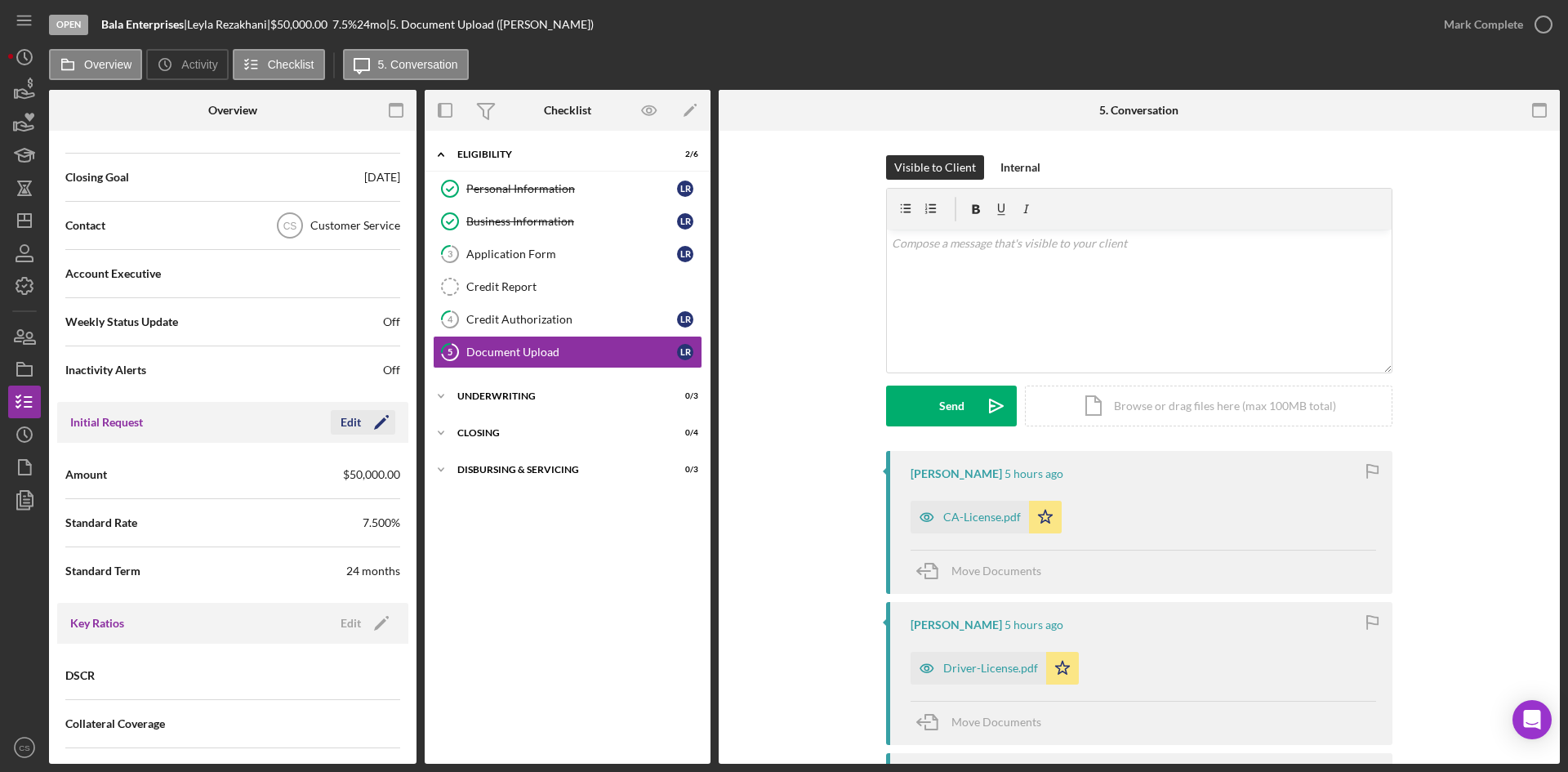
click at [370, 433] on icon "Icon/Edit" at bounding box center [381, 422] width 41 height 41
click at [326, 475] on input "$50,000" at bounding box center [316, 474] width 168 height 39
drag, startPoint x: 263, startPoint y: 478, endPoint x: 223, endPoint y: 480, distance: 40.0
click at [229, 480] on div "Amount $50,000" at bounding box center [233, 475] width 335 height 41
type input "$25,000"
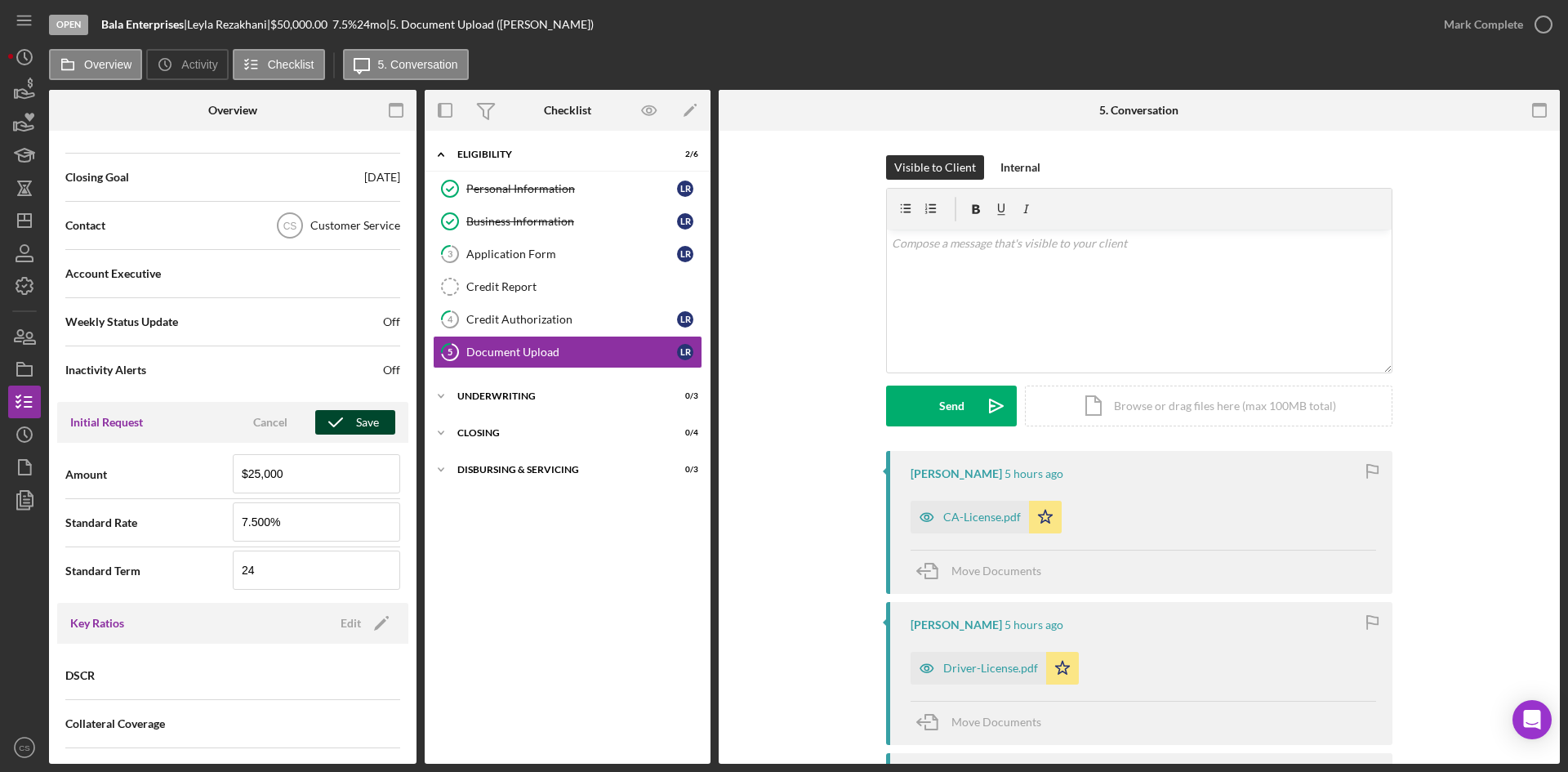
click at [364, 422] on div "Save" at bounding box center [368, 422] width 23 height 24
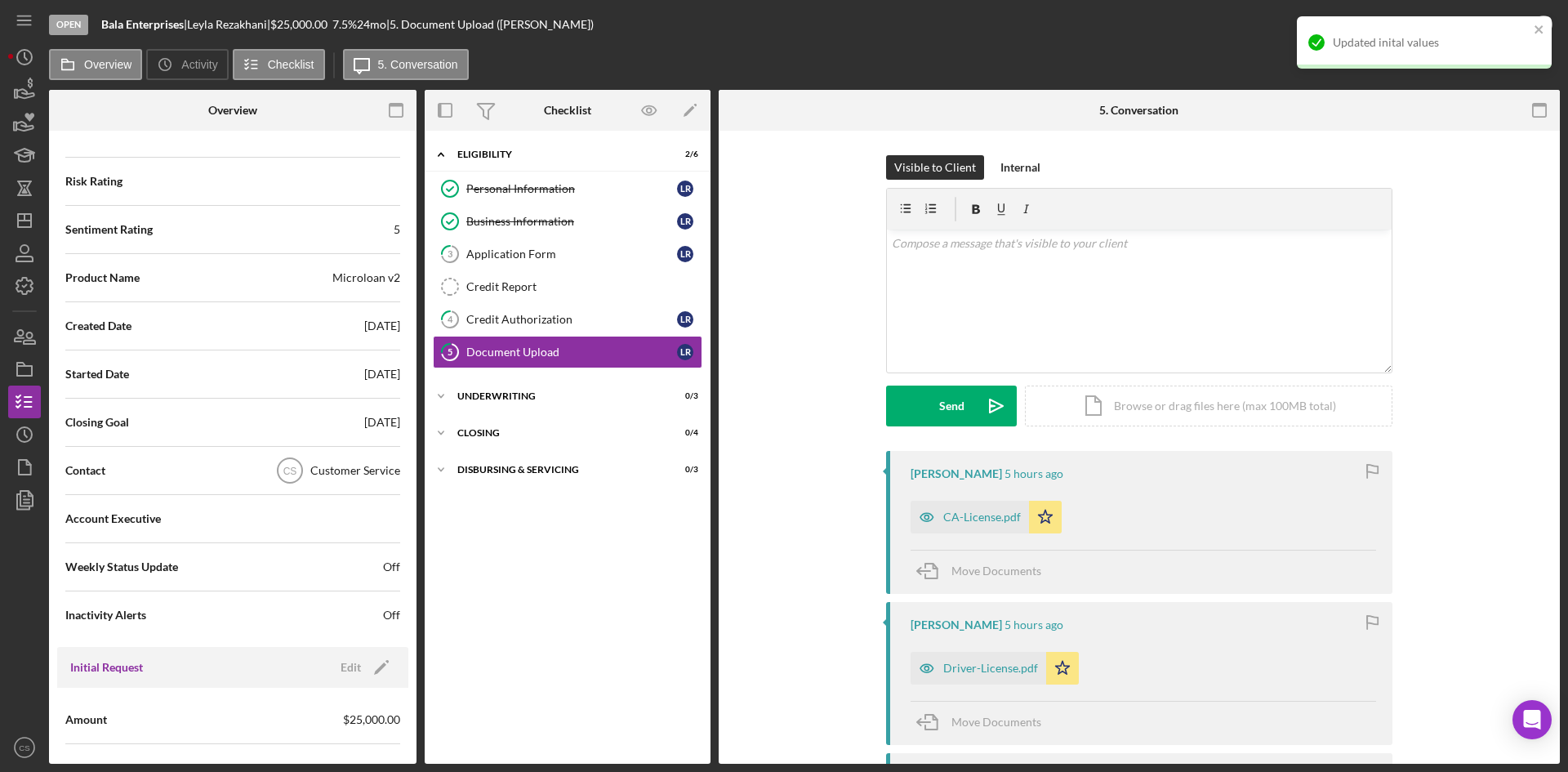
scroll to position [0, 0]
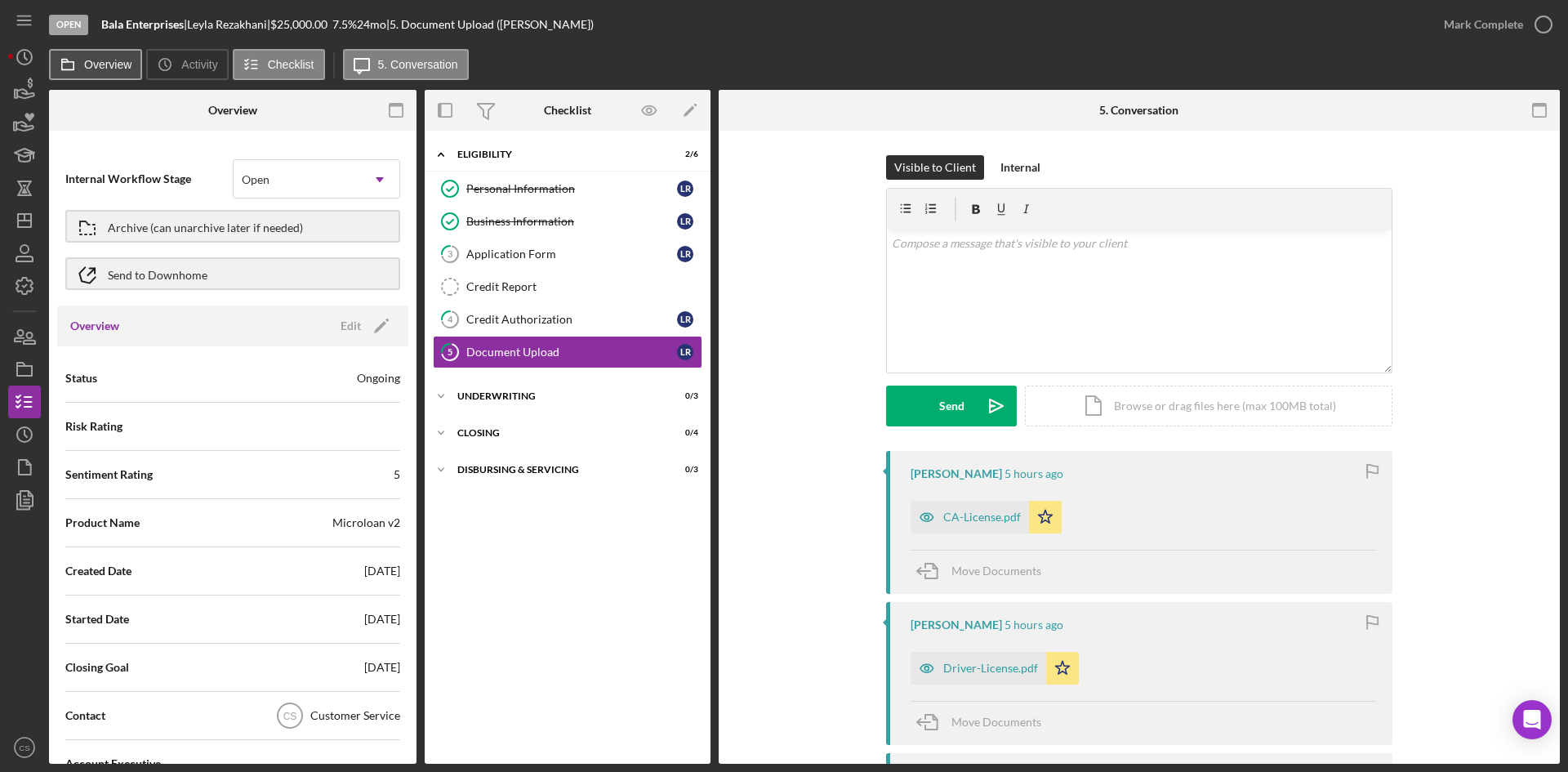
click at [86, 70] on label "Overview" at bounding box center [107, 65] width 47 height 13
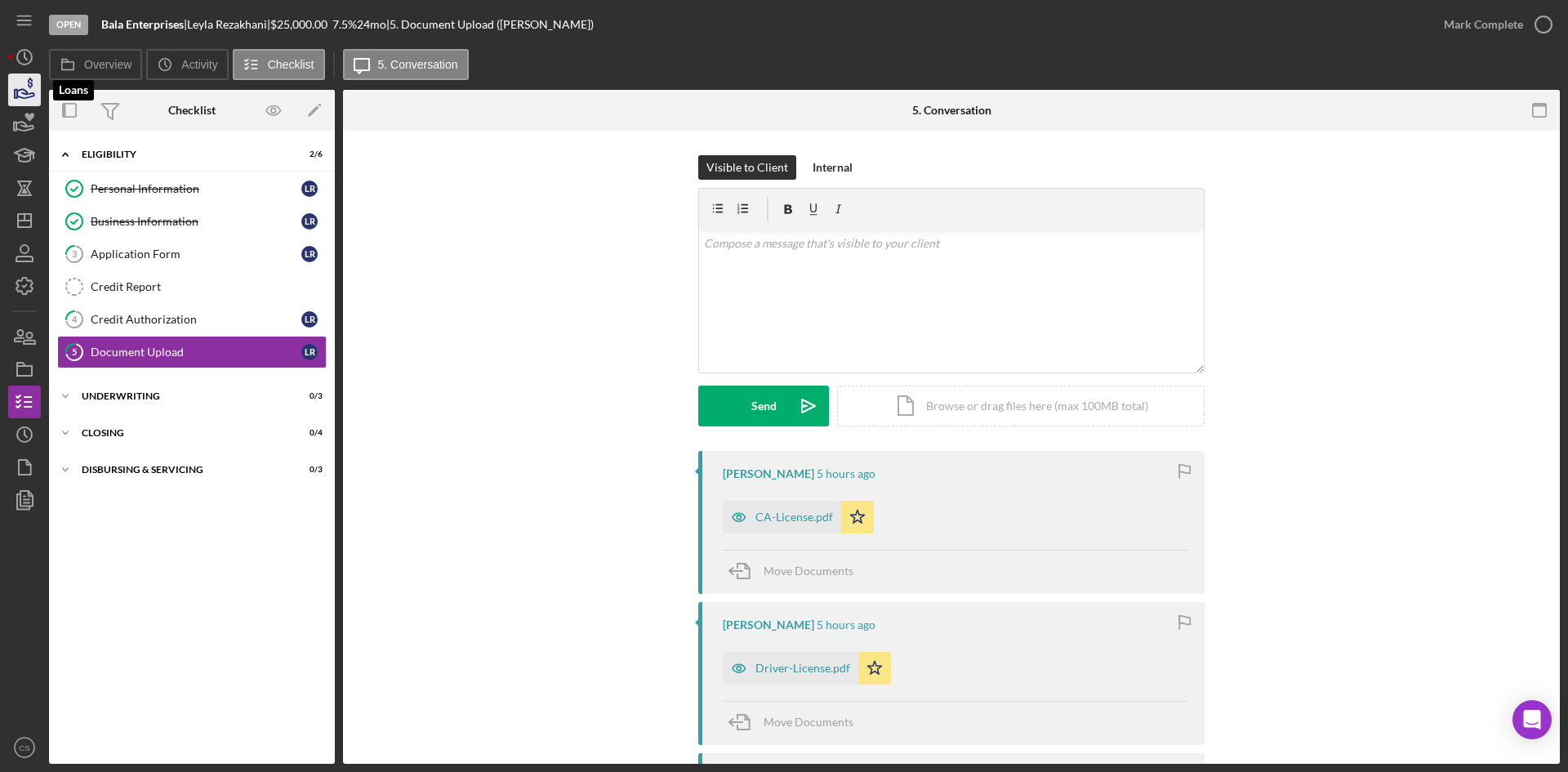
click at [23, 96] on icon "button" at bounding box center [24, 90] width 41 height 41
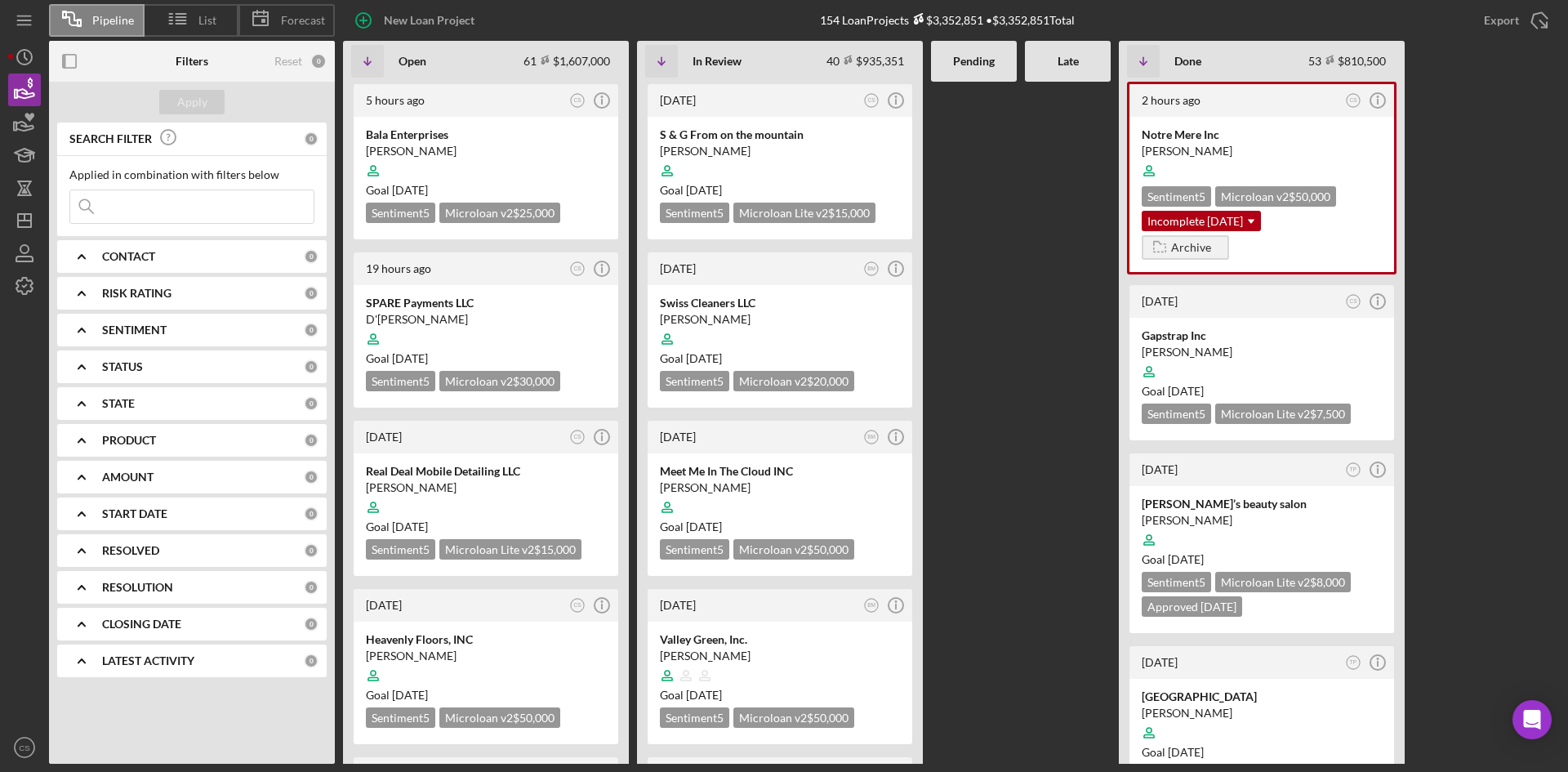
click at [216, 215] on input at bounding box center [192, 206] width 243 height 32
click at [239, 204] on input at bounding box center [192, 206] width 243 height 32
click at [1242, 137] on div "Notre Mere Inc" at bounding box center [1262, 135] width 240 height 17
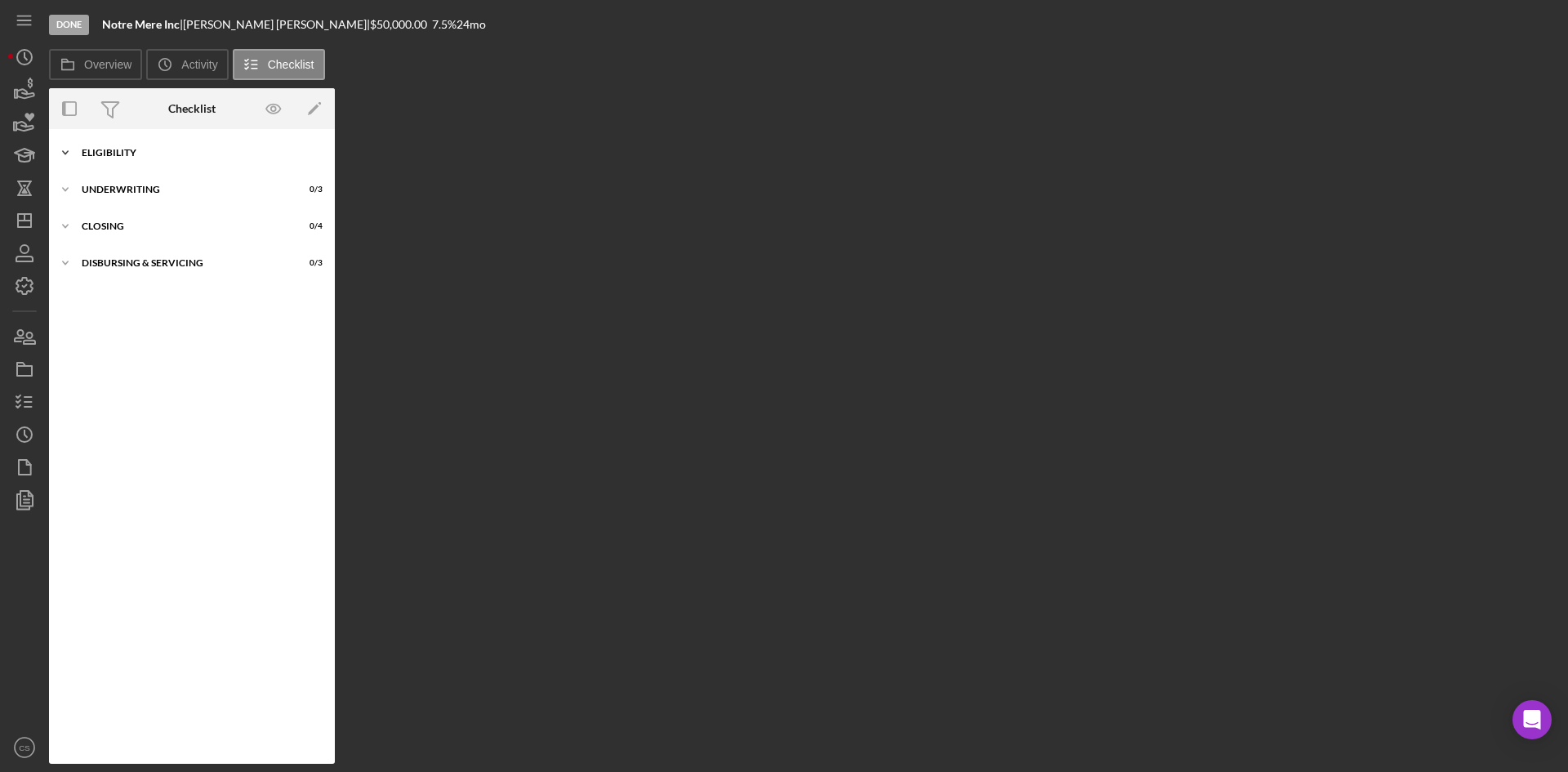
click at [130, 156] on div "Eligibility" at bounding box center [198, 153] width 233 height 10
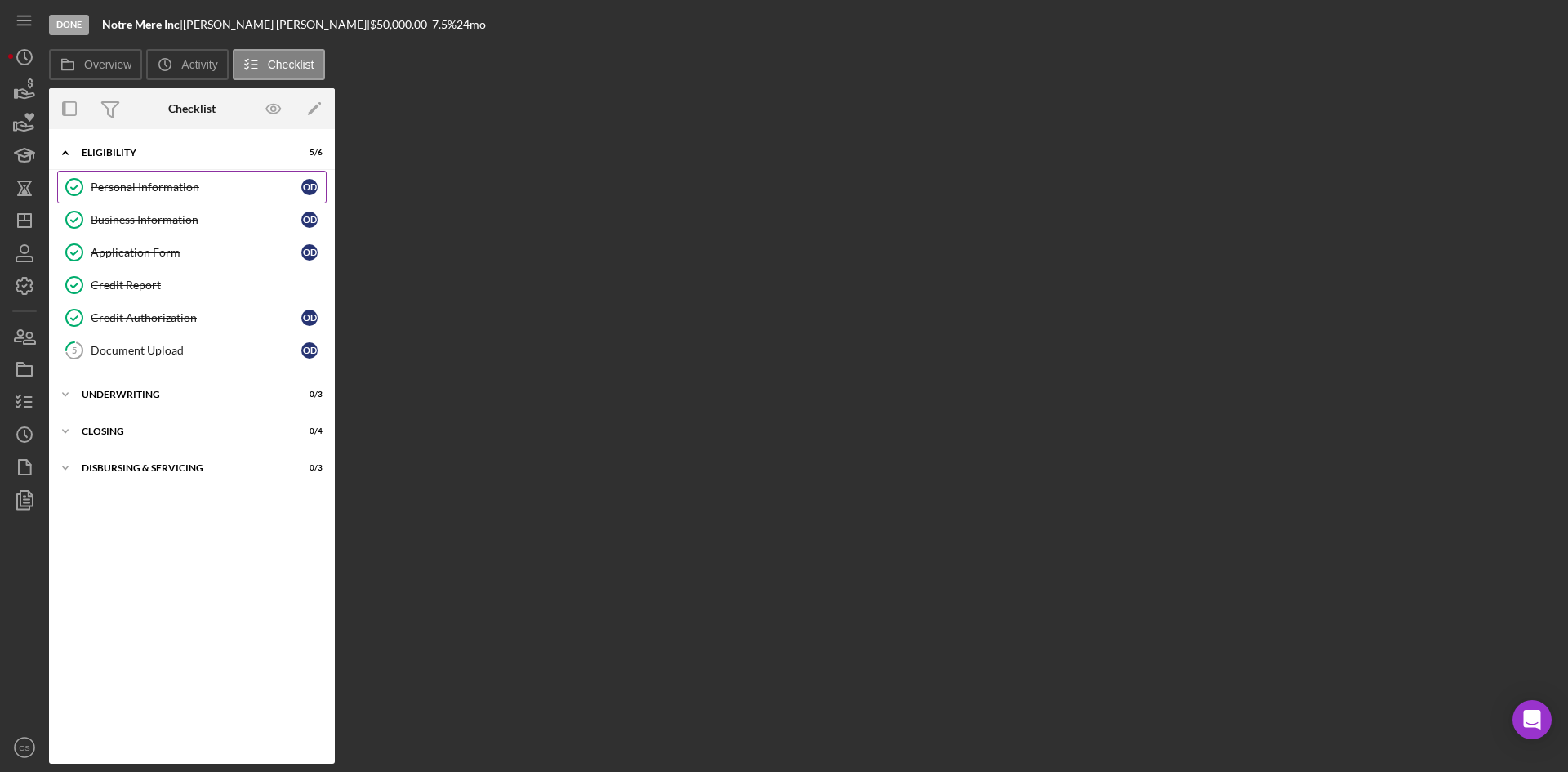
click at [152, 202] on div "Personal Information Personal Information O D Business Information Business Inf…" at bounding box center [192, 273] width 286 height 204
click at [159, 218] on div "Business Information" at bounding box center [196, 220] width 211 height 13
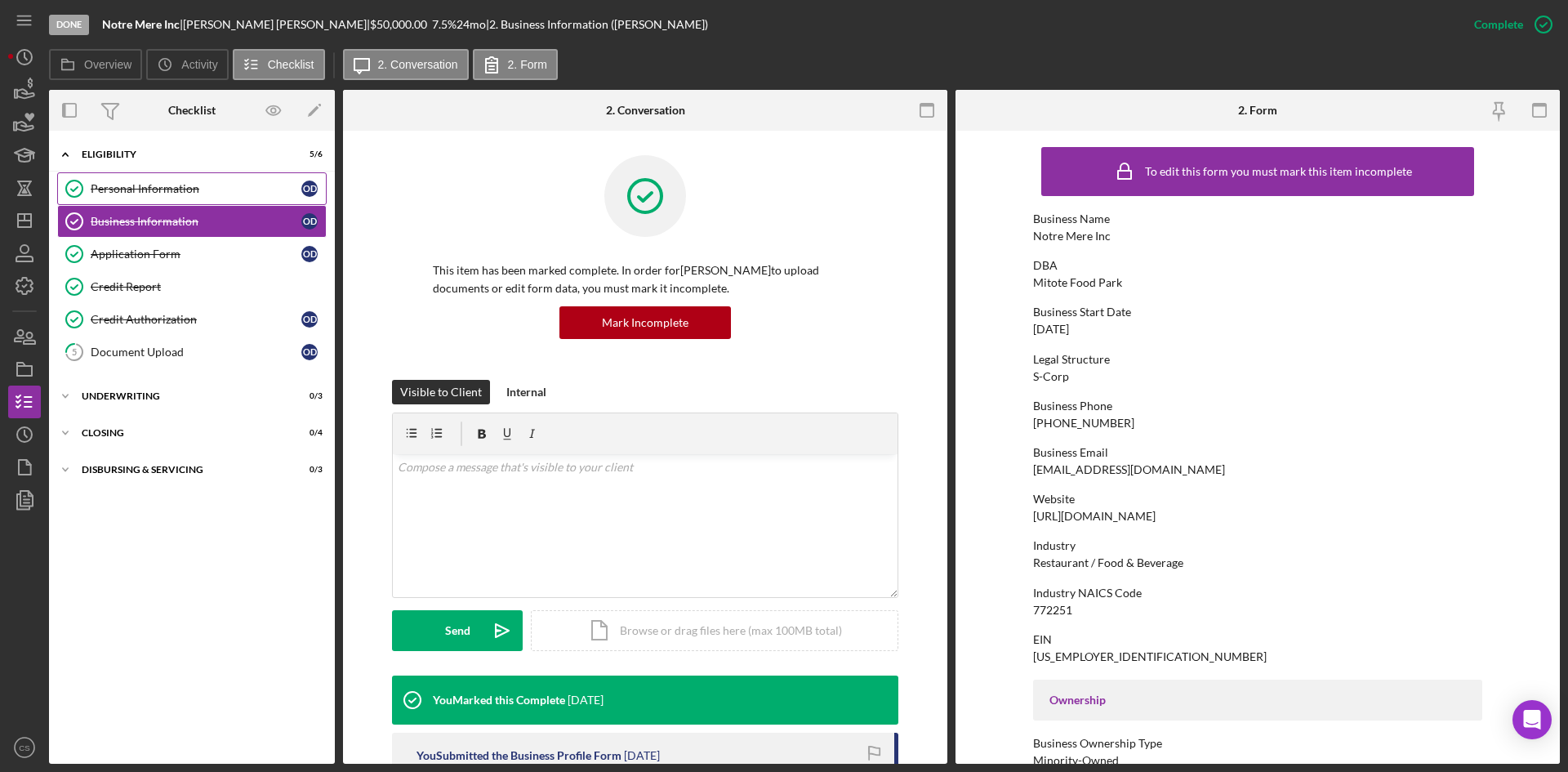
click at [145, 194] on div "Personal Information" at bounding box center [196, 189] width 211 height 13
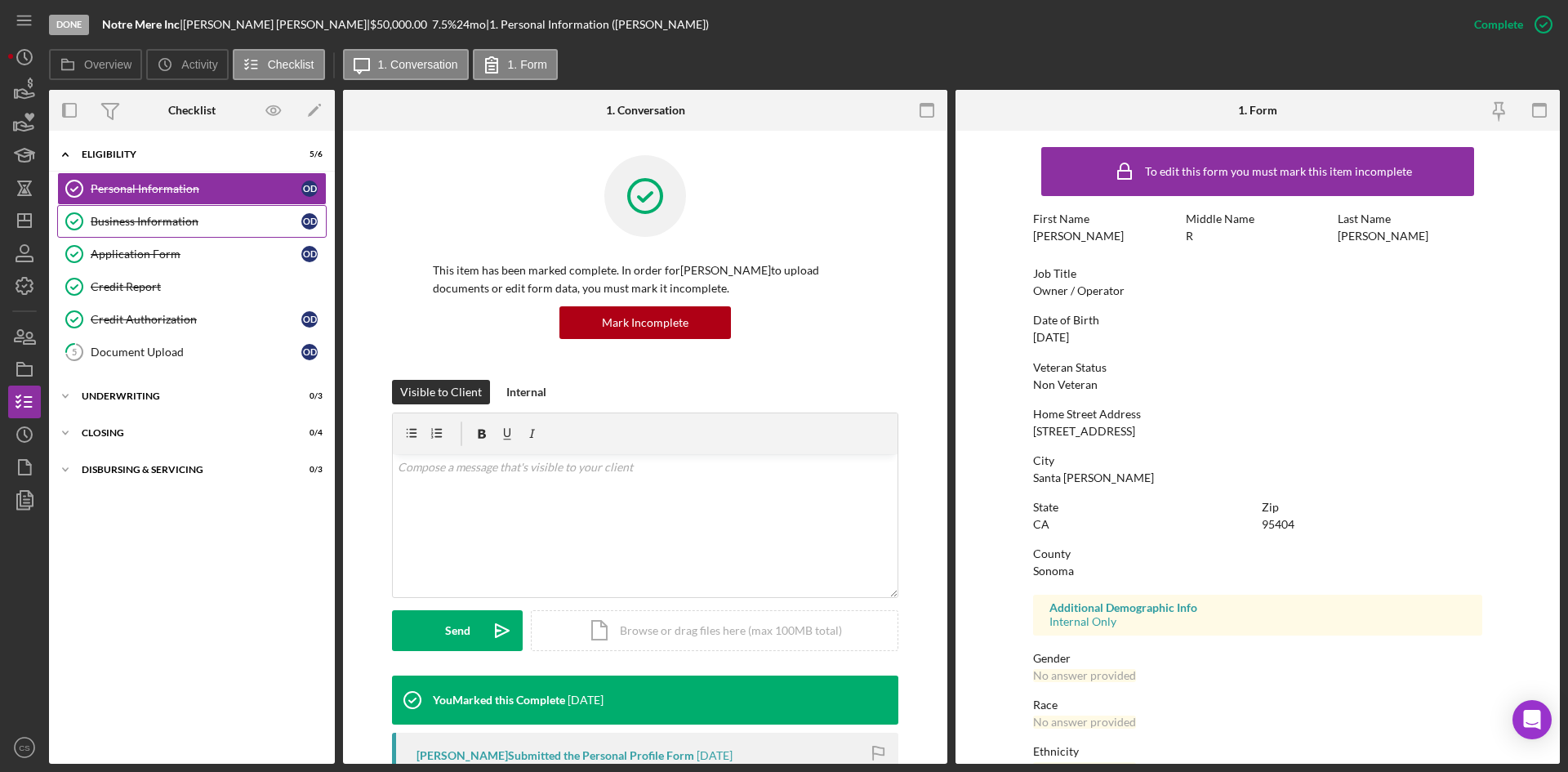
drag, startPoint x: 156, startPoint y: 224, endPoint x: 174, endPoint y: 224, distance: 18.0
click at [157, 224] on div "Business Information" at bounding box center [196, 222] width 211 height 13
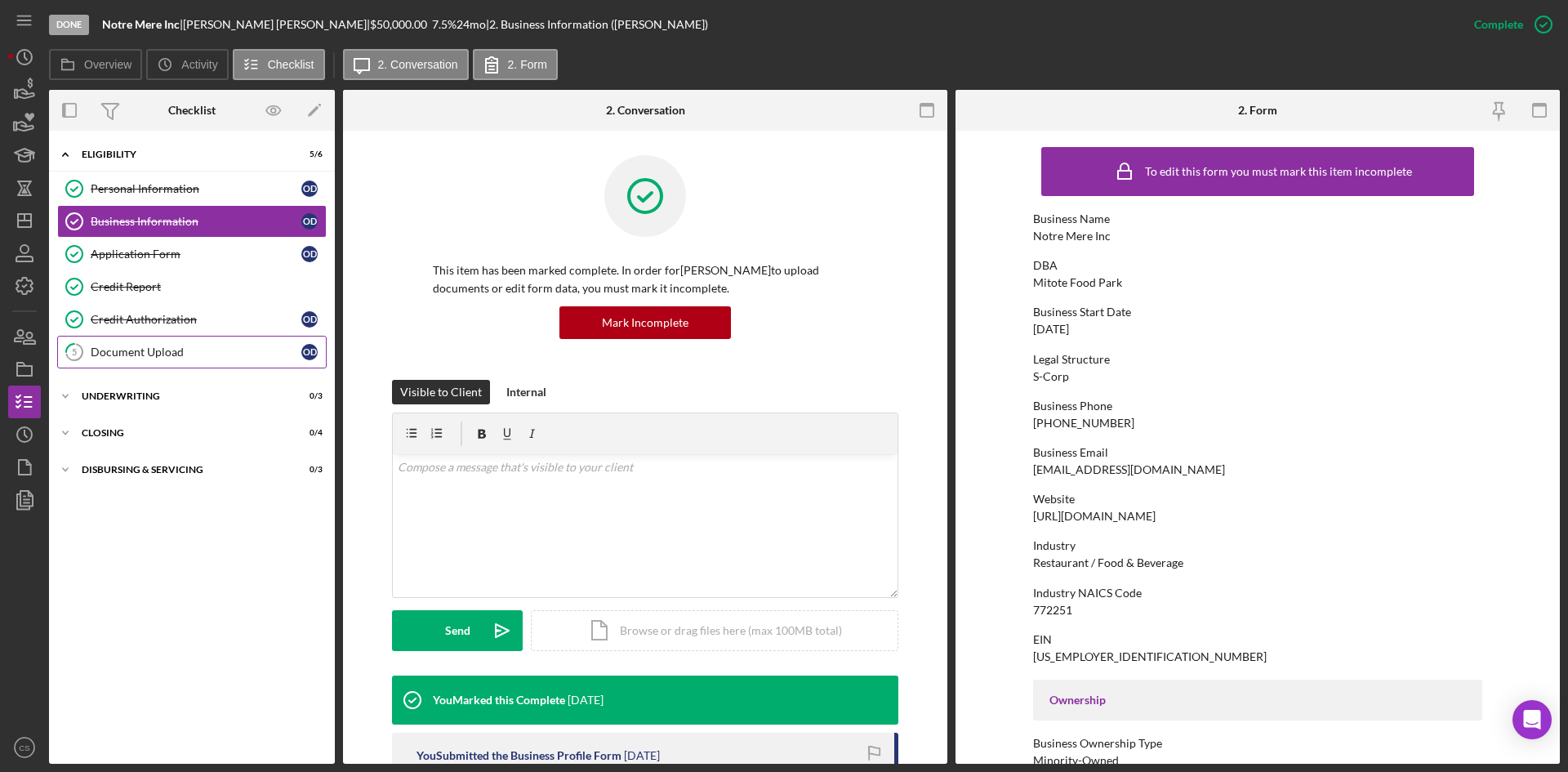
click at [183, 351] on div "Document Upload" at bounding box center [196, 352] width 211 height 13
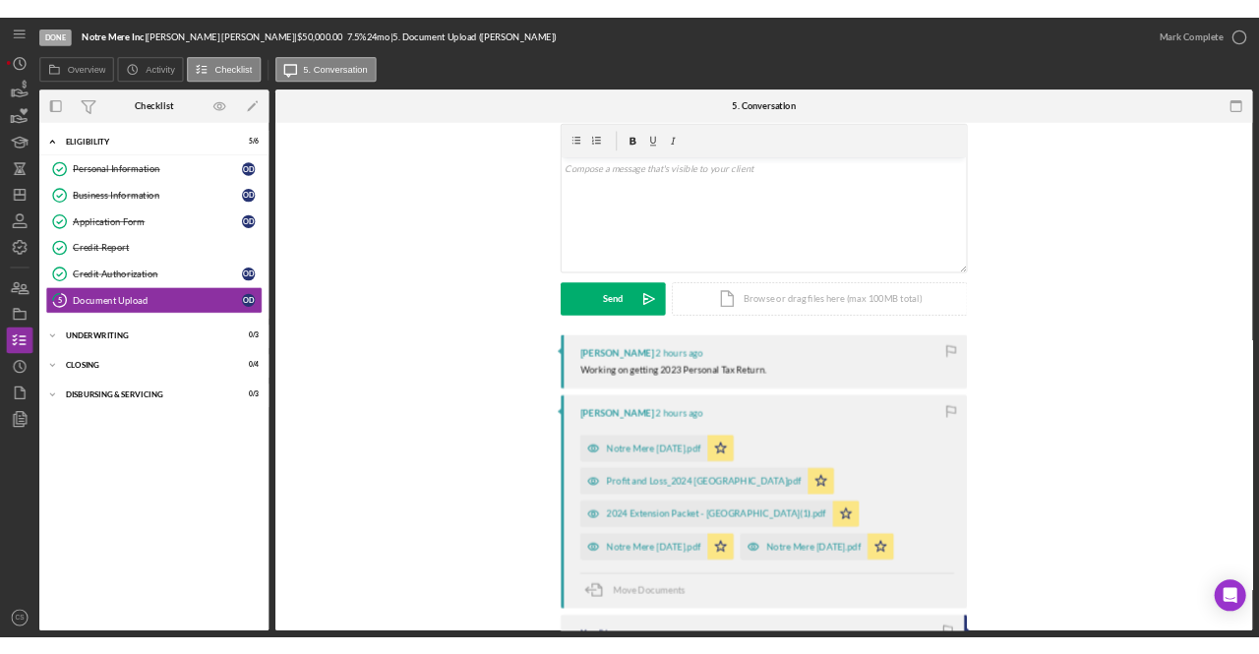
scroll to position [98, 0]
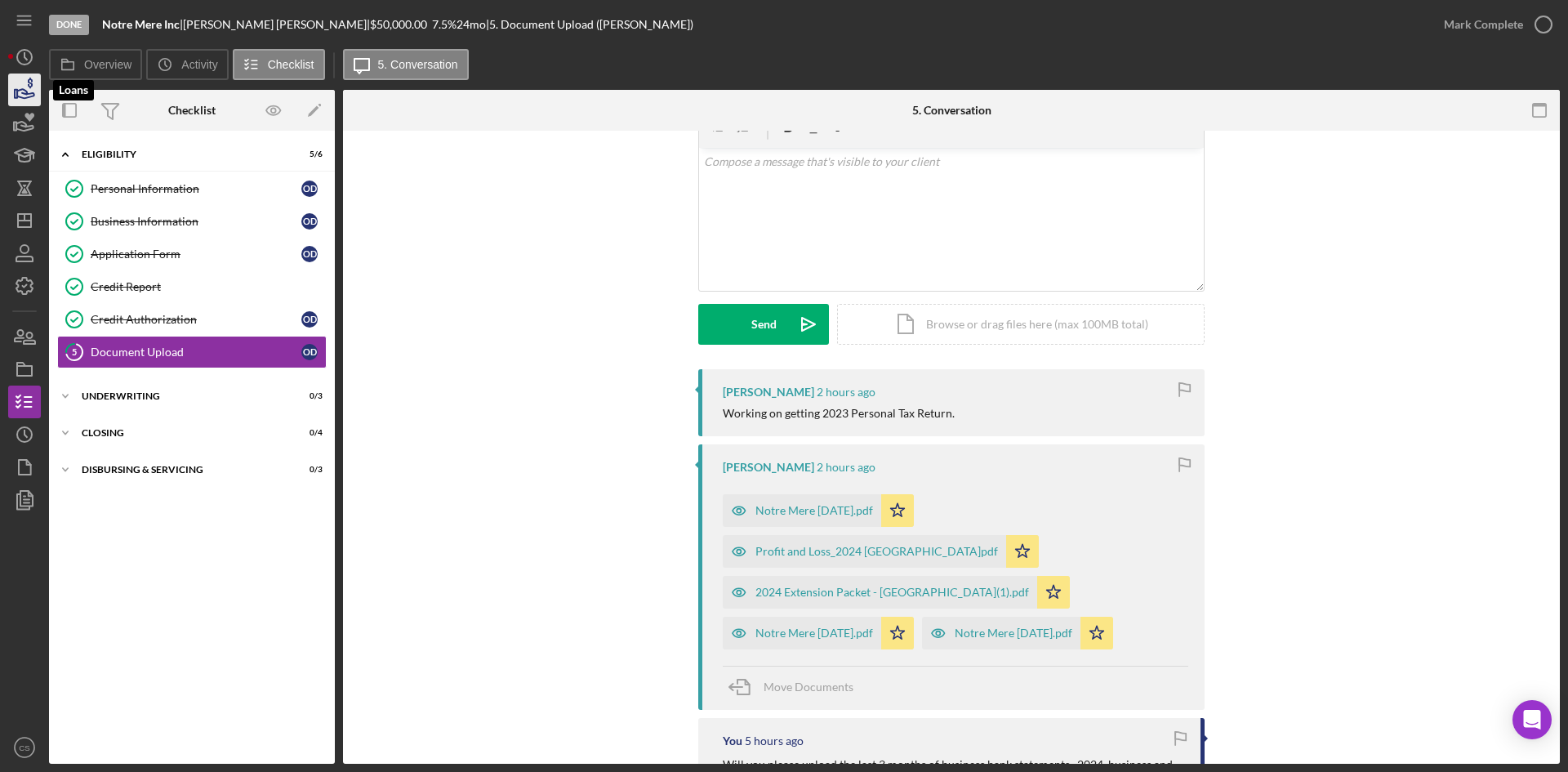
click at [22, 95] on icon "button" at bounding box center [24, 90] width 41 height 41
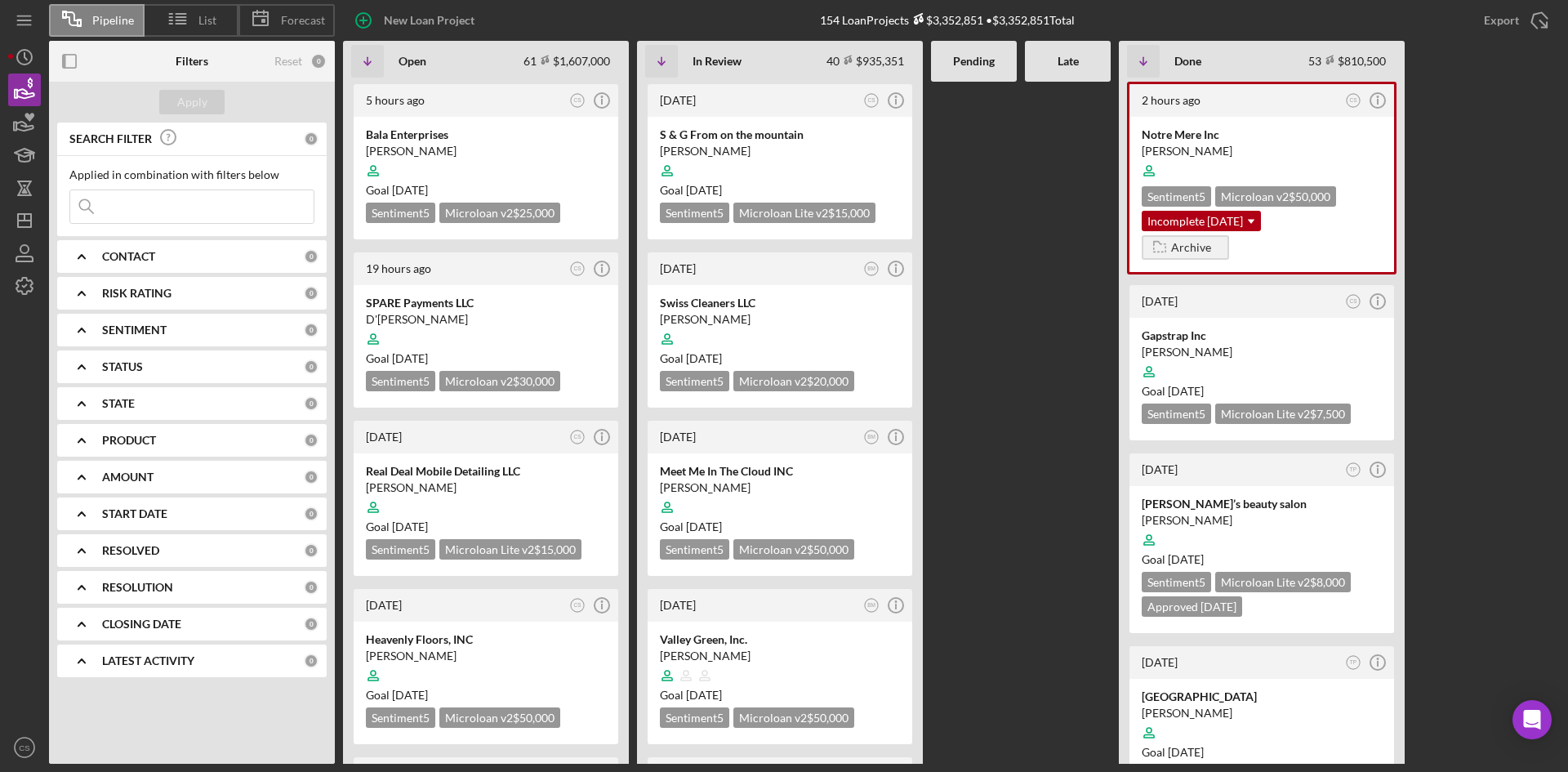
click at [219, 209] on input at bounding box center [192, 206] width 243 height 32
type input "kandi"
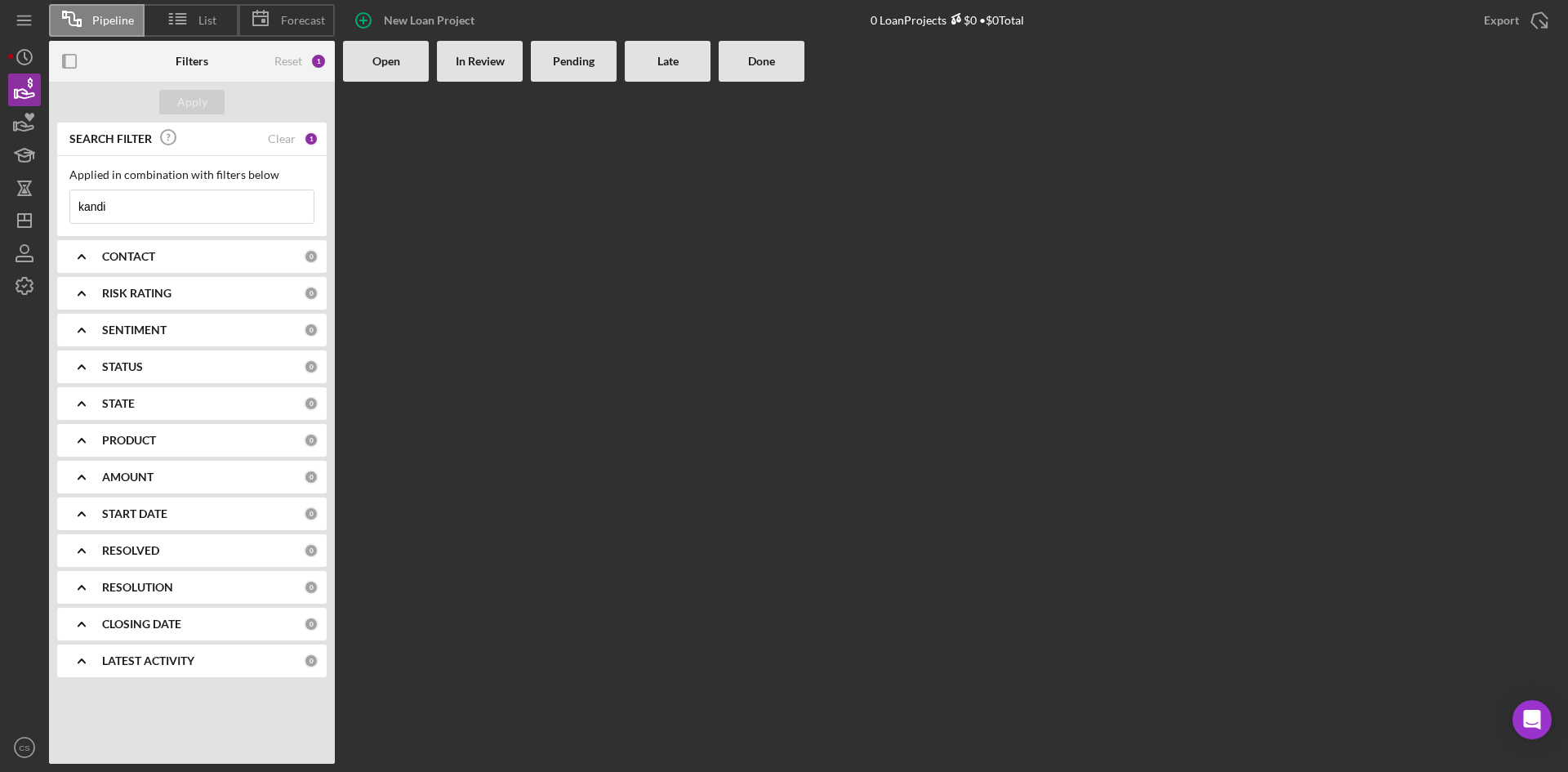
drag, startPoint x: 154, startPoint y: 209, endPoint x: 61, endPoint y: 202, distance: 93.3
click at [61, 202] on div "Applied in combination with filters below kandi Icon/Menu Close" at bounding box center [192, 196] width 269 height 80
click at [165, 214] on input at bounding box center [192, 206] width 243 height 32
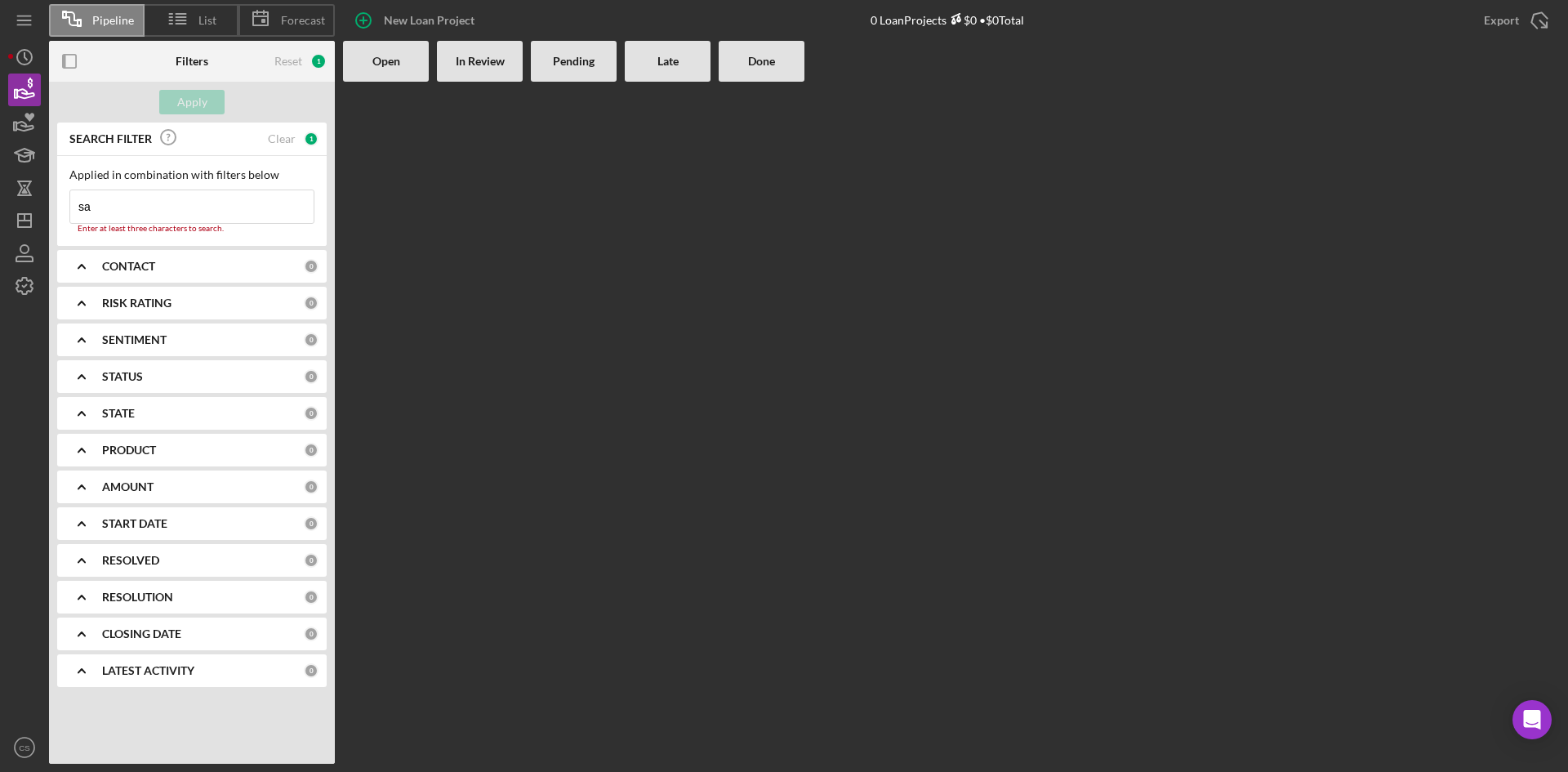
type input "s"
